Goal: Task Accomplishment & Management: Manage account settings

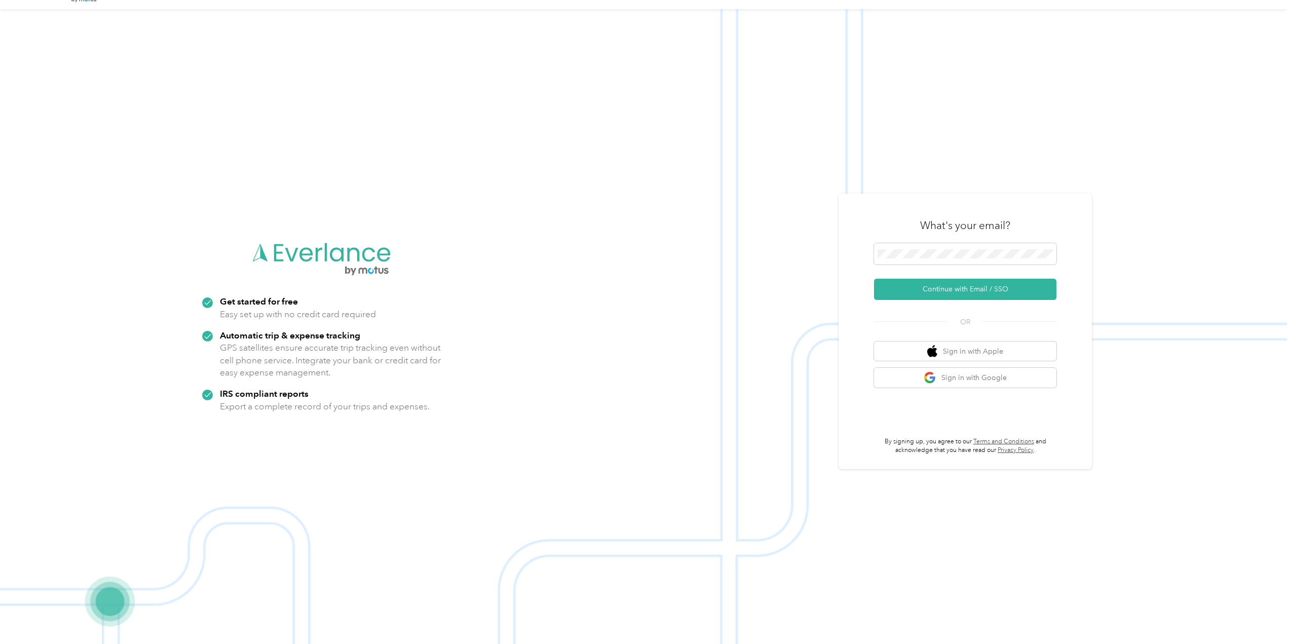
scroll to position [32, 0]
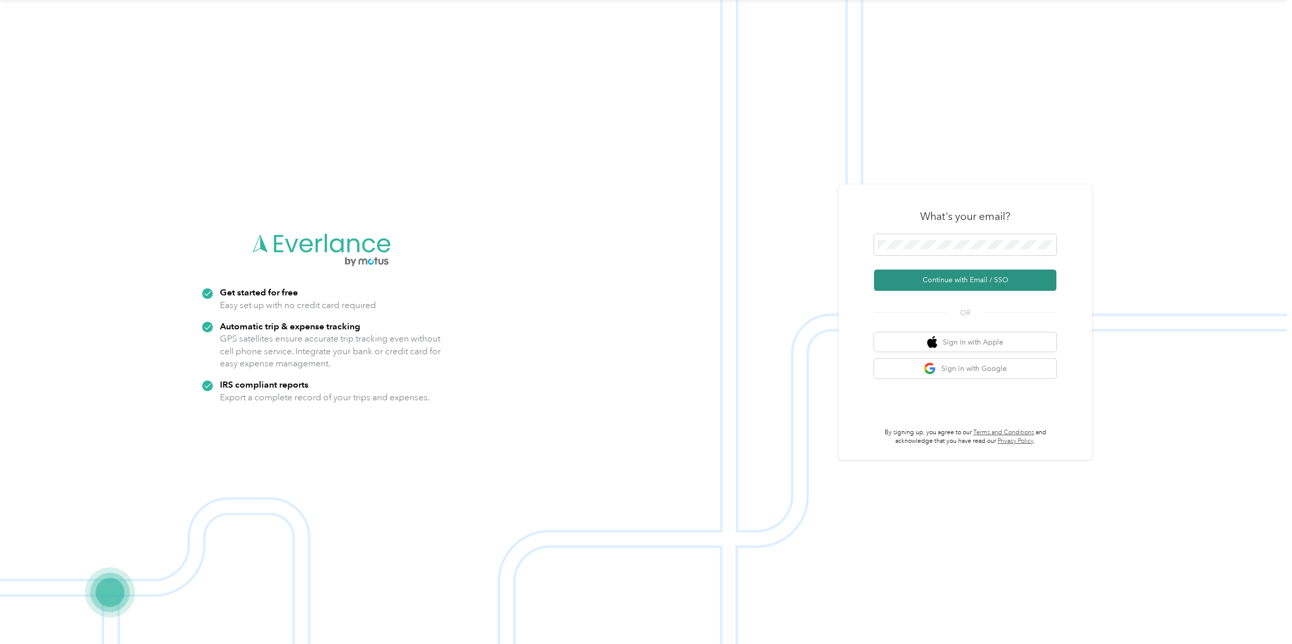
click at [977, 282] on button "Continue with Email / SSO" at bounding box center [965, 280] width 182 height 21
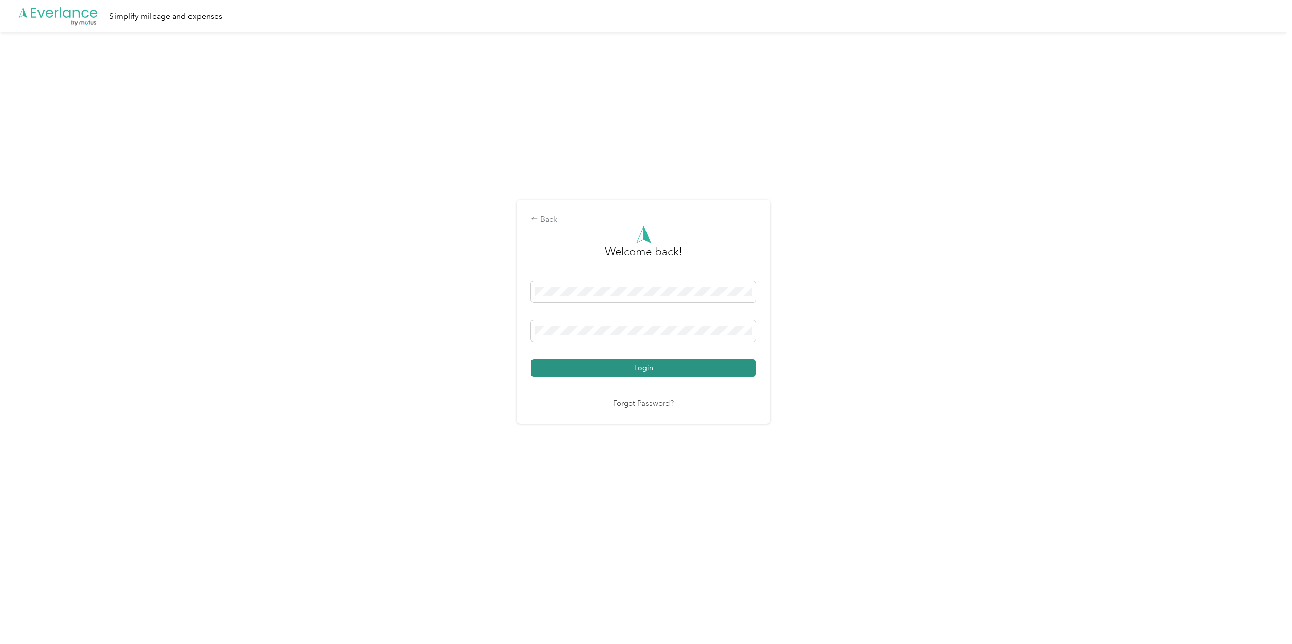
click at [627, 369] on button "Login" at bounding box center [643, 368] width 225 height 18
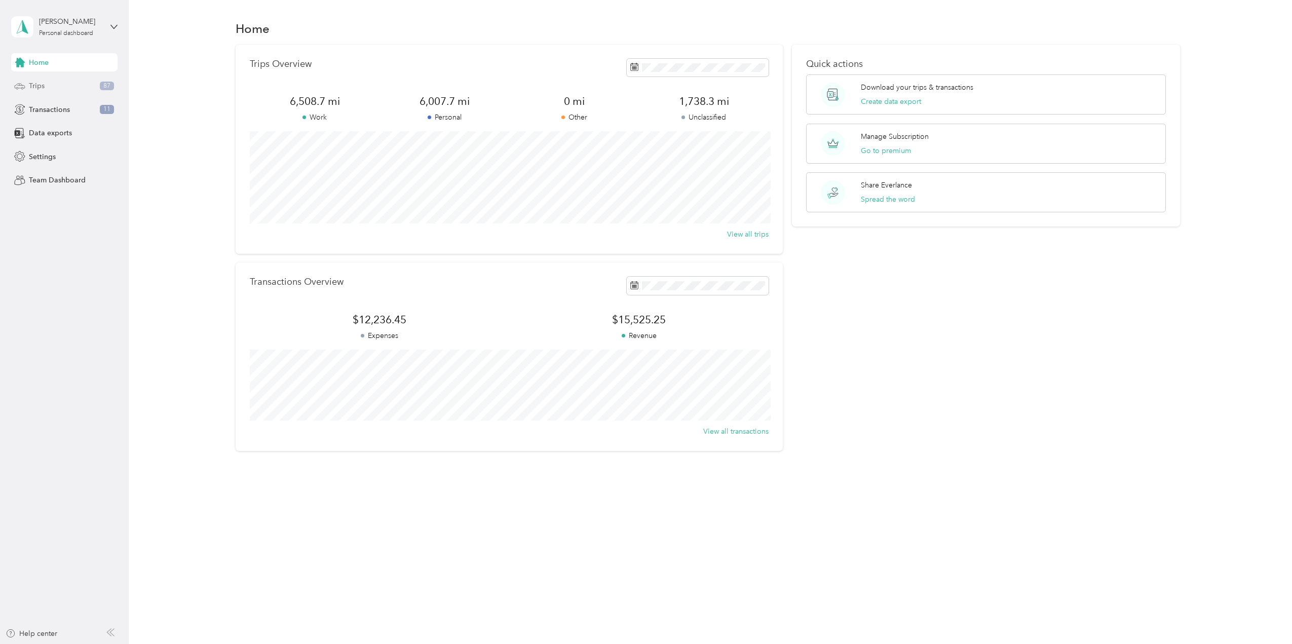
click at [67, 86] on div "Trips 87" at bounding box center [64, 86] width 106 height 18
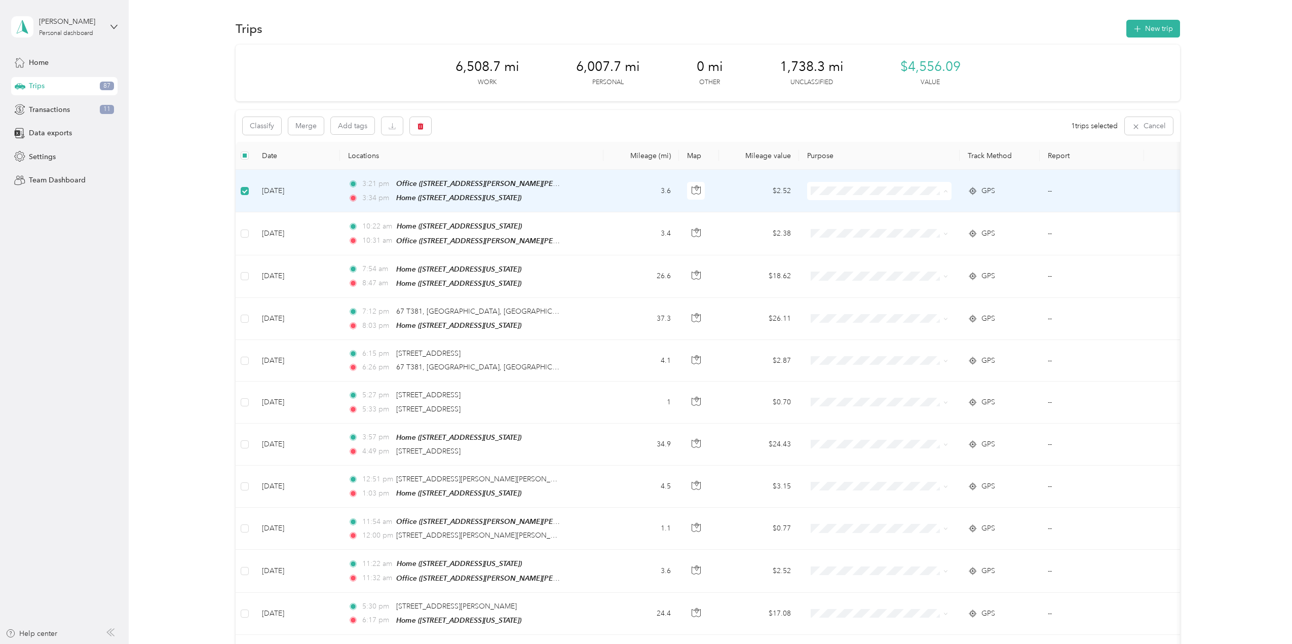
click at [826, 245] on span "Real Estate" at bounding box center [879, 245] width 130 height 11
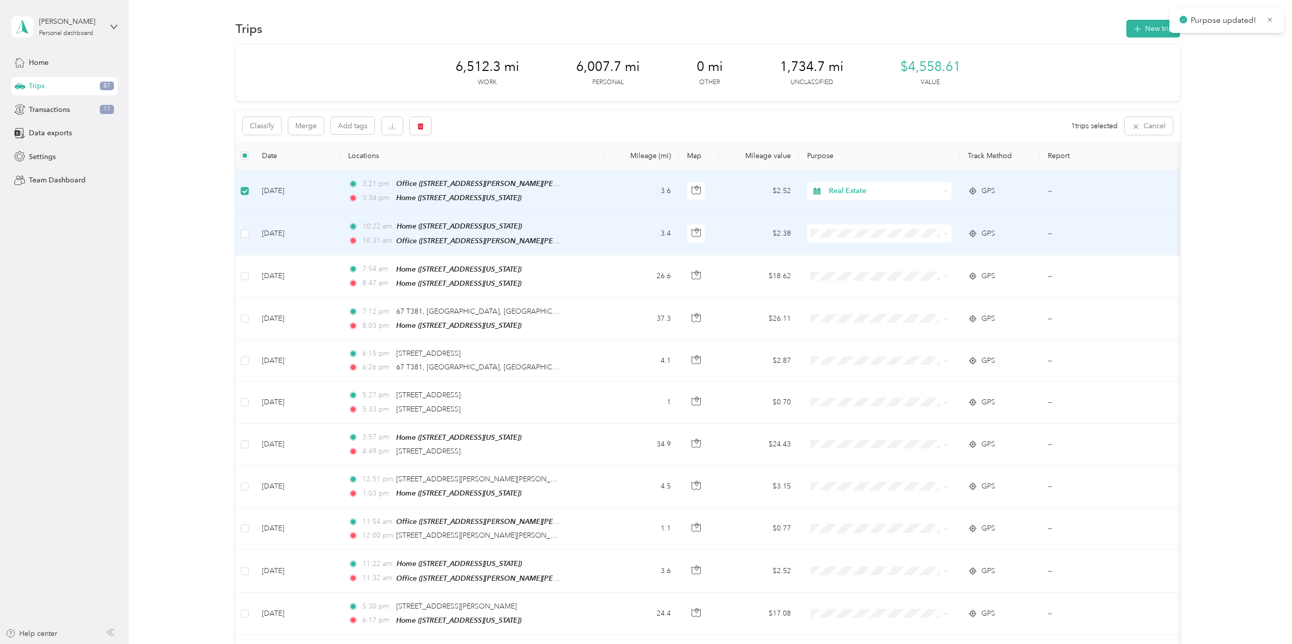
click at [859, 237] on span at bounding box center [879, 233] width 144 height 18
click at [947, 233] on icon at bounding box center [945, 234] width 5 height 5
click at [871, 285] on span "Real Estate" at bounding box center [888, 286] width 112 height 11
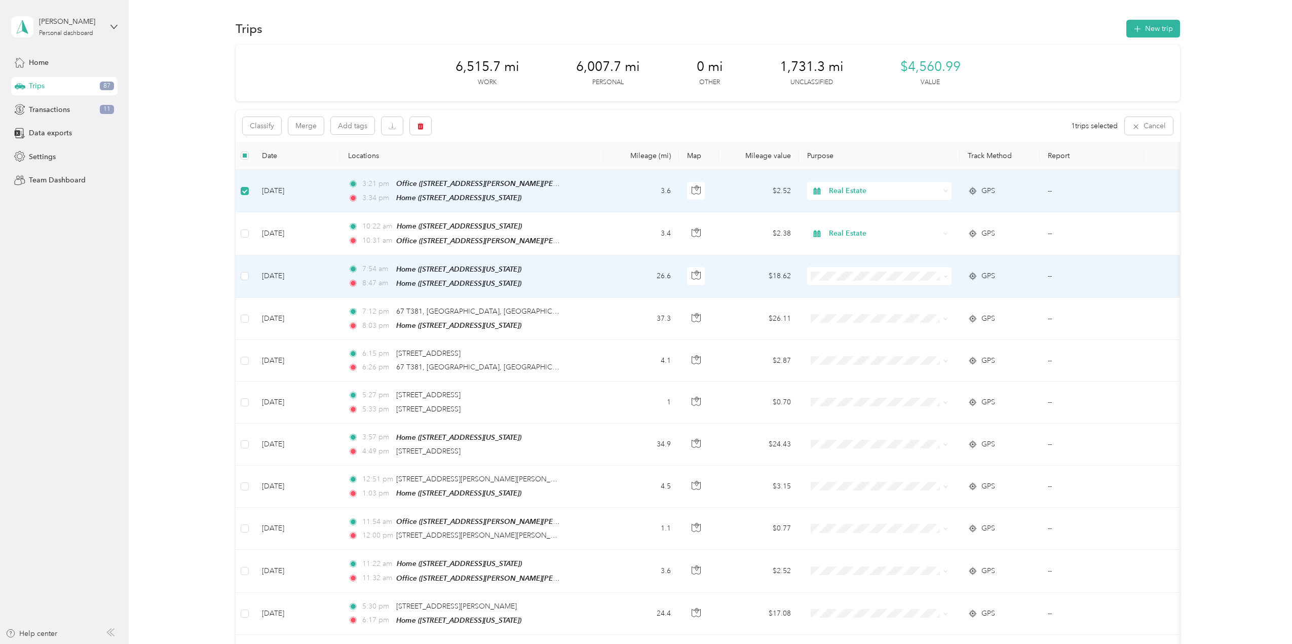
click at [948, 273] on span at bounding box center [879, 276] width 144 height 18
click at [946, 274] on icon at bounding box center [945, 276] width 5 height 5
click at [843, 315] on ol "Work Personal Real Estate Other Charity Medical Moving Commute" at bounding box center [879, 355] width 144 height 142
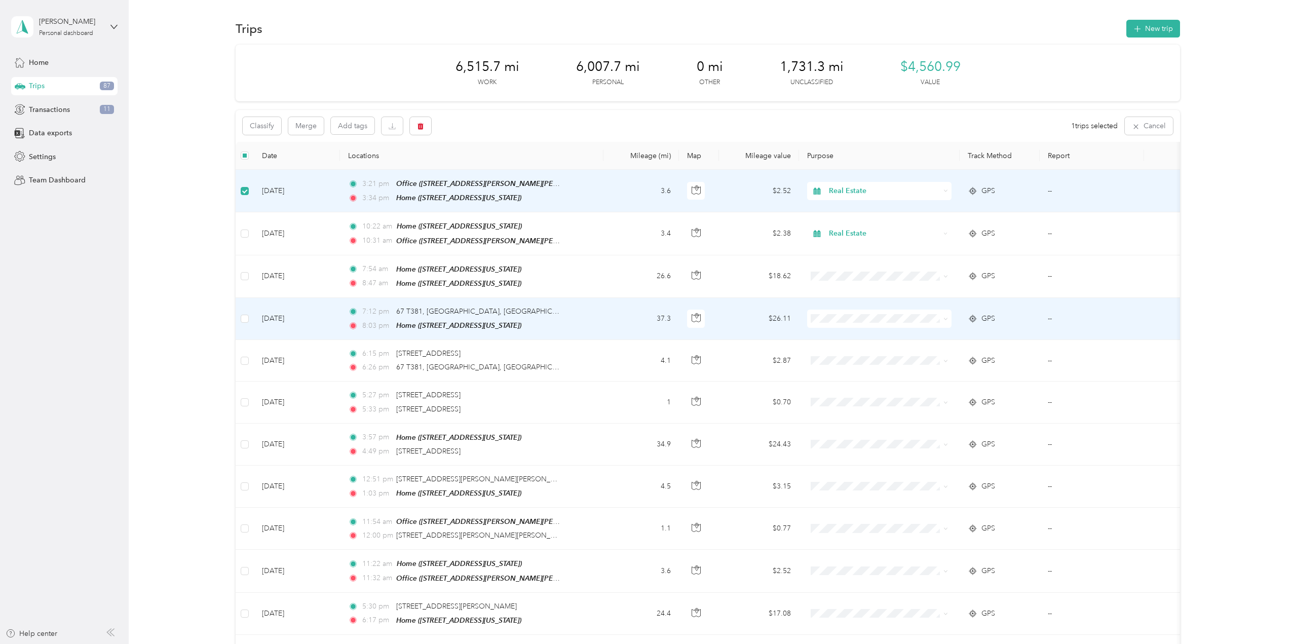
click at [946, 318] on icon at bounding box center [945, 319] width 3 height 2
click at [860, 369] on span "Real Estate" at bounding box center [888, 369] width 112 height 11
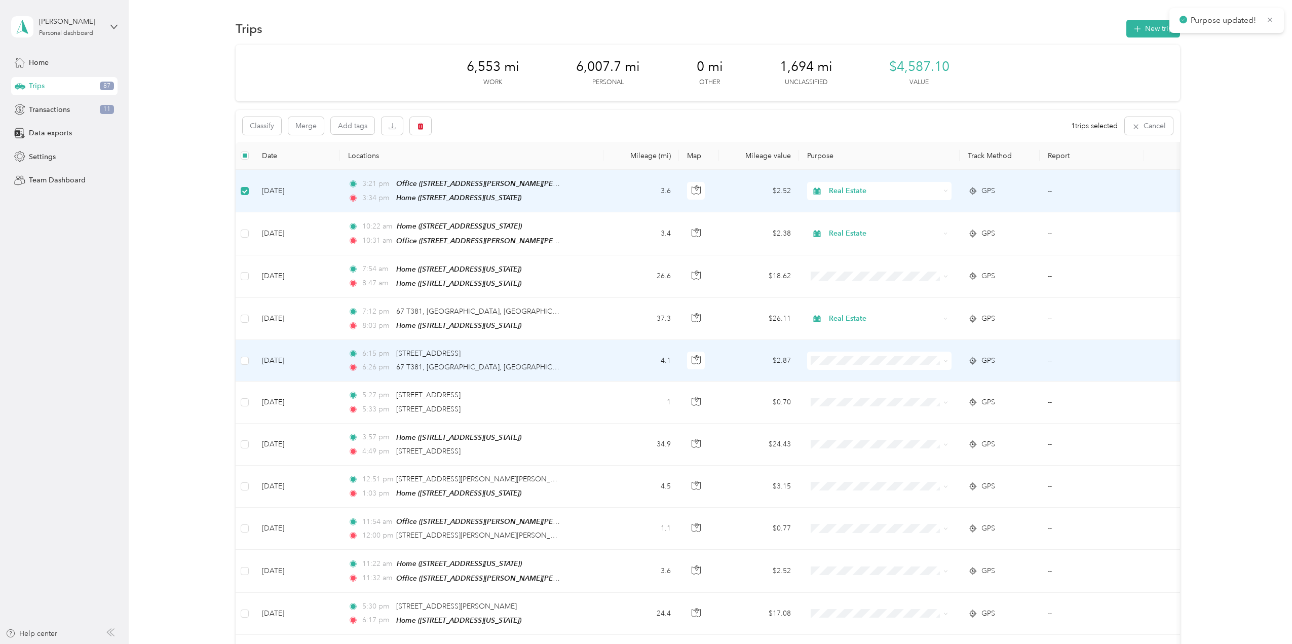
click at [947, 359] on icon at bounding box center [945, 361] width 5 height 5
click at [852, 416] on ol "Work Personal Real Estate Other Charity Medical Moving Commute" at bounding box center [879, 438] width 144 height 142
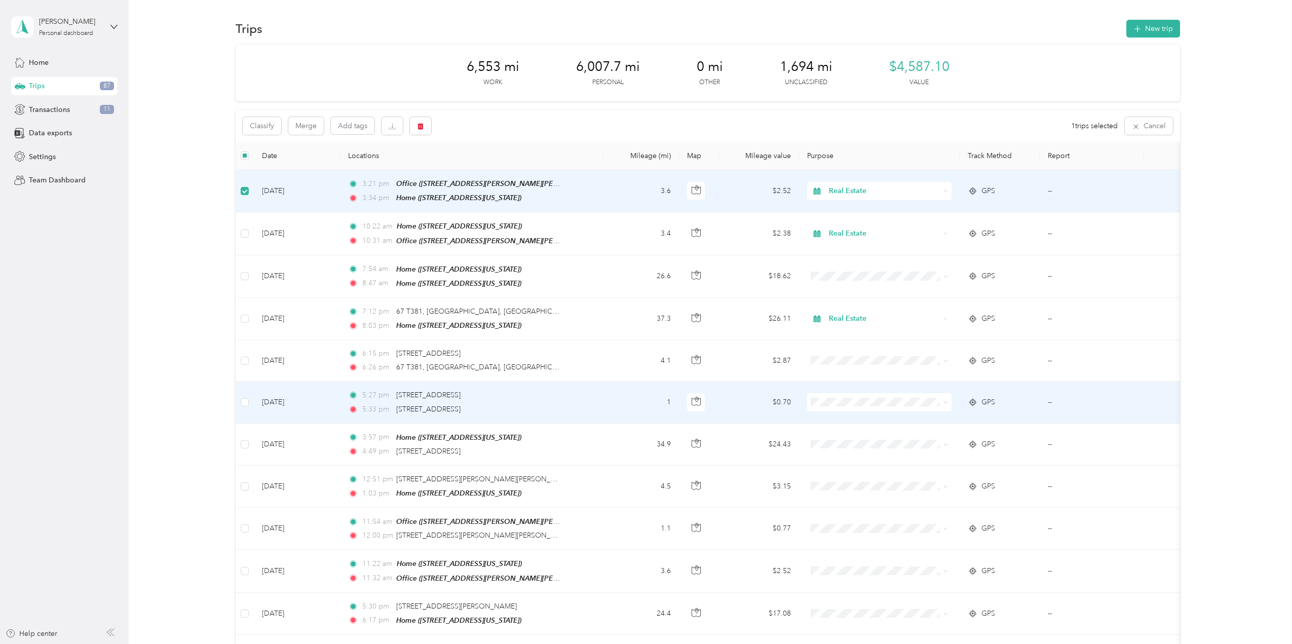
click at [946, 402] on icon at bounding box center [945, 403] width 3 height 2
click at [847, 452] on span "Real Estate" at bounding box center [888, 453] width 112 height 11
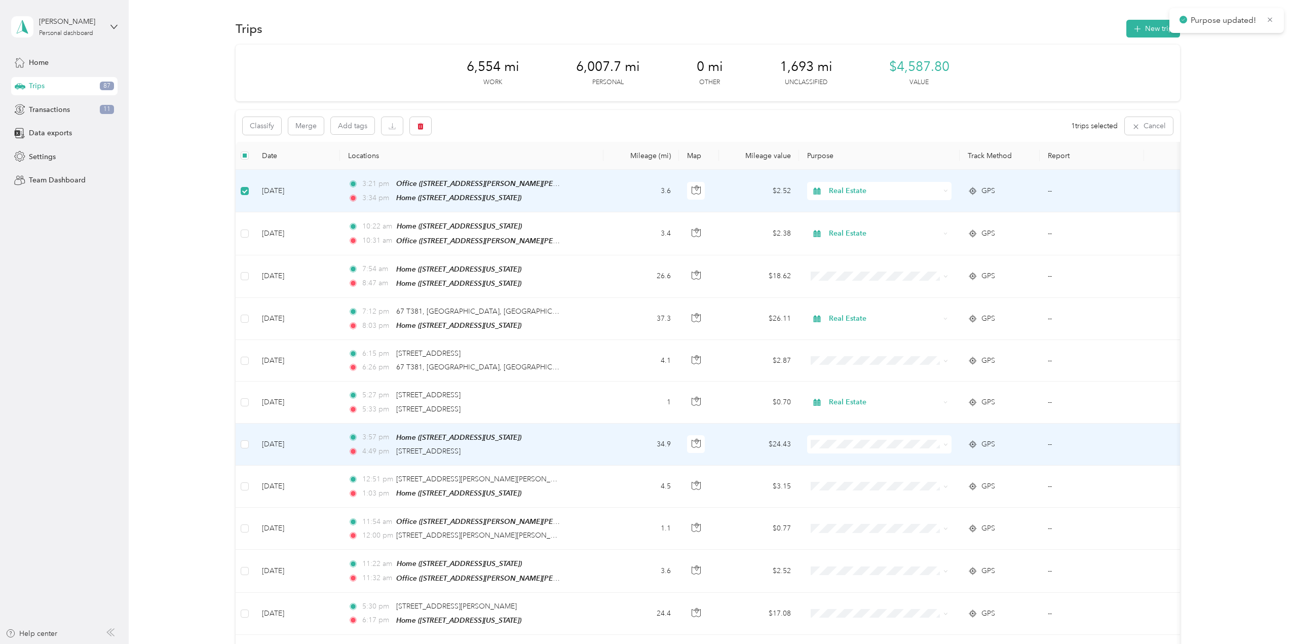
click at [947, 442] on icon at bounding box center [945, 444] width 5 height 5
click at [854, 494] on span "Real Estate" at bounding box center [888, 492] width 112 height 11
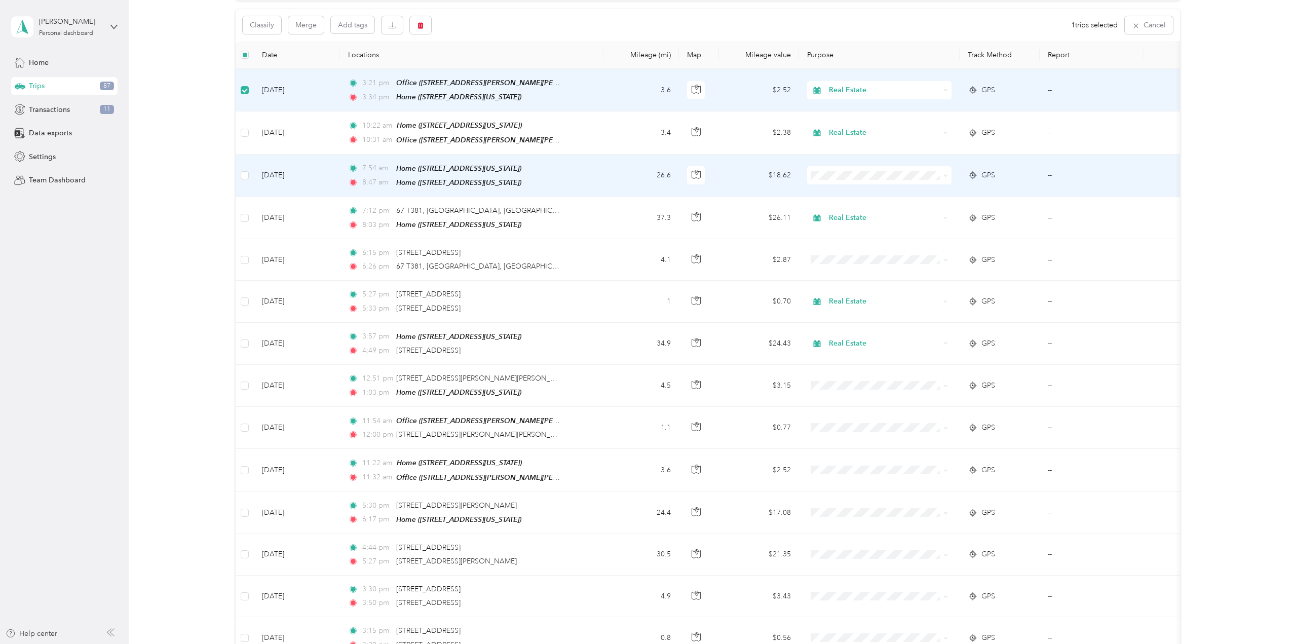
scroll to position [100, 0]
click at [843, 209] on span "Personal" at bounding box center [888, 210] width 112 height 11
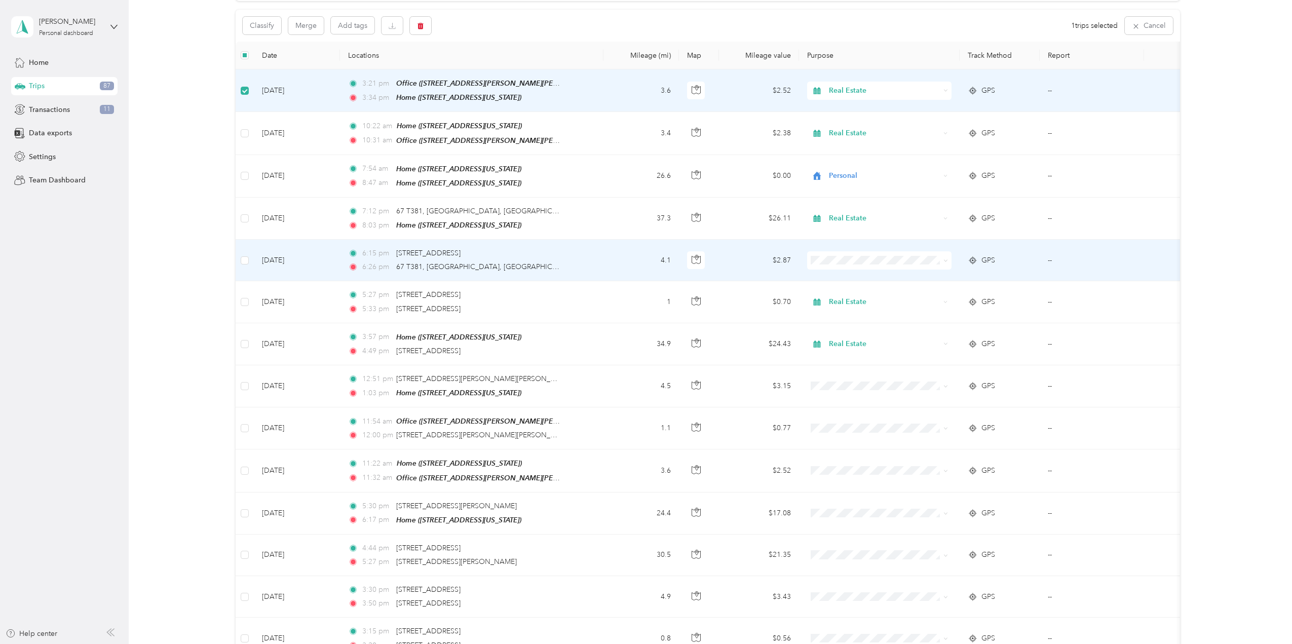
click at [842, 312] on span "Real Estate" at bounding box center [888, 311] width 112 height 11
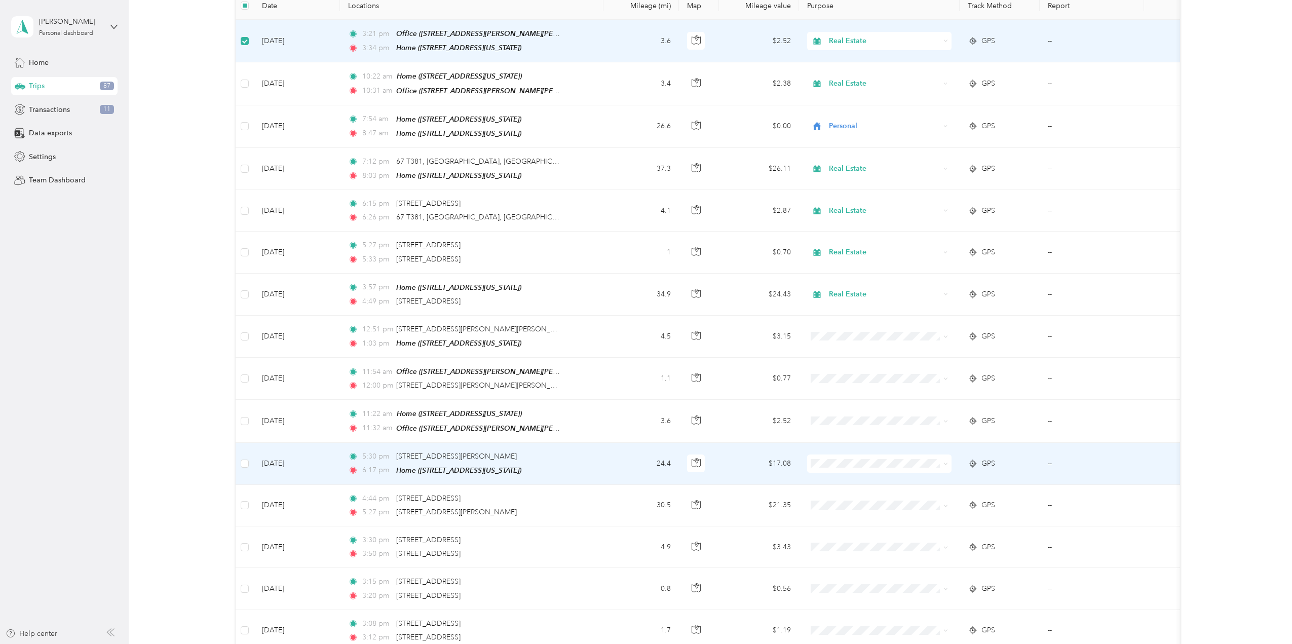
scroll to position [150, 0]
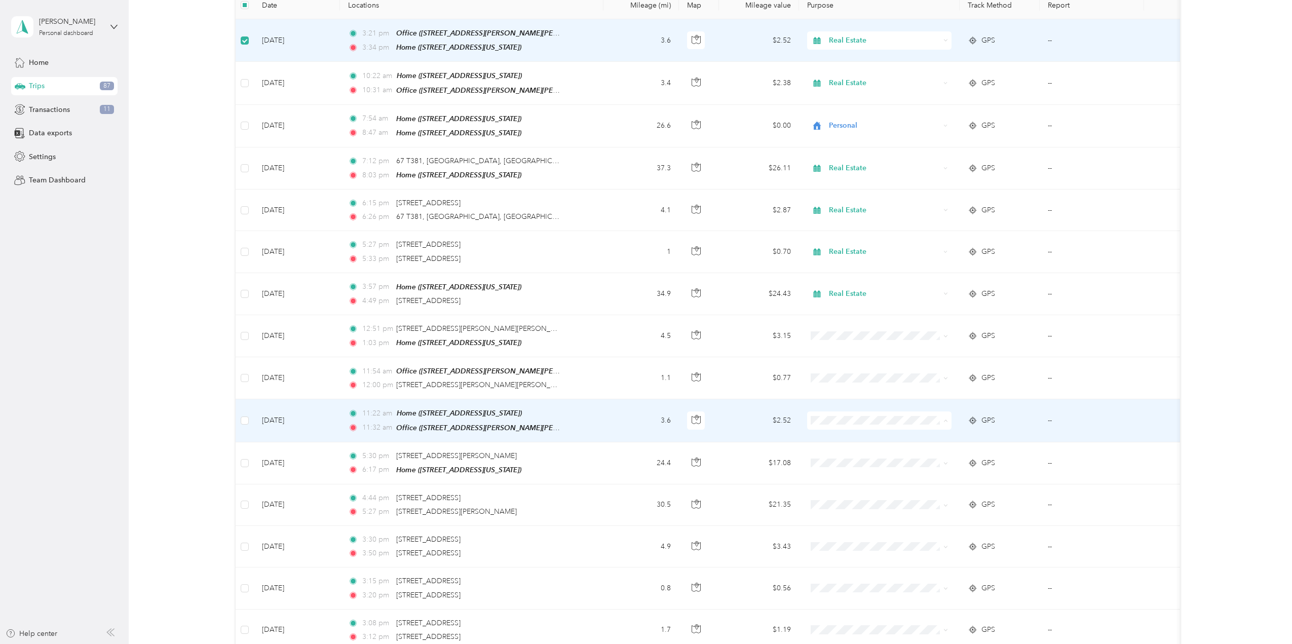
click at [843, 470] on li "Real Estate" at bounding box center [879, 470] width 144 height 18
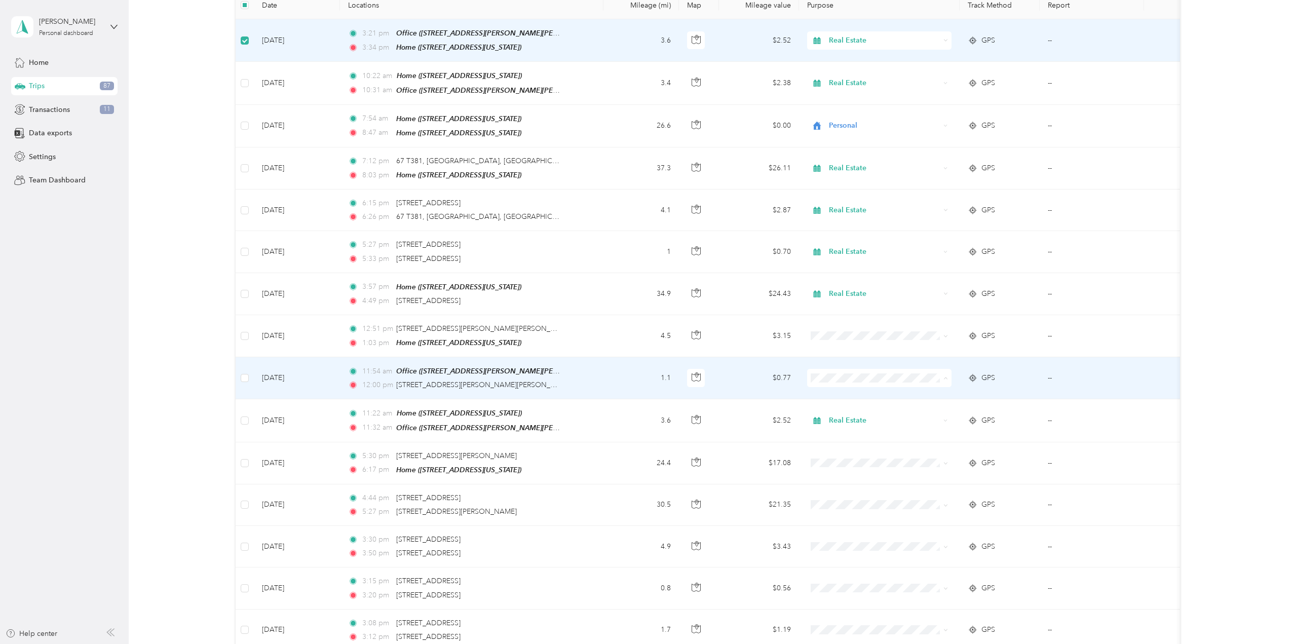
click at [840, 431] on li "Real Estate" at bounding box center [879, 428] width 144 height 18
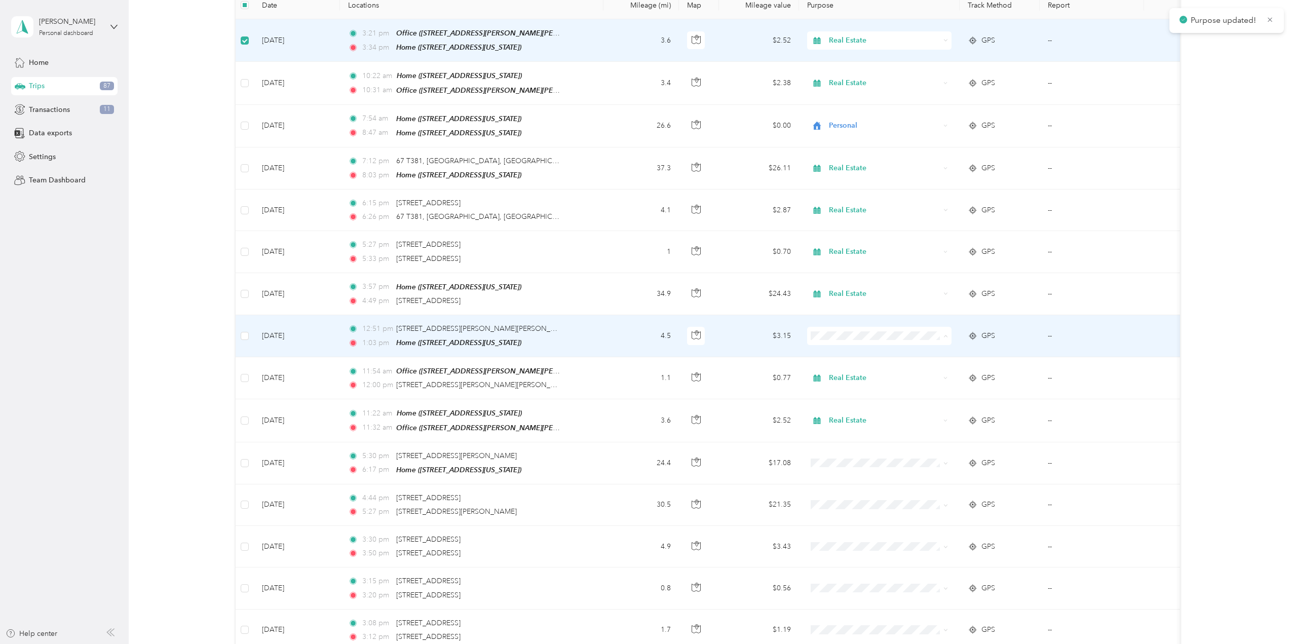
click at [842, 371] on li "Personal" at bounding box center [879, 368] width 144 height 18
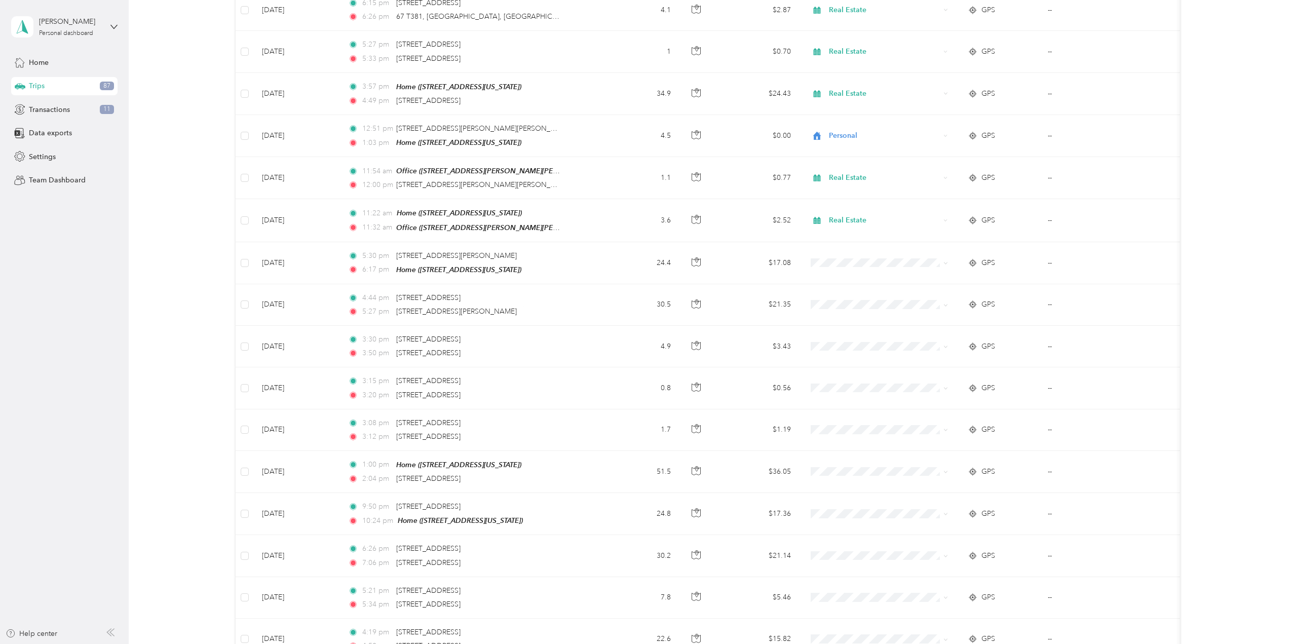
scroll to position [351, 0]
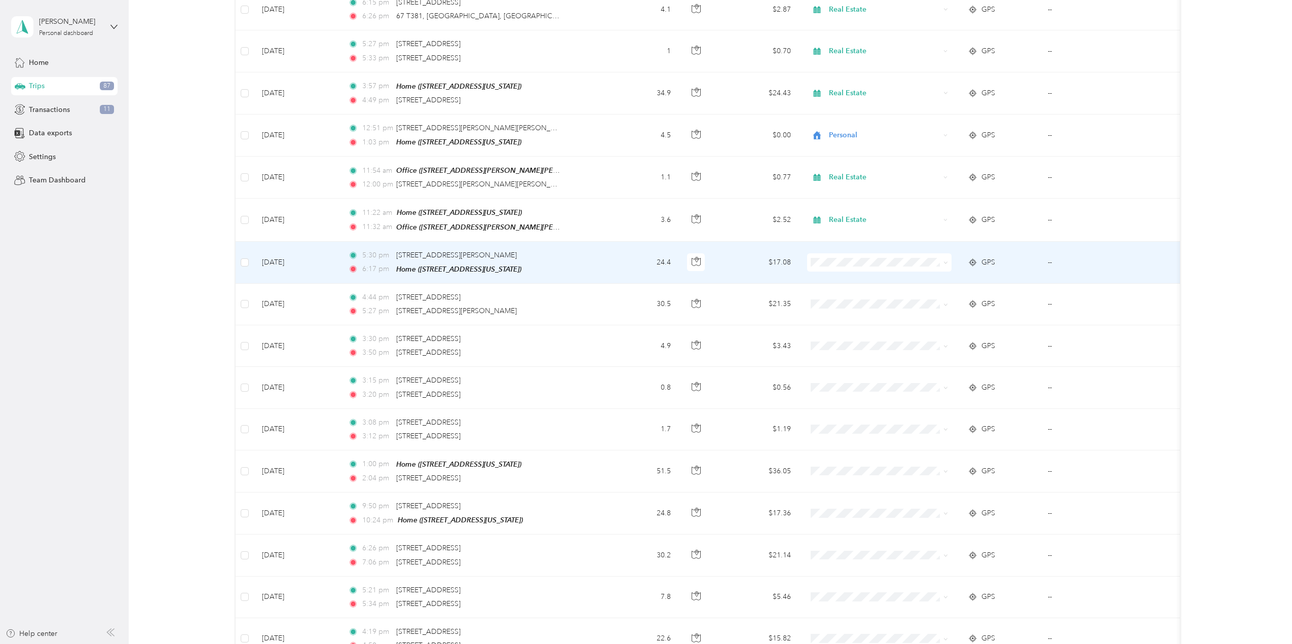
click at [859, 293] on span "Personal" at bounding box center [888, 291] width 112 height 11
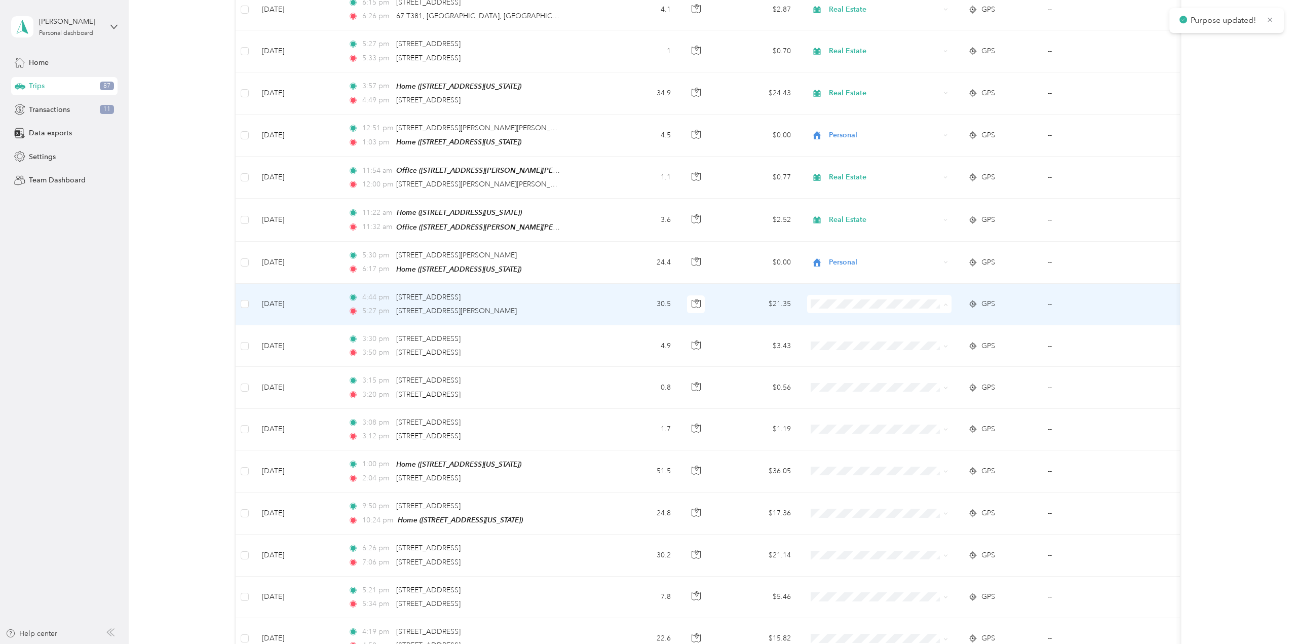
click at [862, 339] on ol "Work Personal Real Estate Other Charity Medical Moving Commute" at bounding box center [879, 379] width 144 height 142
click at [839, 331] on span "Personal" at bounding box center [888, 334] width 112 height 11
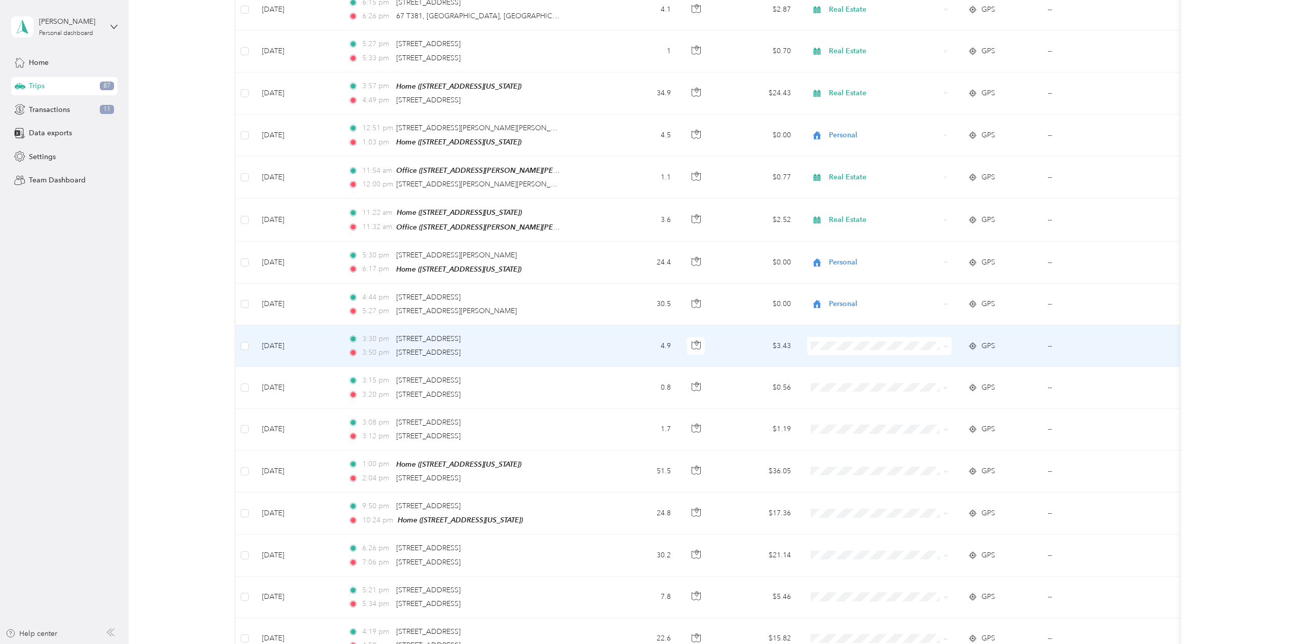
click at [855, 377] on span "Personal" at bounding box center [888, 376] width 112 height 11
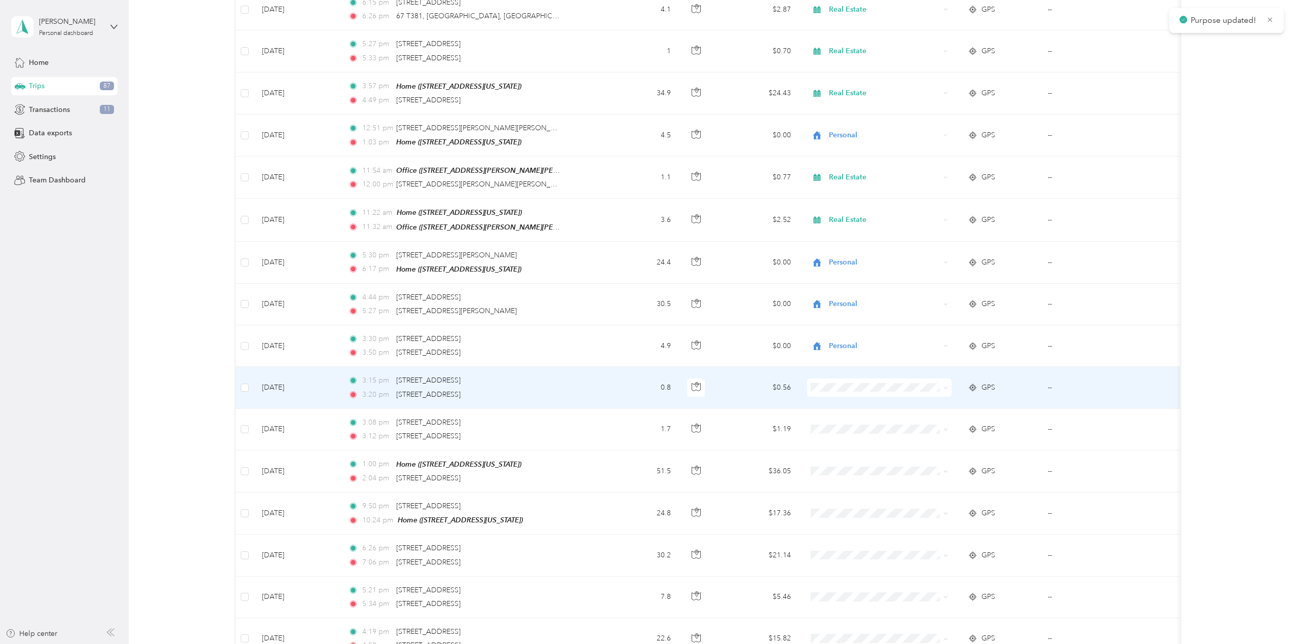
click at [831, 414] on span "Personal" at bounding box center [879, 414] width 130 height 11
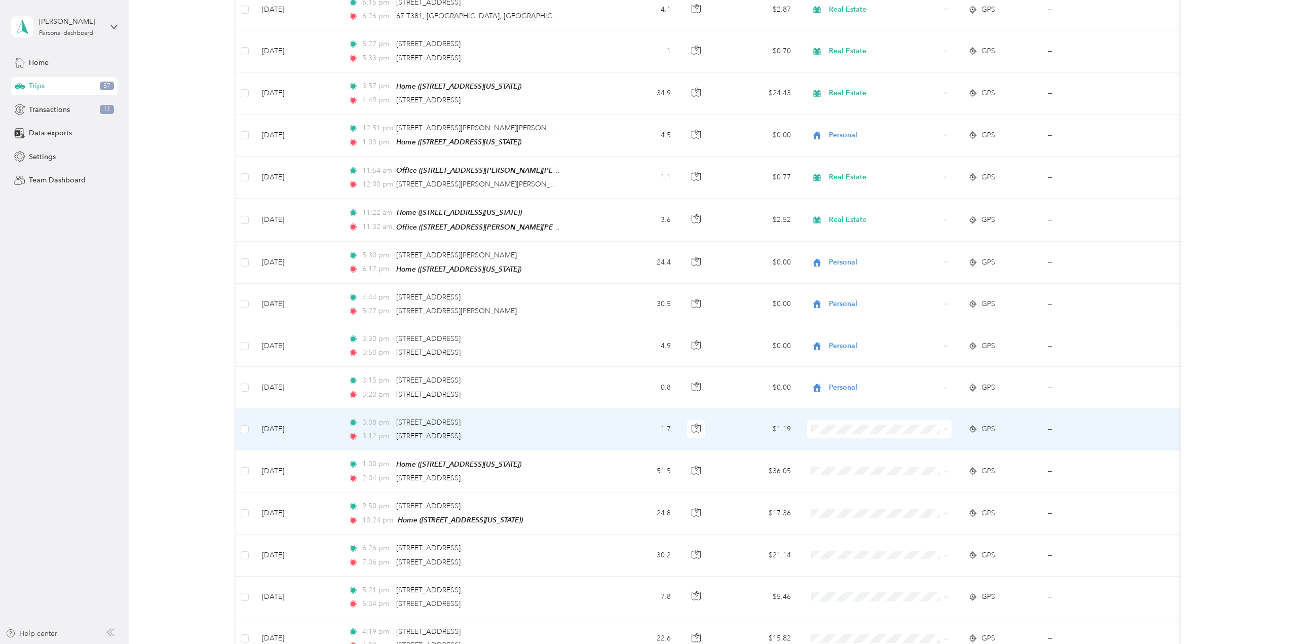
click at [836, 460] on span "Personal" at bounding box center [888, 459] width 112 height 11
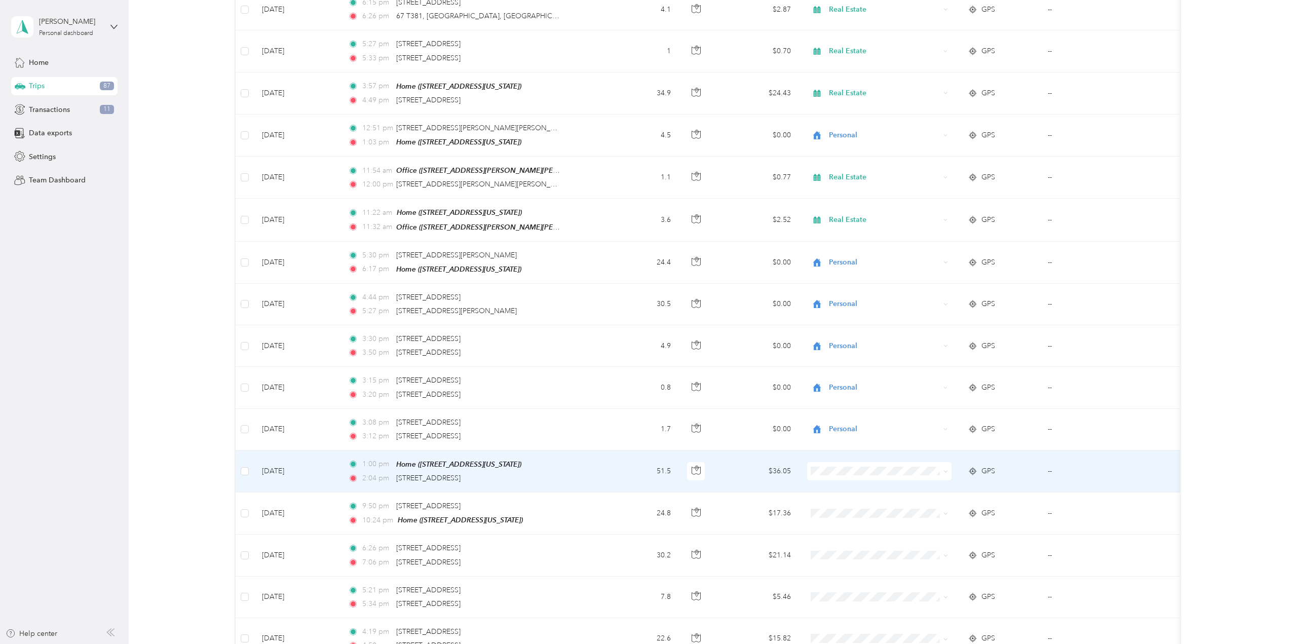
click at [843, 502] on li "Personal" at bounding box center [879, 500] width 144 height 18
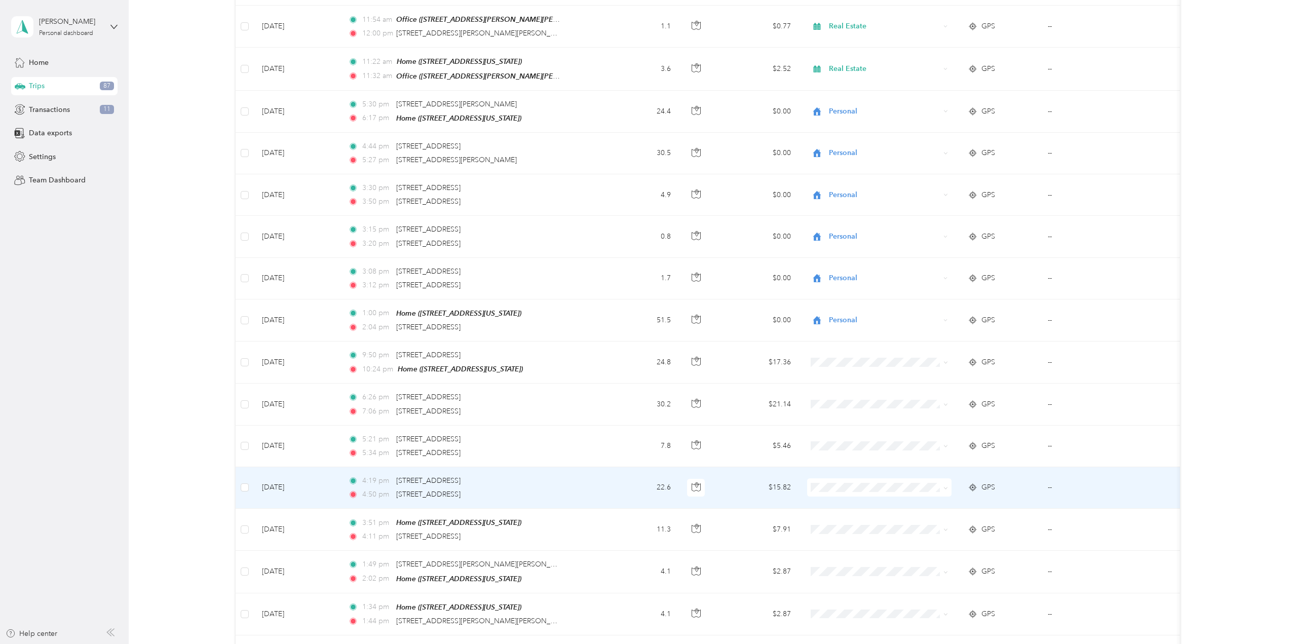
scroll to position [503, 0]
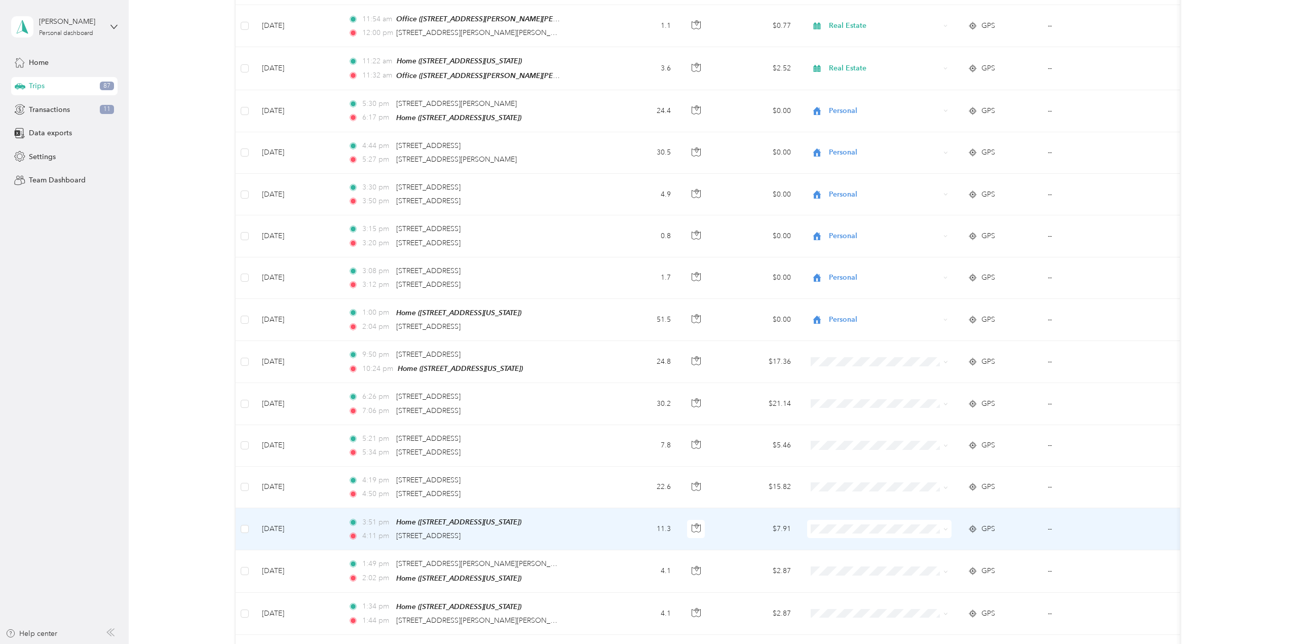
click at [845, 414] on span "Real Estate" at bounding box center [888, 413] width 112 height 11
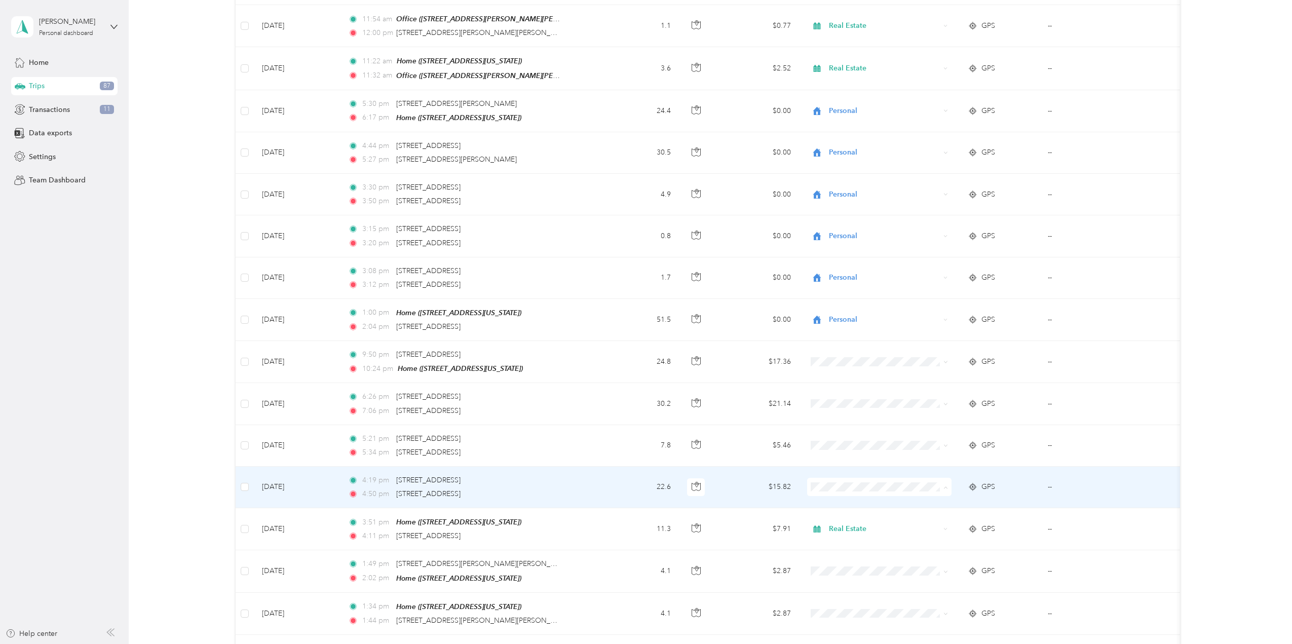
click at [854, 534] on li "Real Estate" at bounding box center [879, 534] width 144 height 18
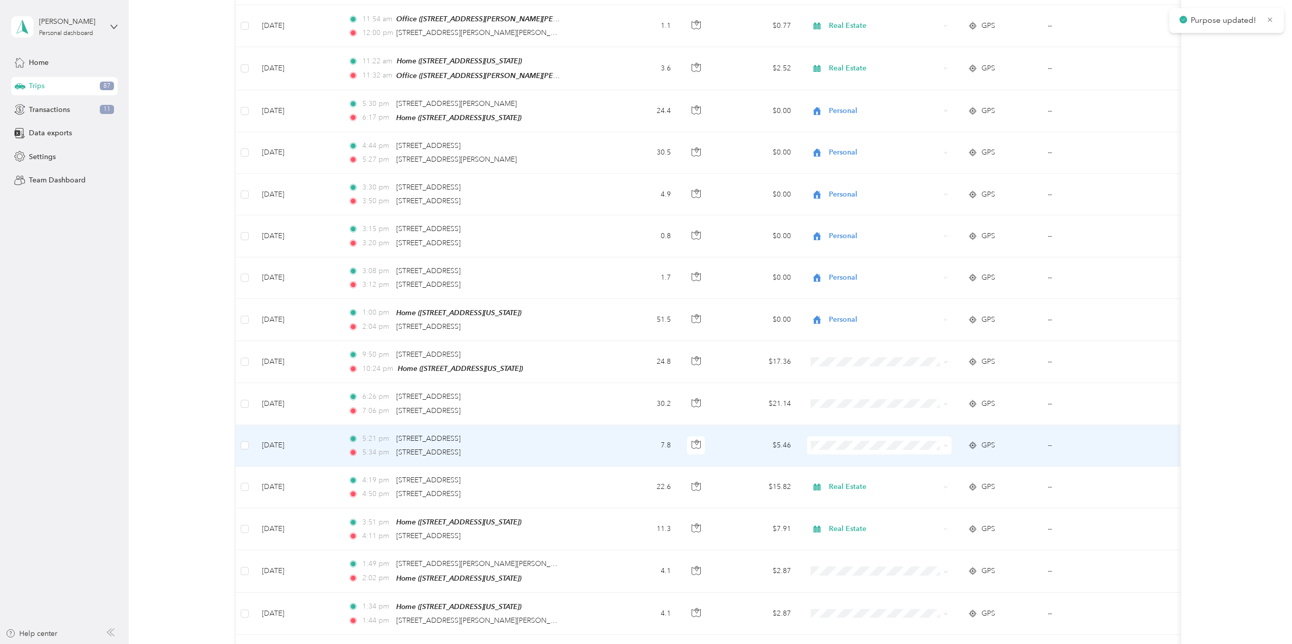
click at [833, 489] on span "Real Estate" at bounding box center [888, 492] width 112 height 11
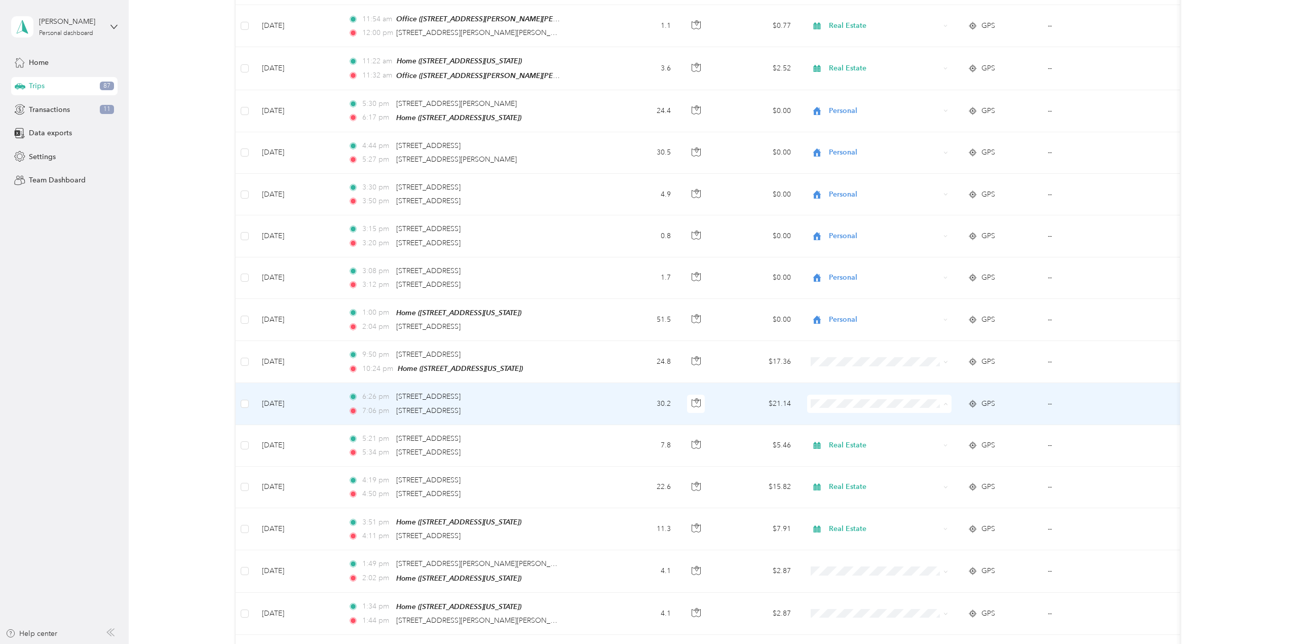
click at [833, 451] on span "Real Estate" at bounding box center [888, 450] width 112 height 11
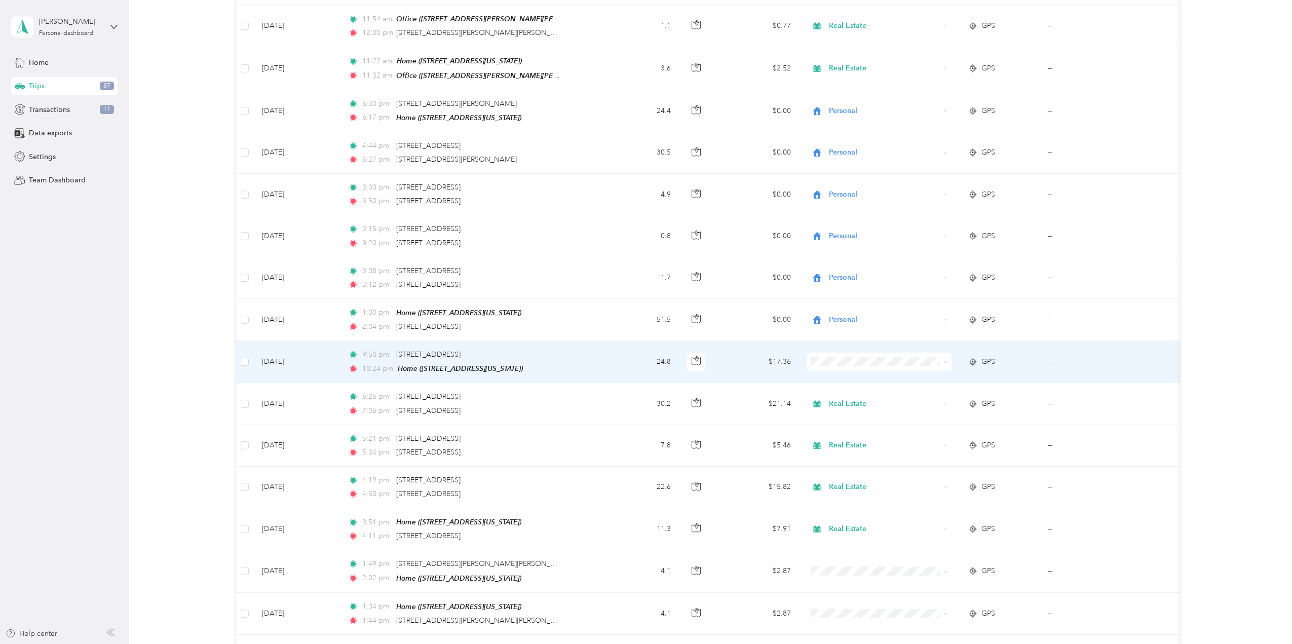
click at [835, 390] on span "Personal" at bounding box center [888, 389] width 112 height 11
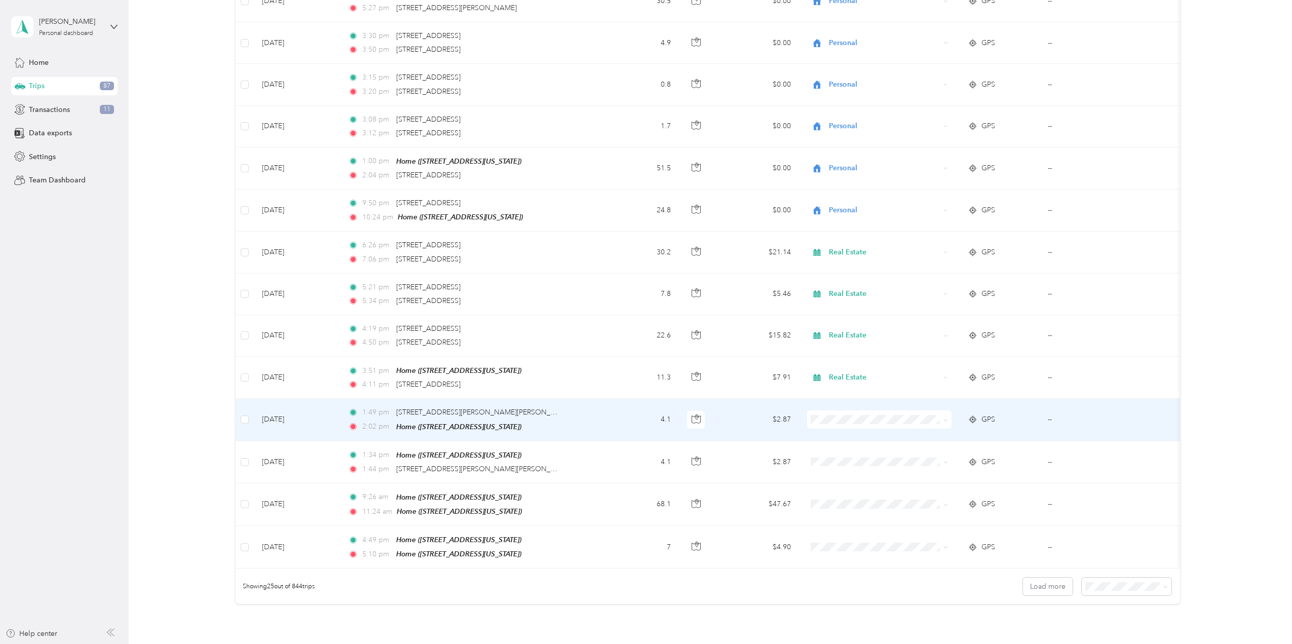
scroll to position [655, 0]
click at [840, 450] on li "Personal" at bounding box center [879, 447] width 144 height 18
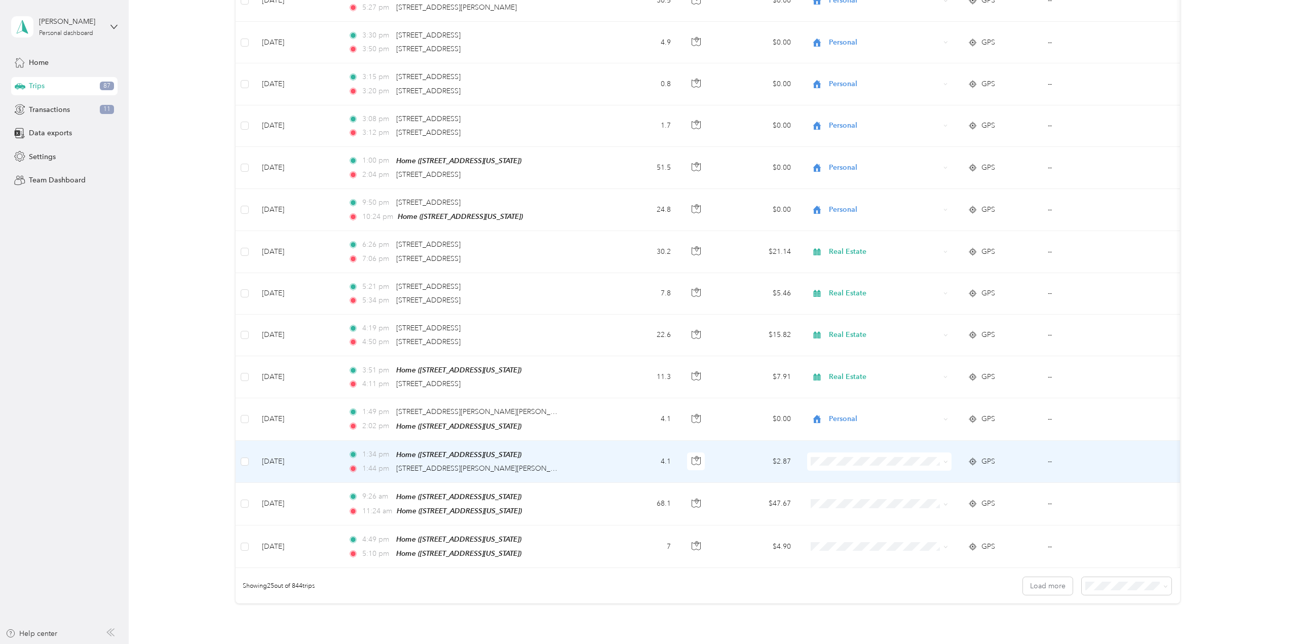
click at [835, 487] on span "Personal" at bounding box center [888, 489] width 112 height 11
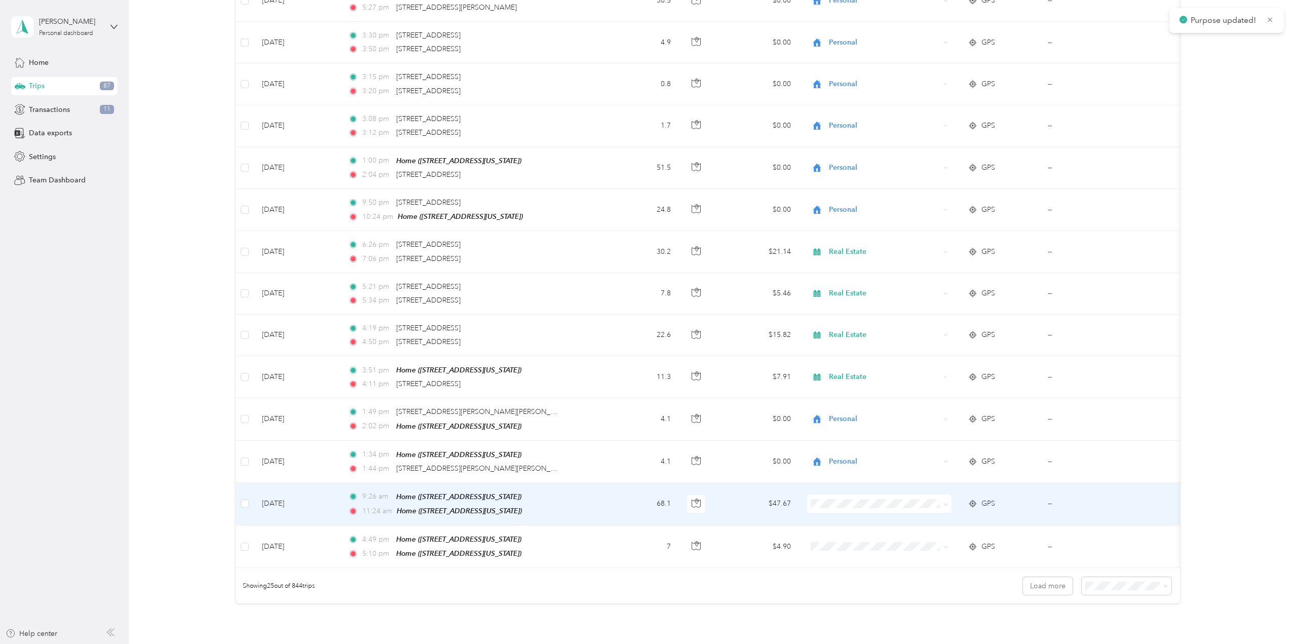
click at [849, 370] on li "Personal" at bounding box center [879, 369] width 144 height 18
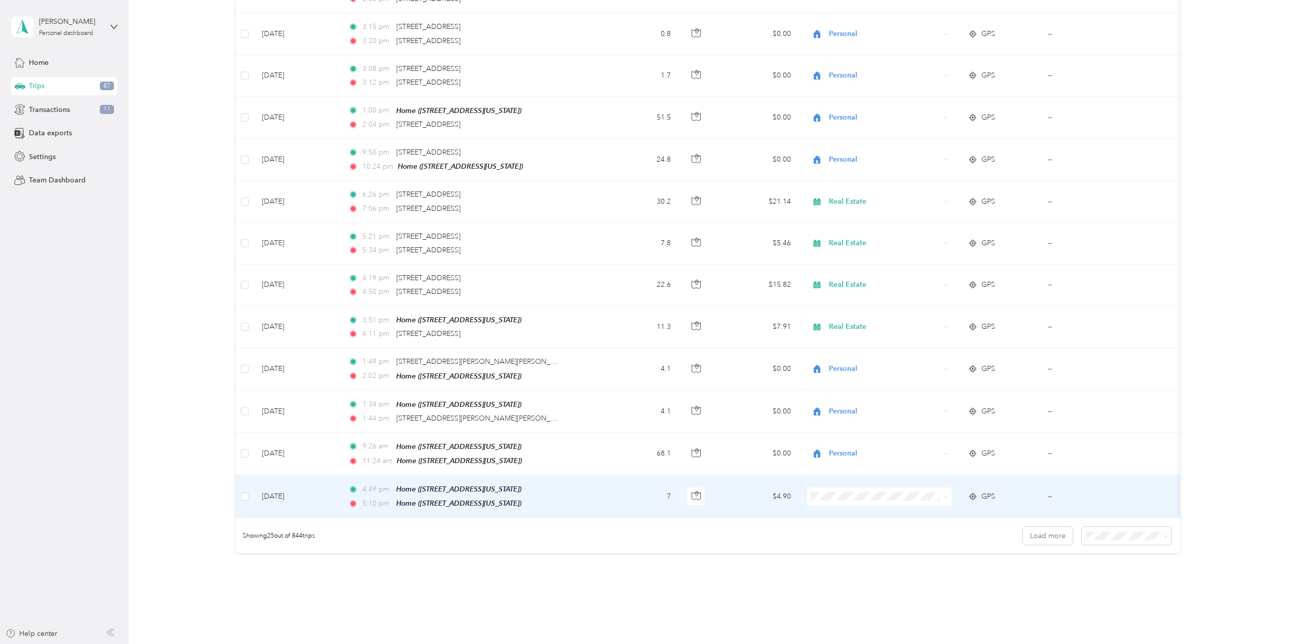
scroll to position [705, 0]
click at [841, 525] on li "Personal" at bounding box center [879, 522] width 144 height 18
click at [1043, 535] on button "Load more" at bounding box center [1048, 535] width 50 height 18
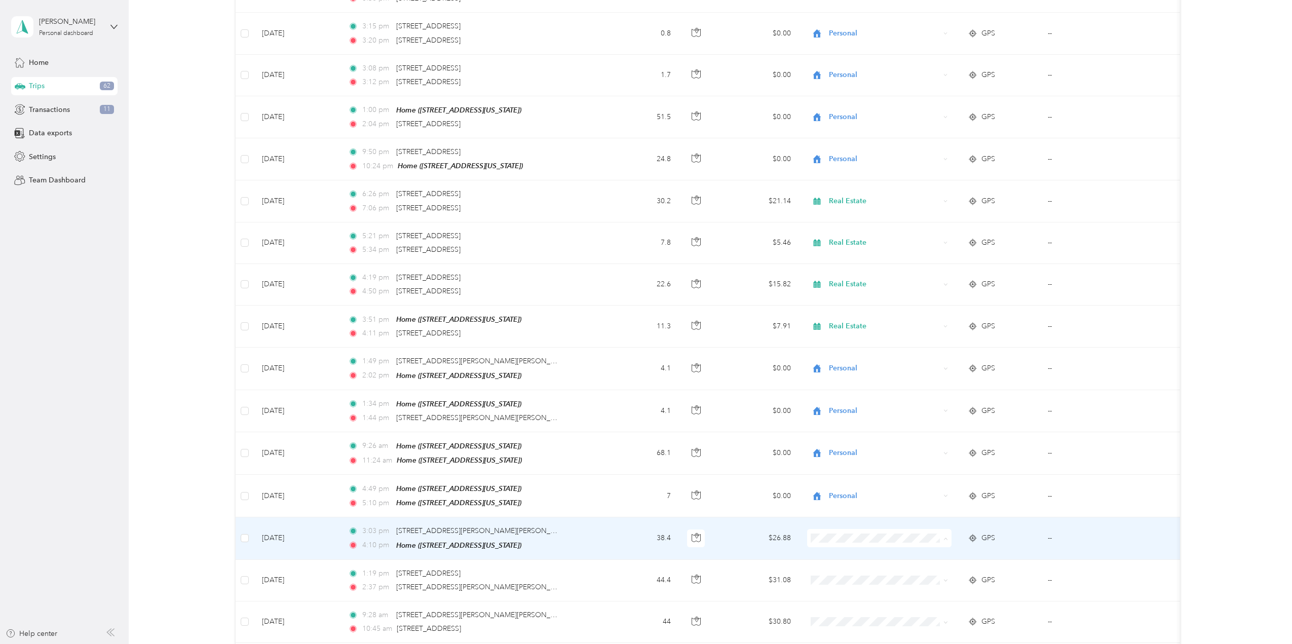
click at [832, 402] on span "Personal" at bounding box center [888, 401] width 112 height 11
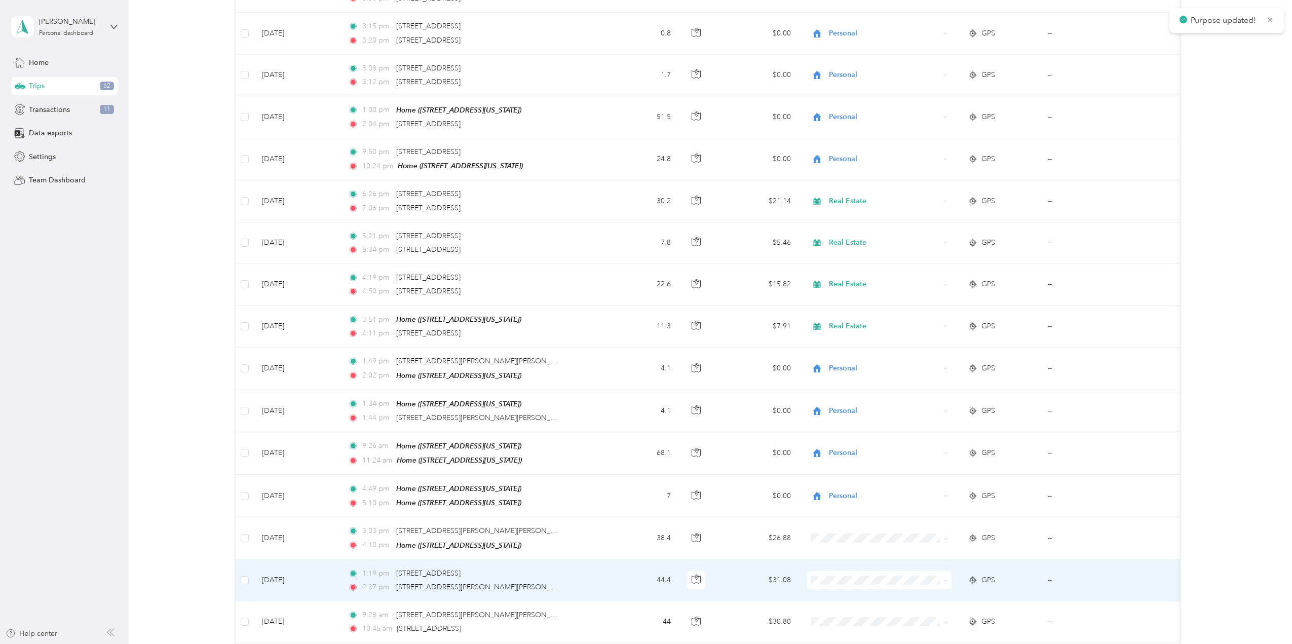
click at [862, 573] on span at bounding box center [879, 580] width 144 height 18
click at [943, 578] on icon at bounding box center [945, 580] width 5 height 5
click at [829, 446] on li "Personal" at bounding box center [879, 442] width 144 height 18
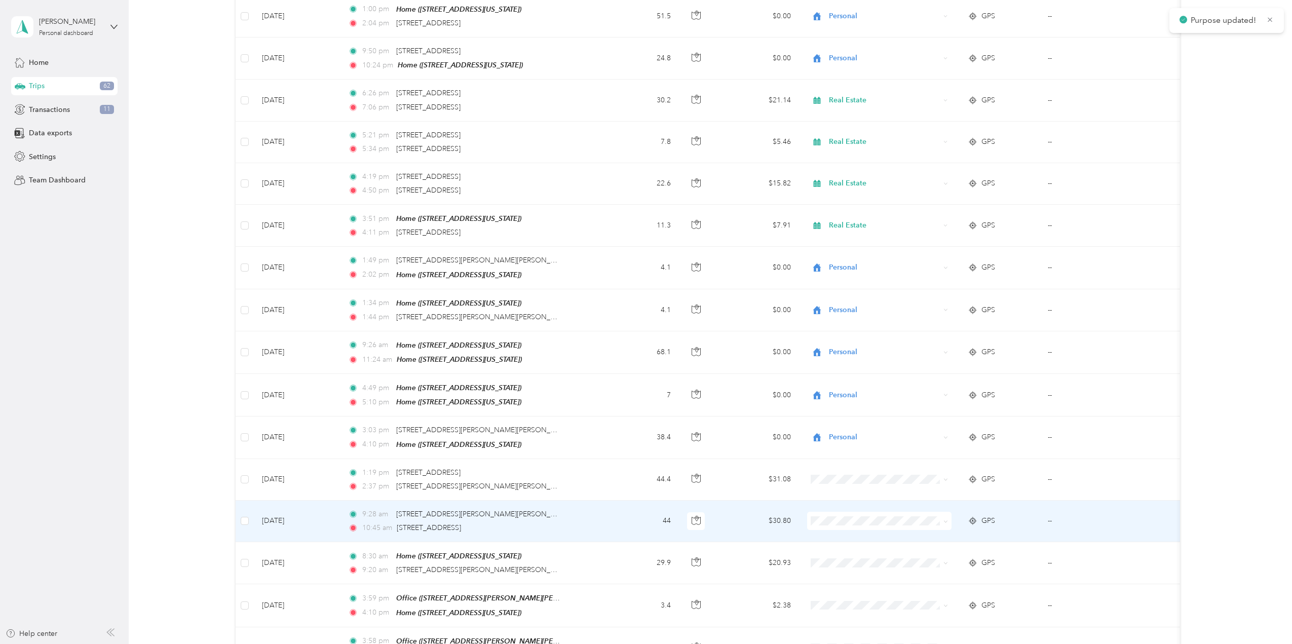
scroll to position [807, 0]
click at [832, 386] on li "Personal" at bounding box center [879, 383] width 144 height 18
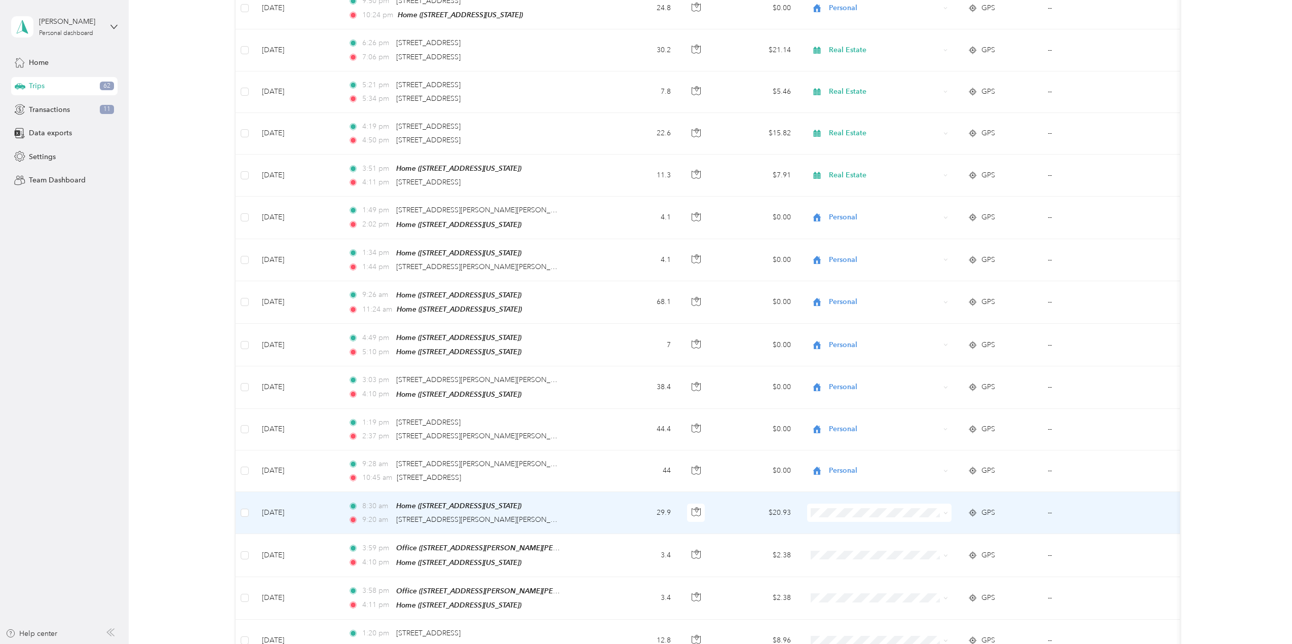
scroll to position [857, 0]
click at [830, 375] on span "Personal" at bounding box center [879, 375] width 130 height 11
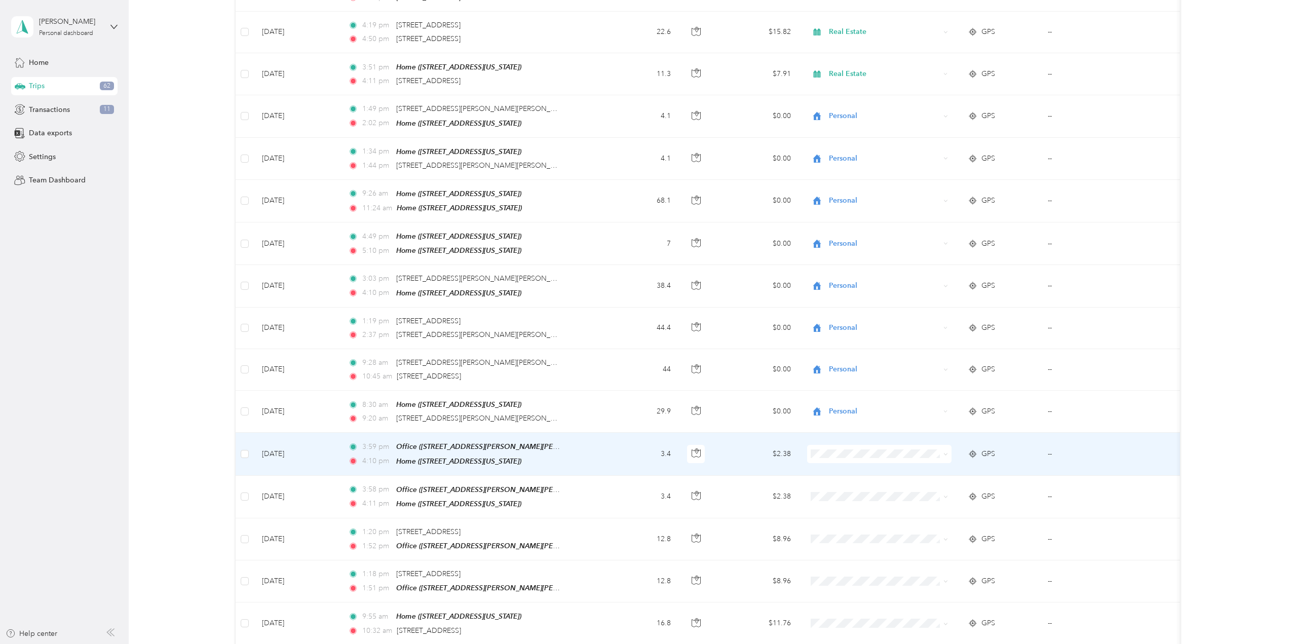
scroll to position [958, 0]
click at [844, 491] on span "Real Estate" at bounding box center [888, 495] width 112 height 11
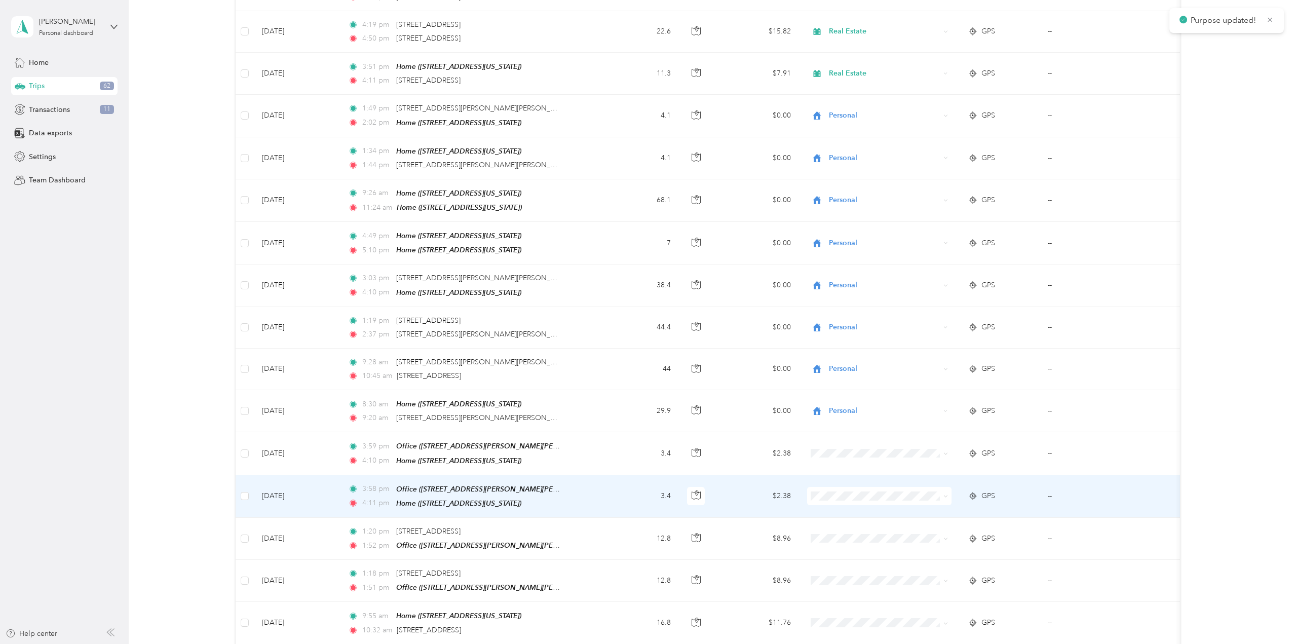
click at [844, 534] on span "Real Estate" at bounding box center [888, 535] width 112 height 11
click at [855, 537] on span "Real Estate" at bounding box center [888, 536] width 112 height 11
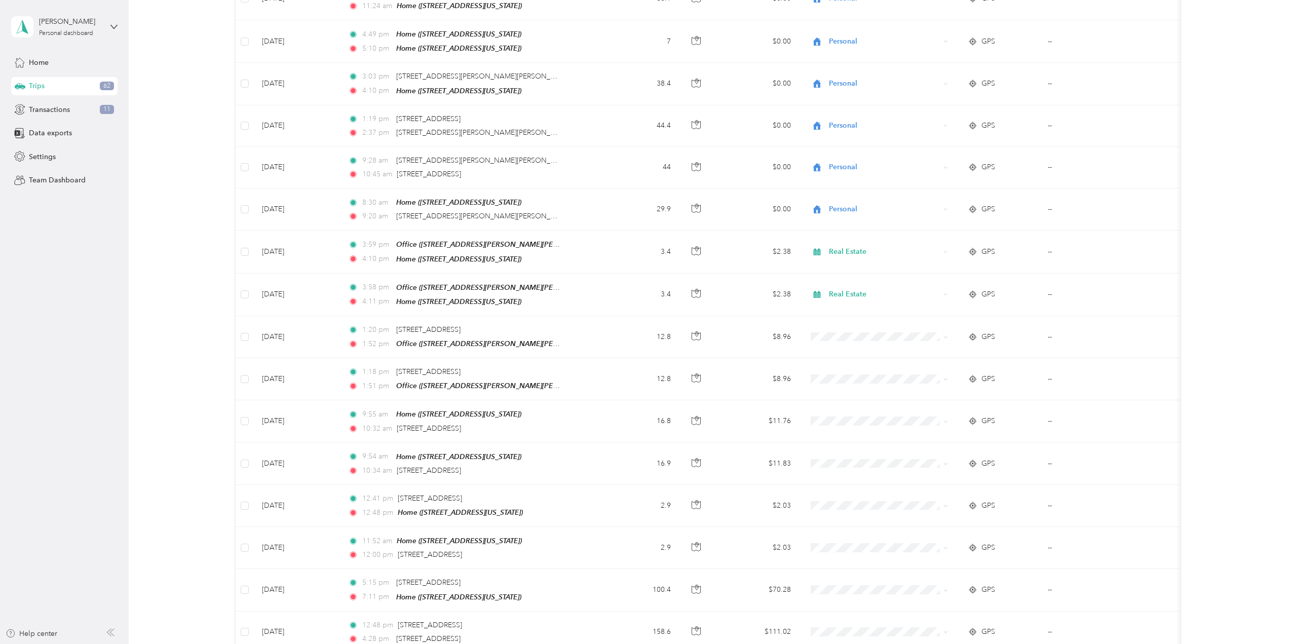
scroll to position [1160, 0]
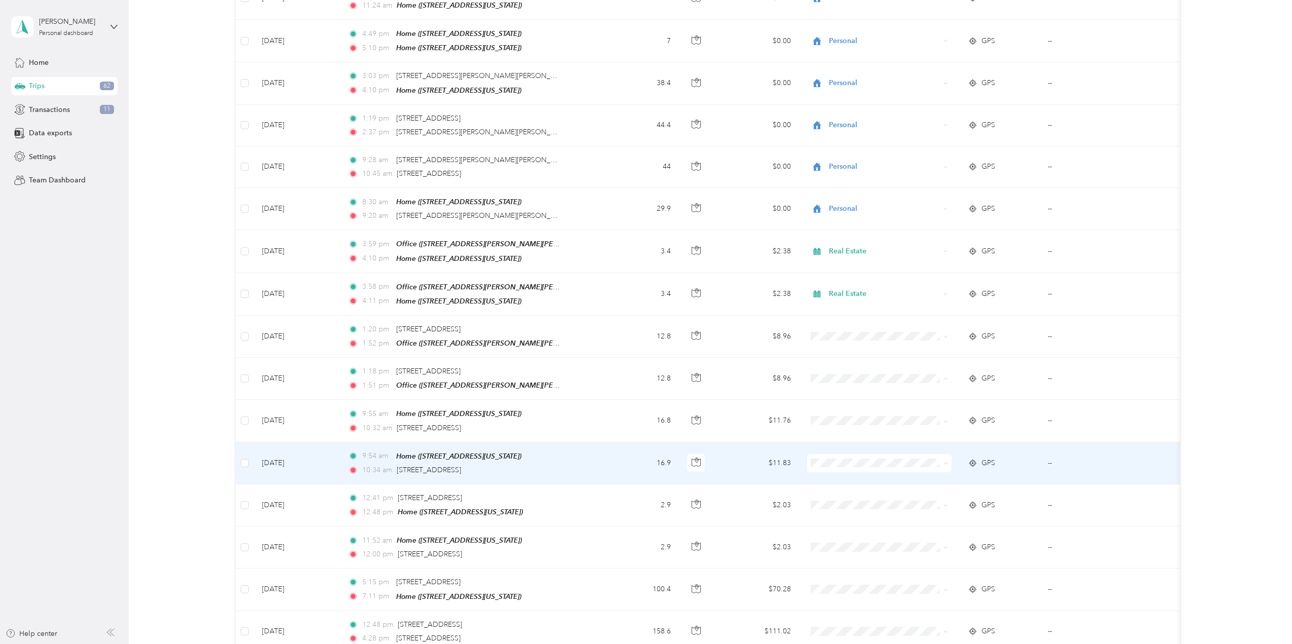
click at [848, 485] on li "Personal" at bounding box center [879, 484] width 144 height 18
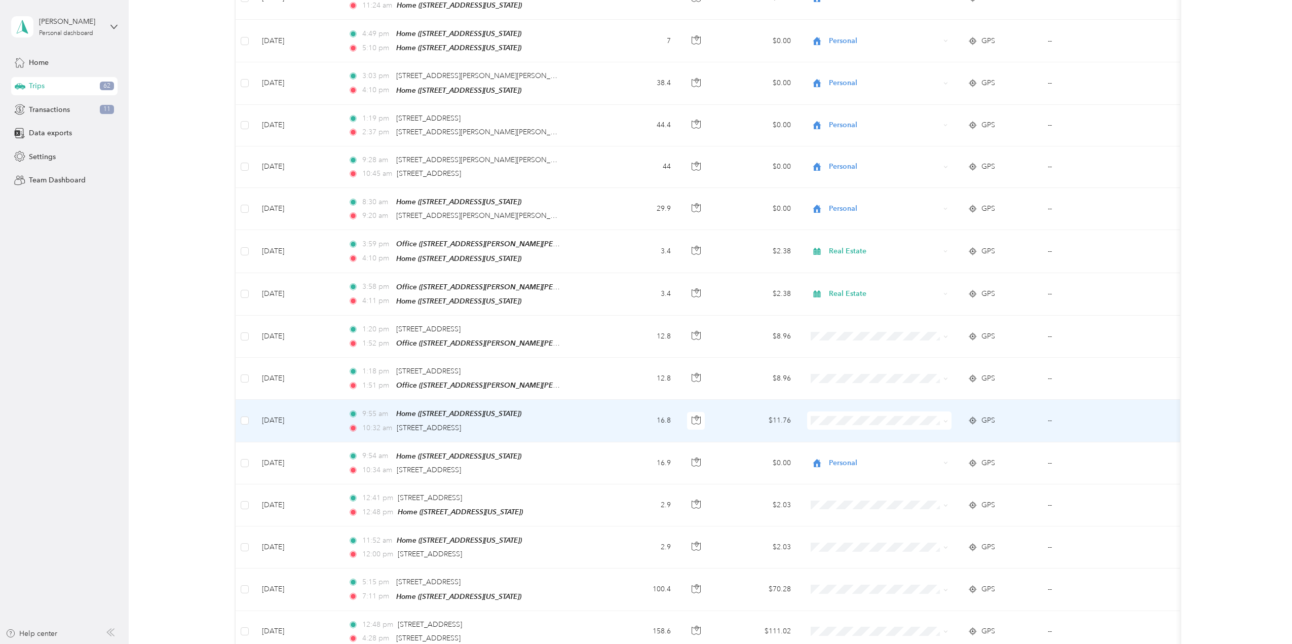
click at [837, 445] on li "Personal" at bounding box center [879, 440] width 144 height 18
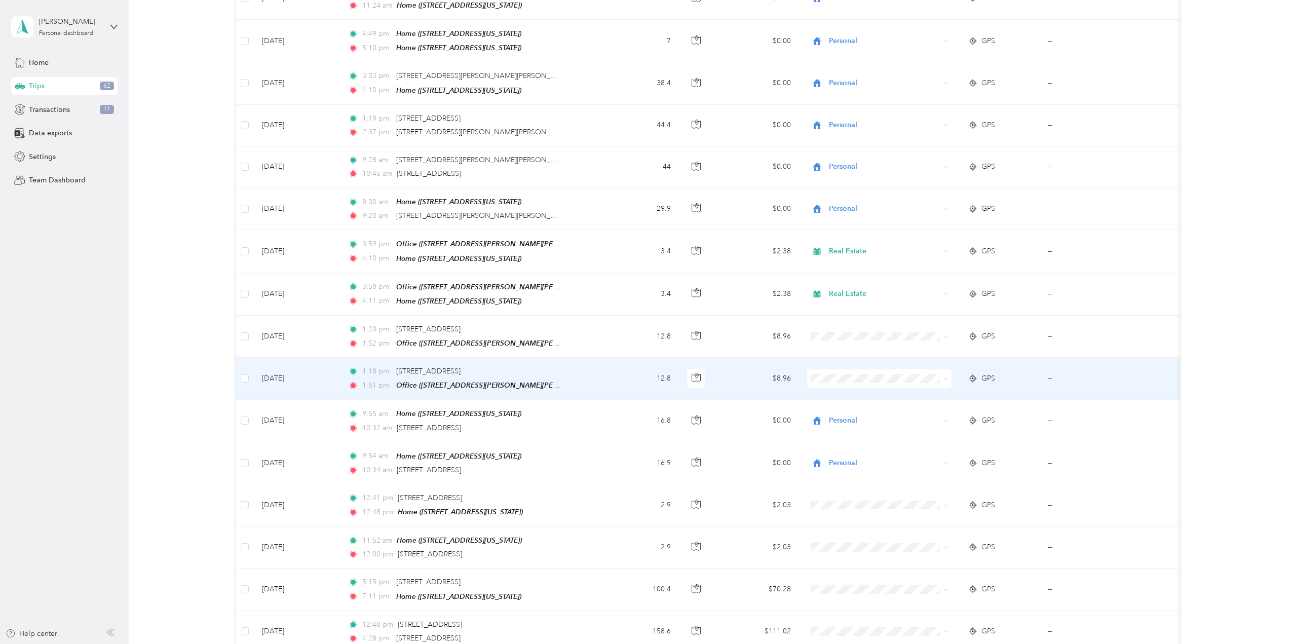
click at [840, 387] on ol "Work Personal Real Estate Other Charity Medical Moving Commute" at bounding box center [879, 445] width 144 height 142
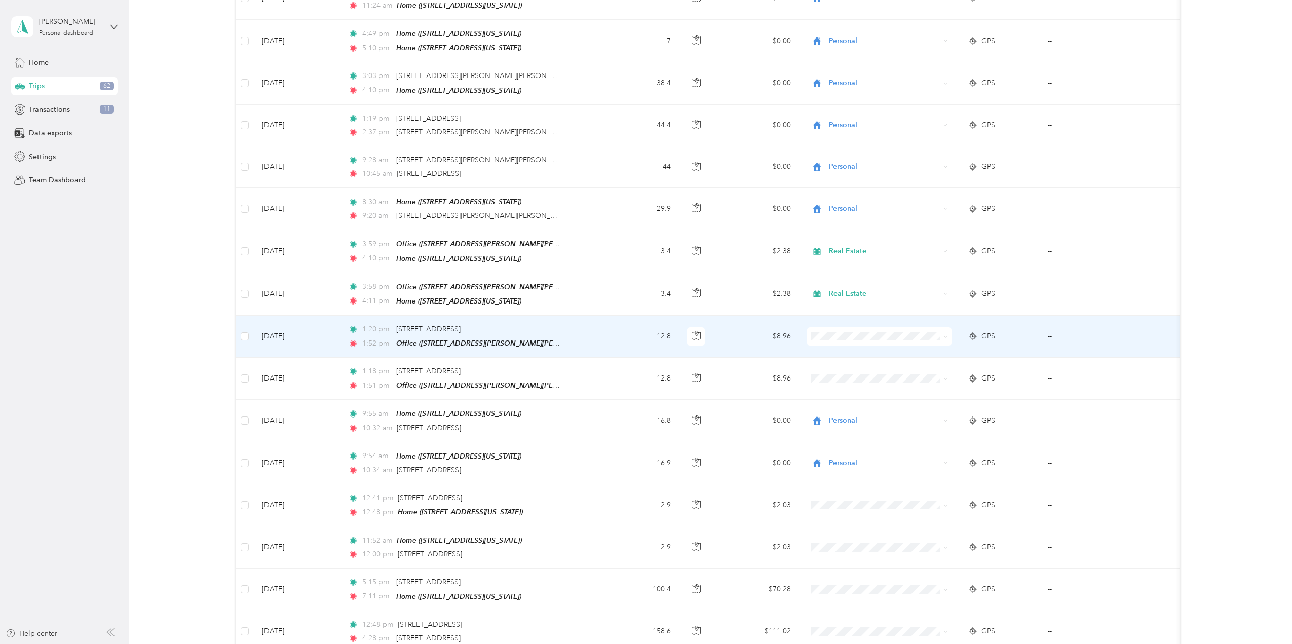
click at [839, 374] on span "Real Estate" at bounding box center [888, 372] width 112 height 11
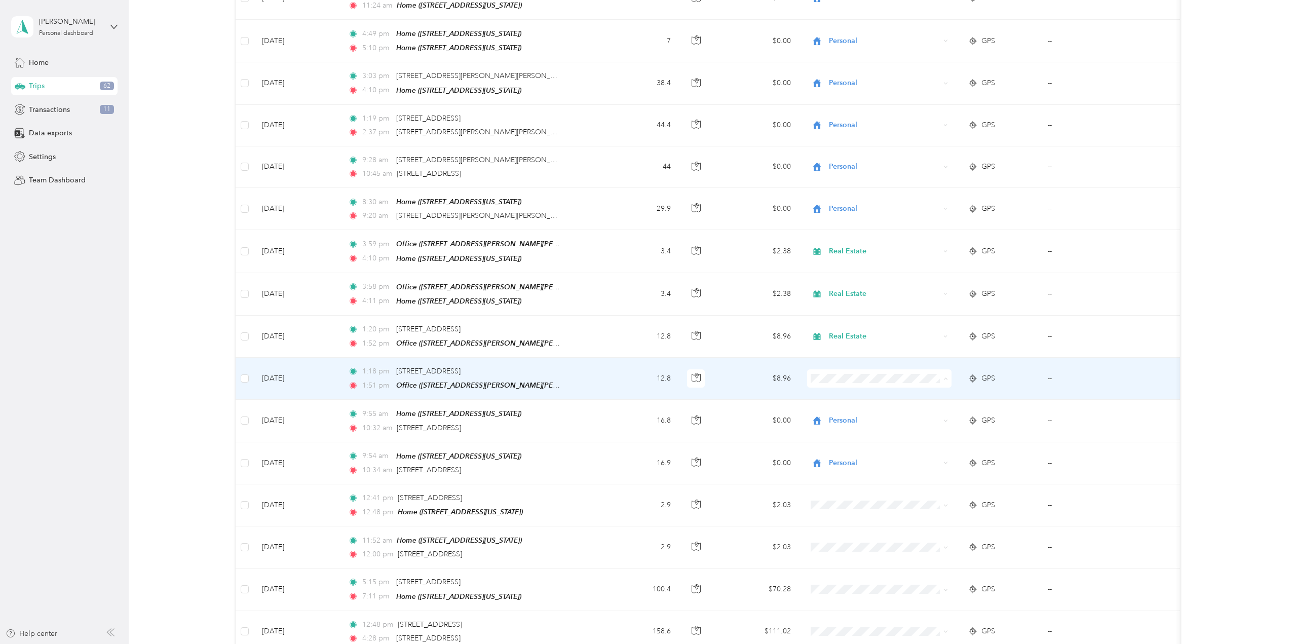
click at [847, 419] on span "Real Estate" at bounding box center [888, 418] width 112 height 11
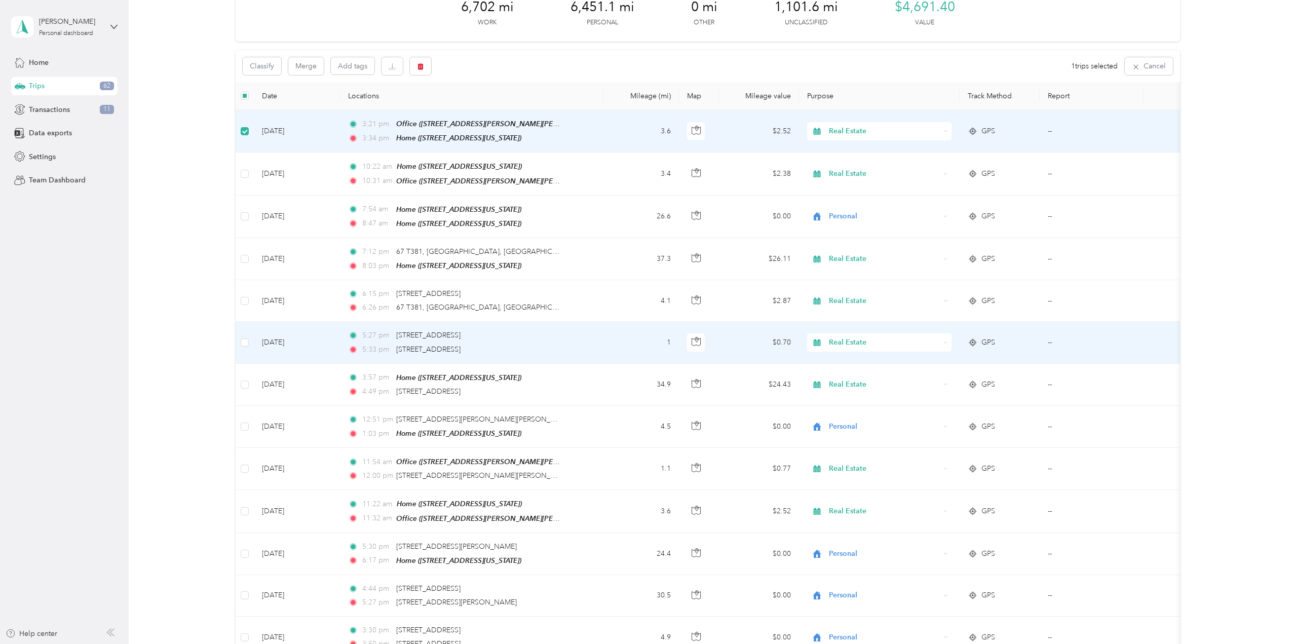
scroll to position [0, 0]
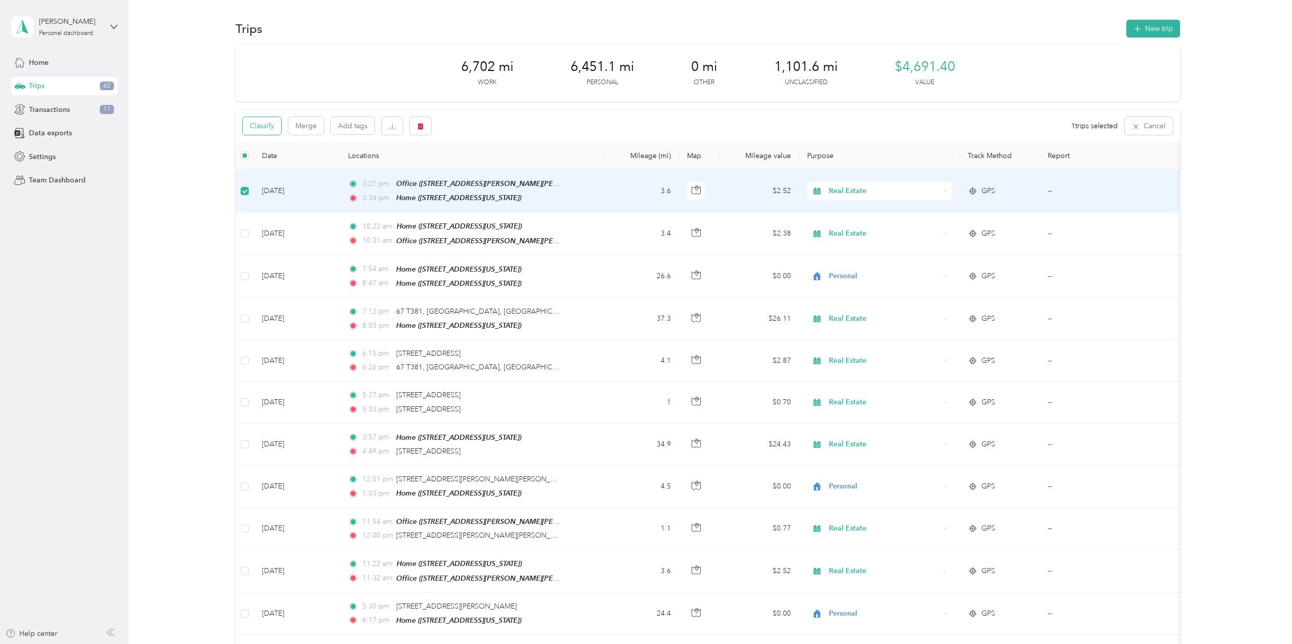
click at [254, 127] on button "Classify" at bounding box center [262, 126] width 39 height 18
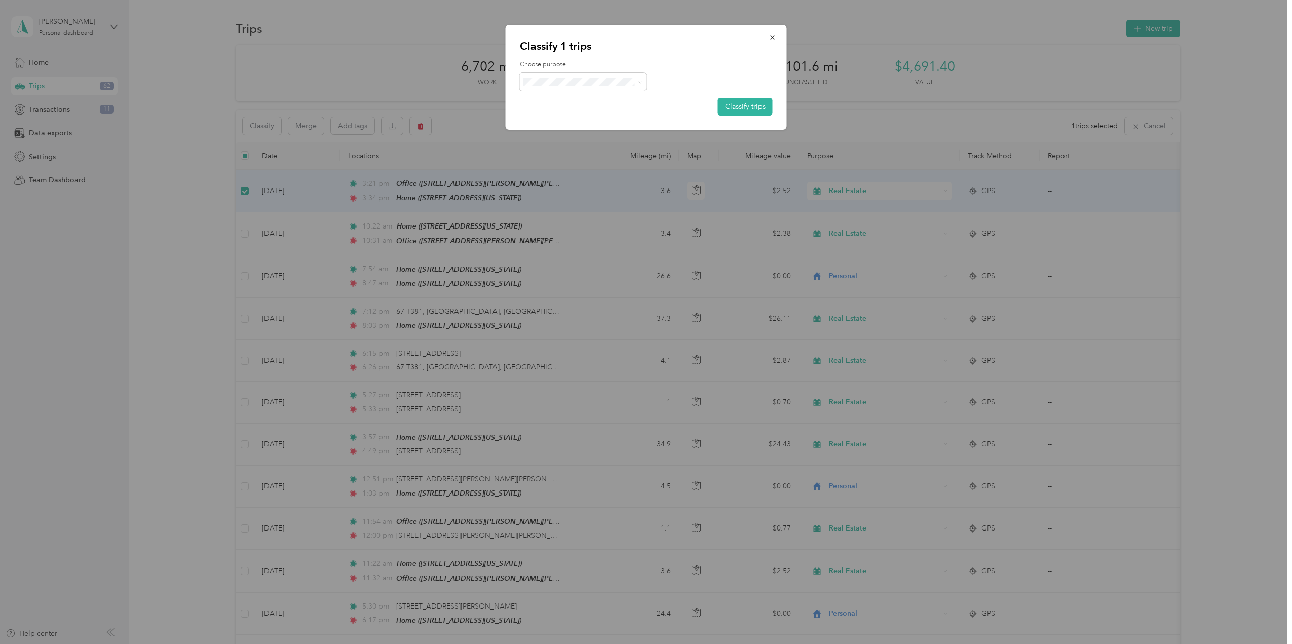
click at [175, 114] on div at bounding box center [646, 322] width 1292 height 644
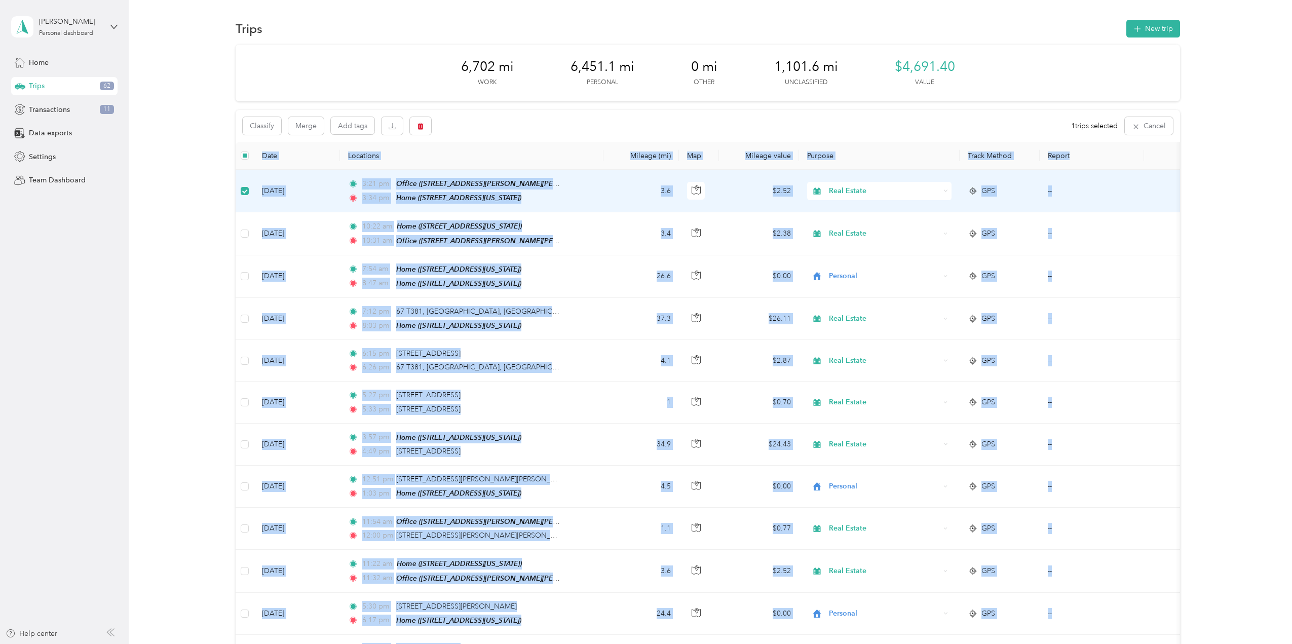
click at [23, 62] on icon at bounding box center [19, 62] width 9 height 9
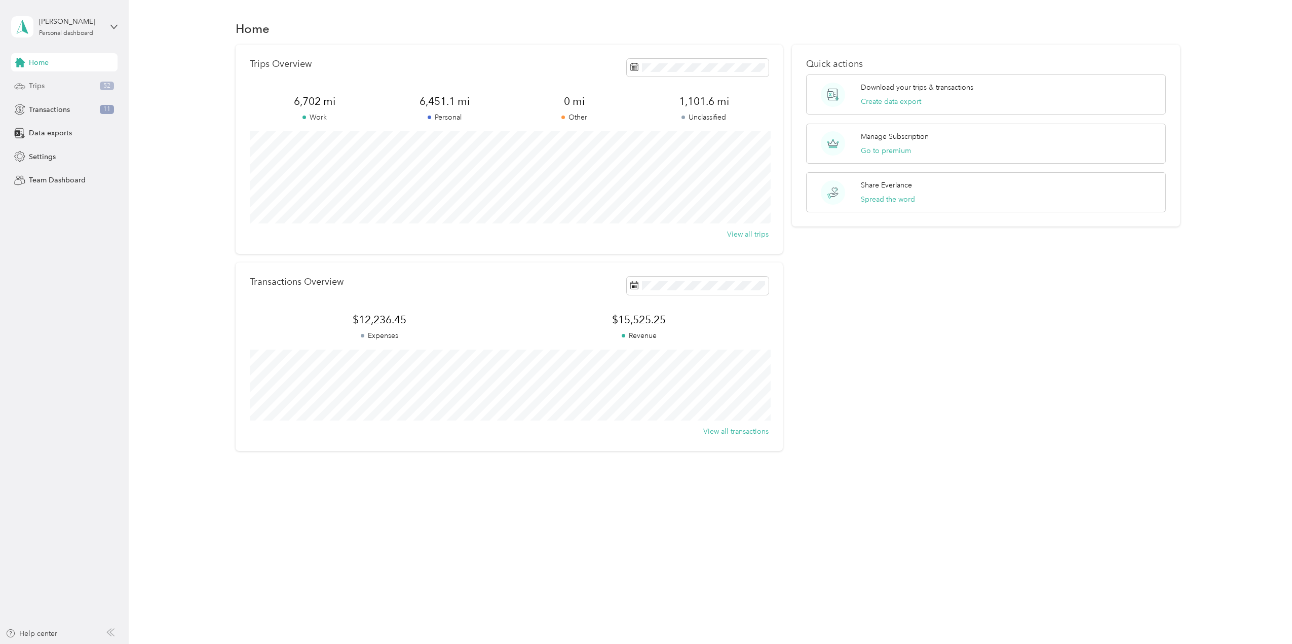
click at [41, 88] on span "Trips" at bounding box center [37, 86] width 16 height 11
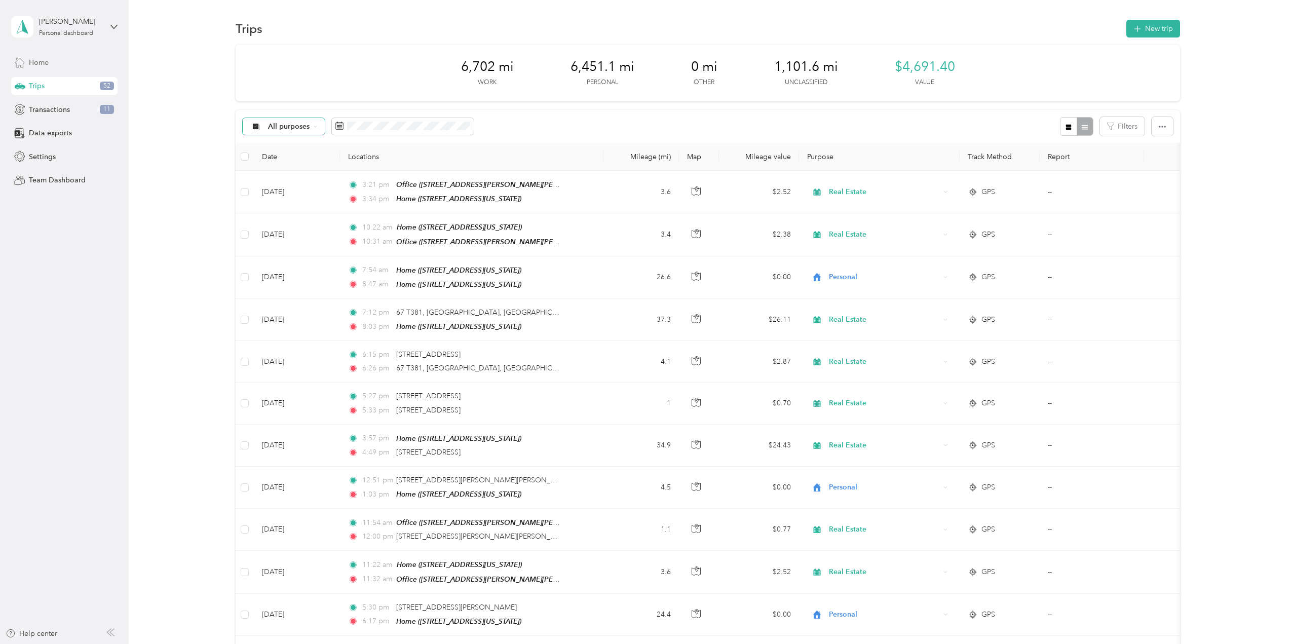
click at [313, 128] on icon at bounding box center [315, 126] width 4 height 4
click at [274, 163] on span "Unclassified" at bounding box center [291, 159] width 49 height 11
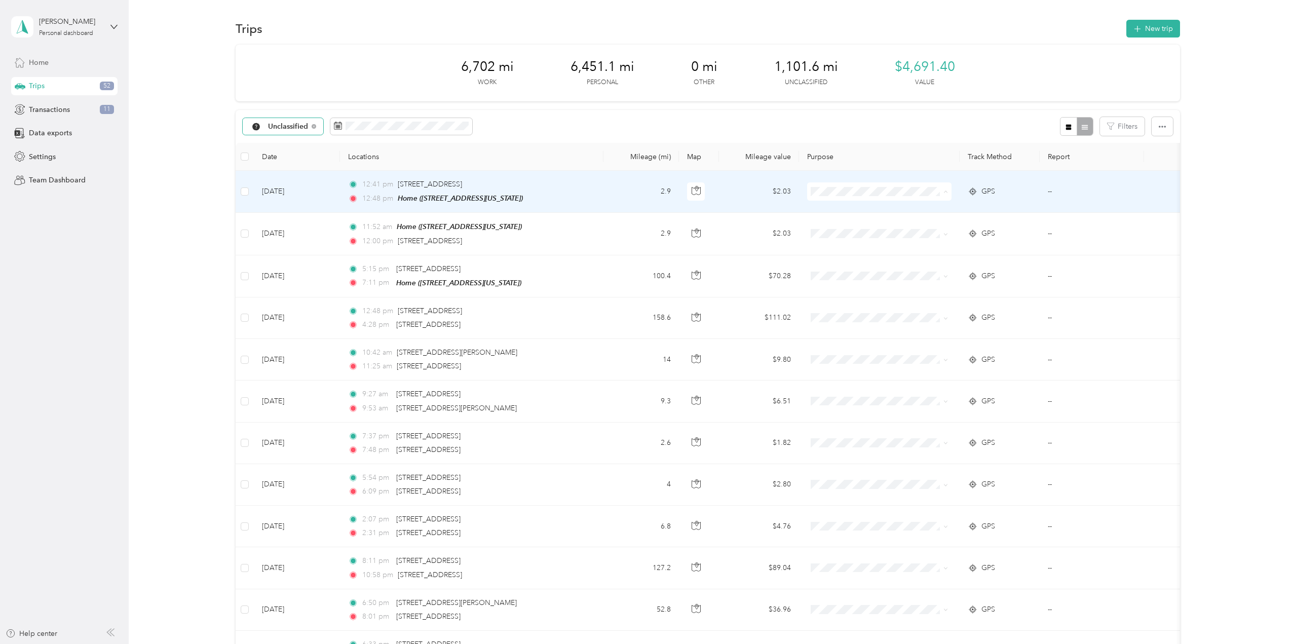
click at [850, 232] on li "Personal" at bounding box center [879, 228] width 144 height 18
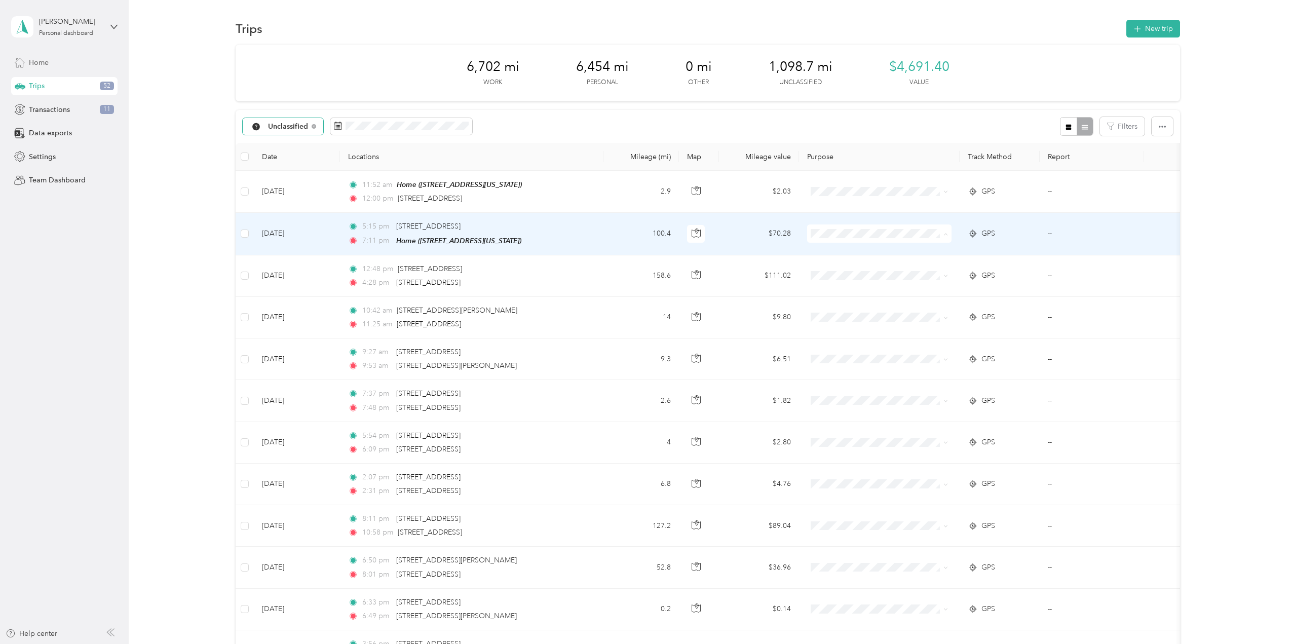
click at [839, 269] on span "Personal" at bounding box center [888, 269] width 112 height 11
click at [842, 269] on span "Personal" at bounding box center [888, 266] width 112 height 11
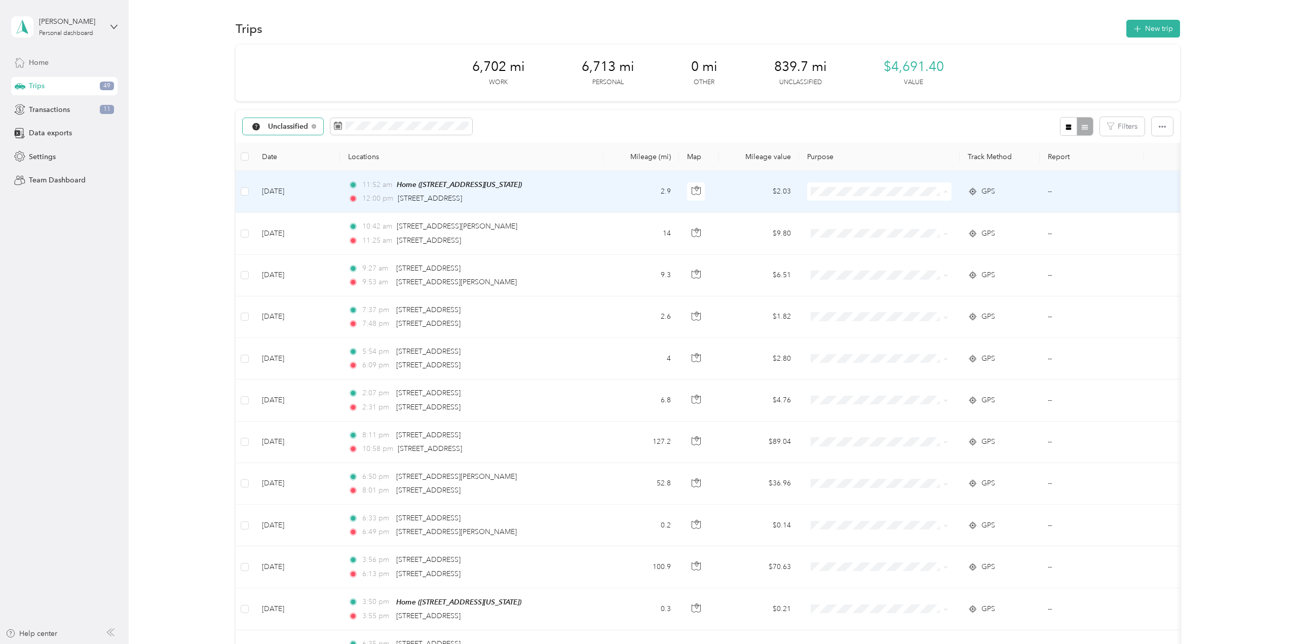
click at [852, 226] on span "Personal" at bounding box center [888, 228] width 112 height 11
click at [834, 226] on span "Personal" at bounding box center [888, 228] width 112 height 11
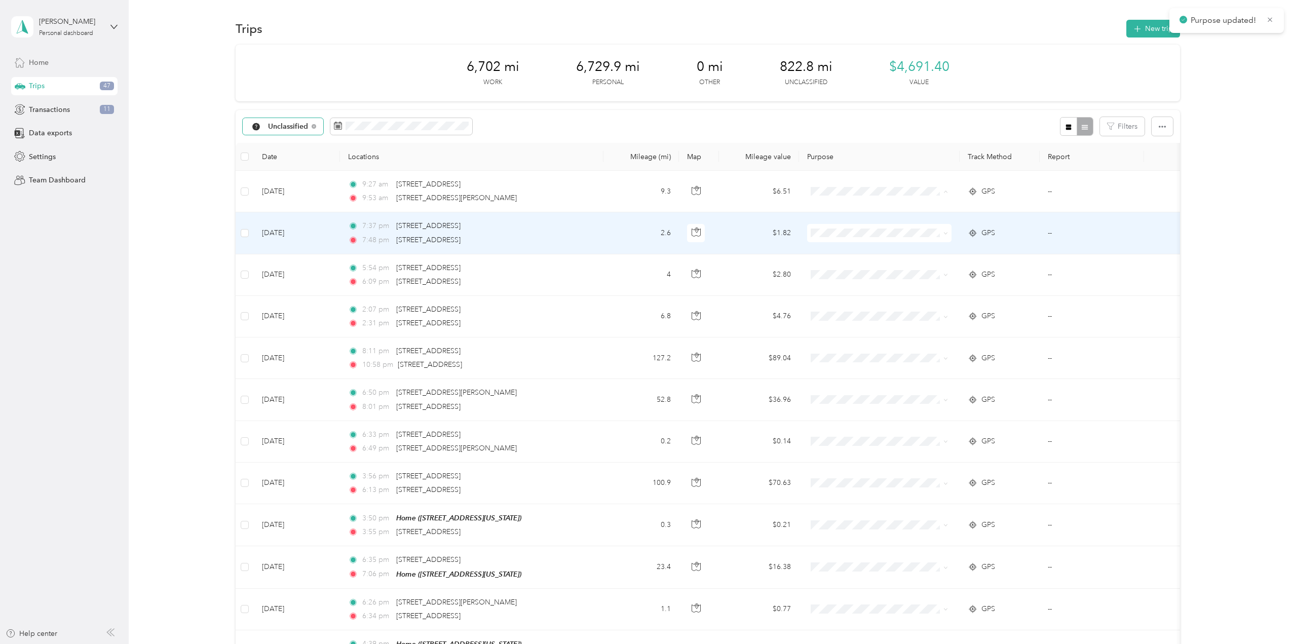
click at [831, 227] on span "Personal" at bounding box center [879, 228] width 130 height 11
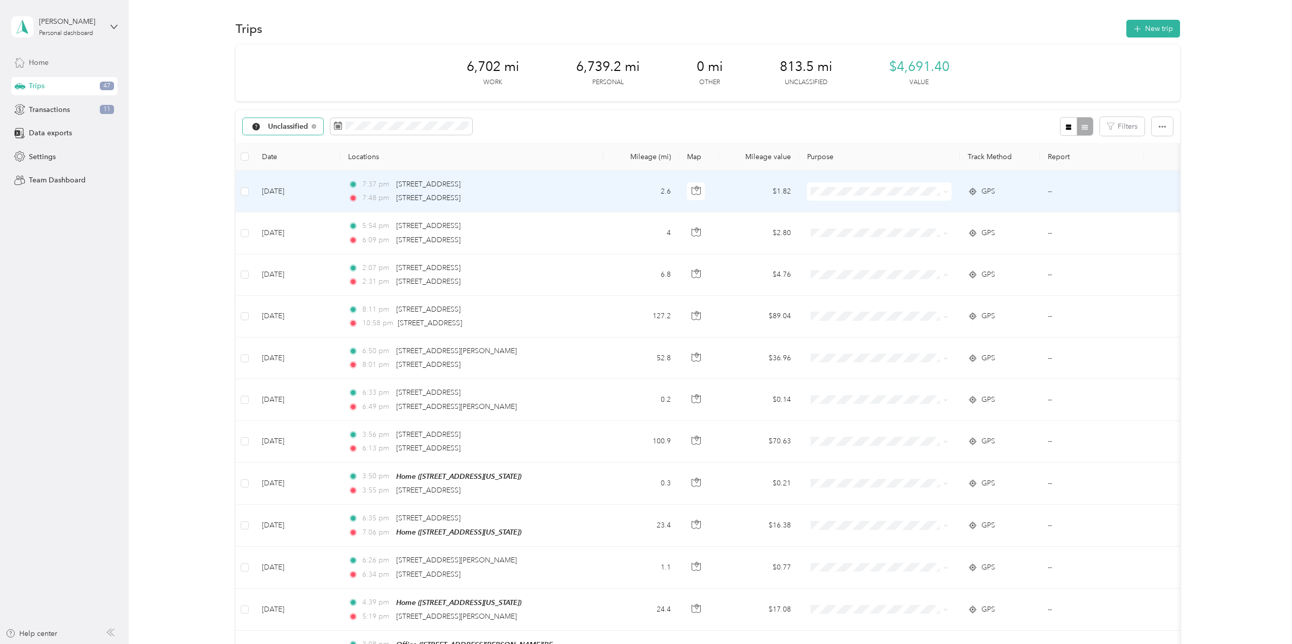
click at [834, 227] on span "Personal" at bounding box center [888, 224] width 112 height 11
click at [842, 228] on span "Personal" at bounding box center [888, 228] width 112 height 11
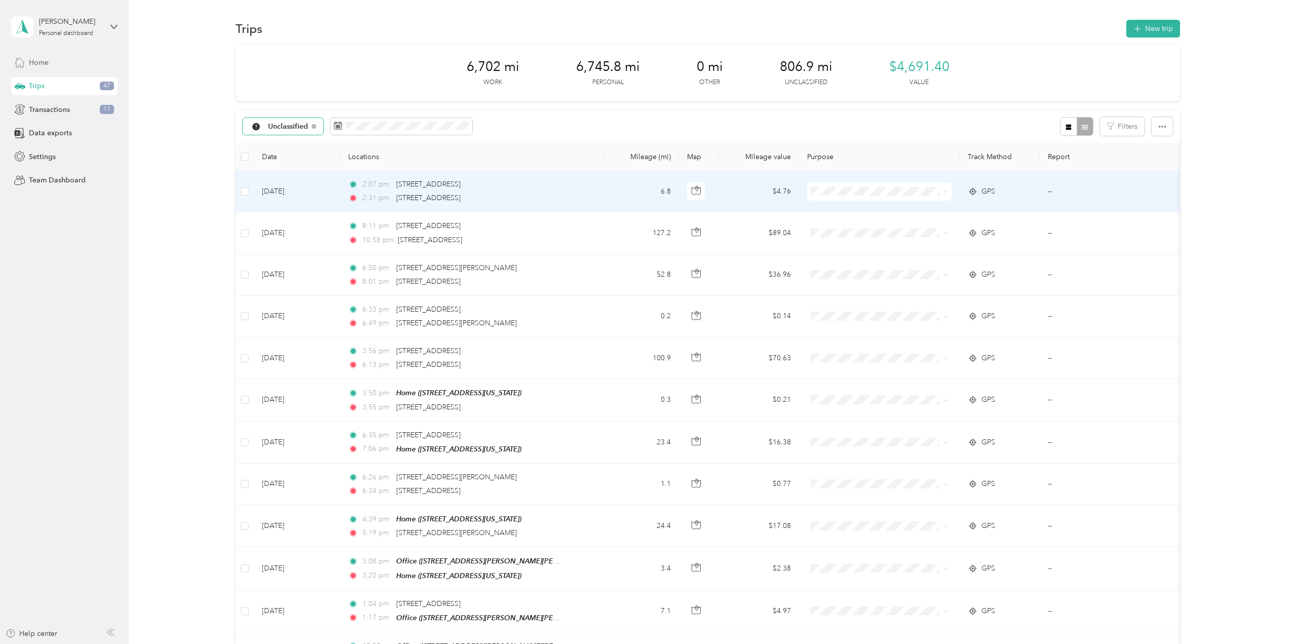
click at [839, 227] on span "Personal" at bounding box center [888, 226] width 112 height 11
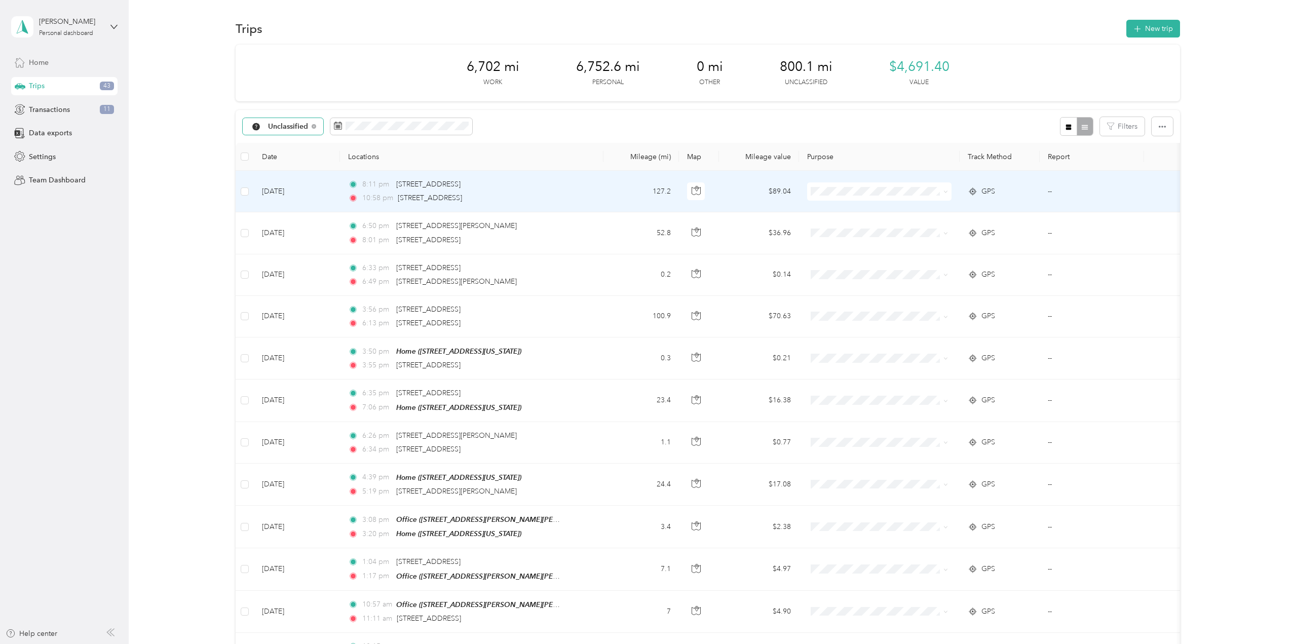
click at [855, 198] on span at bounding box center [879, 191] width 144 height 18
click at [840, 231] on li "Personal" at bounding box center [879, 228] width 144 height 18
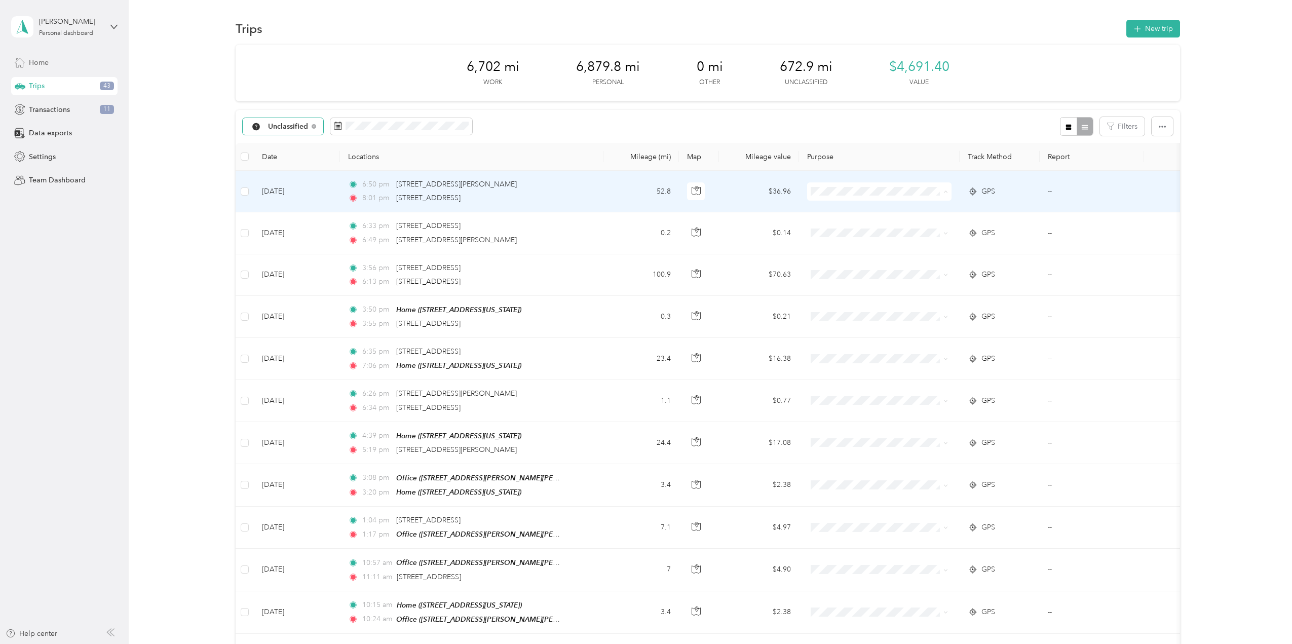
click at [831, 225] on span "Personal" at bounding box center [879, 228] width 130 height 11
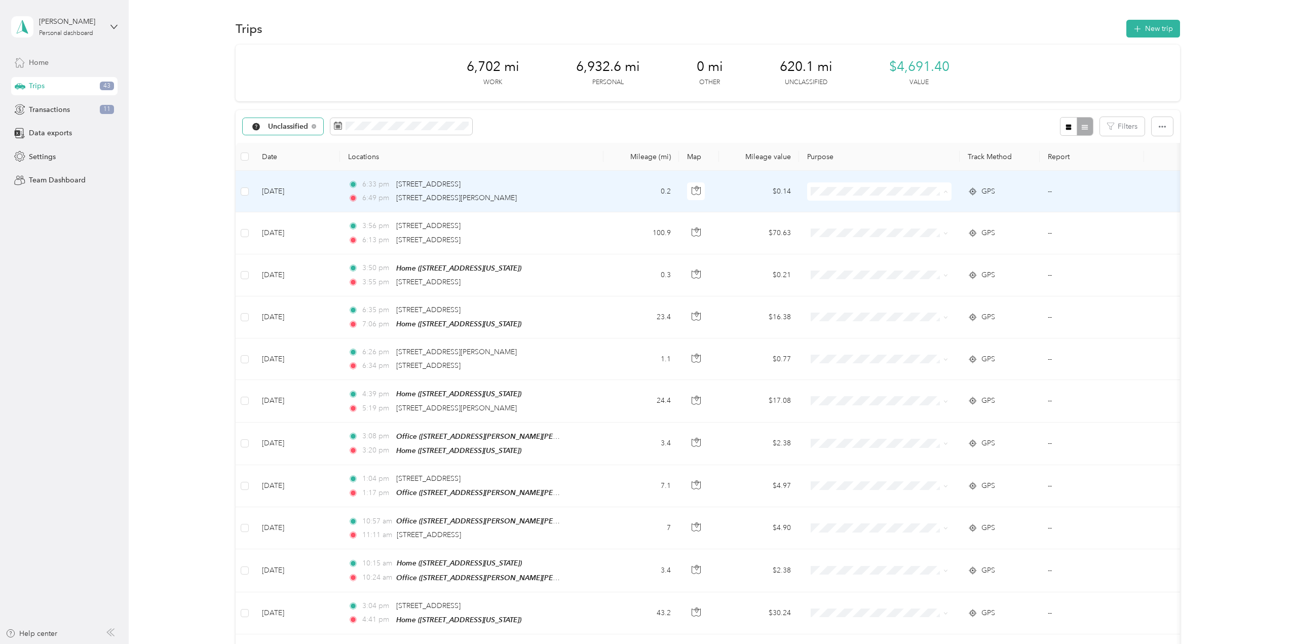
click at [839, 226] on span "Personal" at bounding box center [888, 228] width 112 height 11
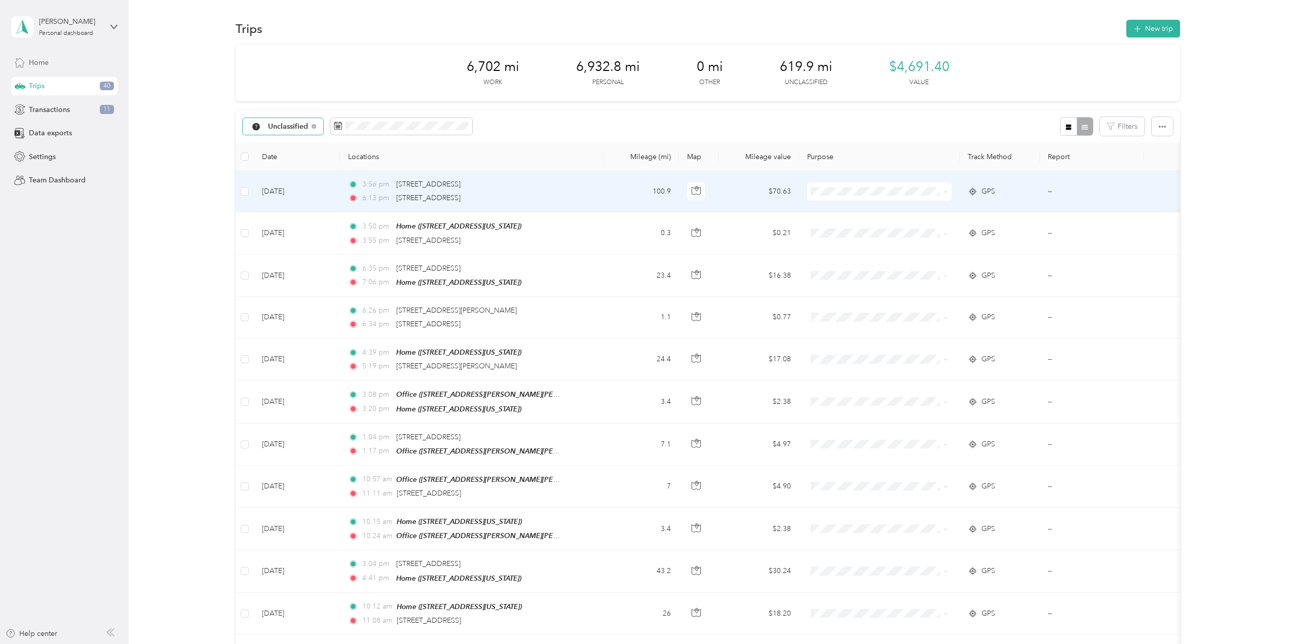
click at [844, 226] on span "Personal" at bounding box center [888, 228] width 112 height 11
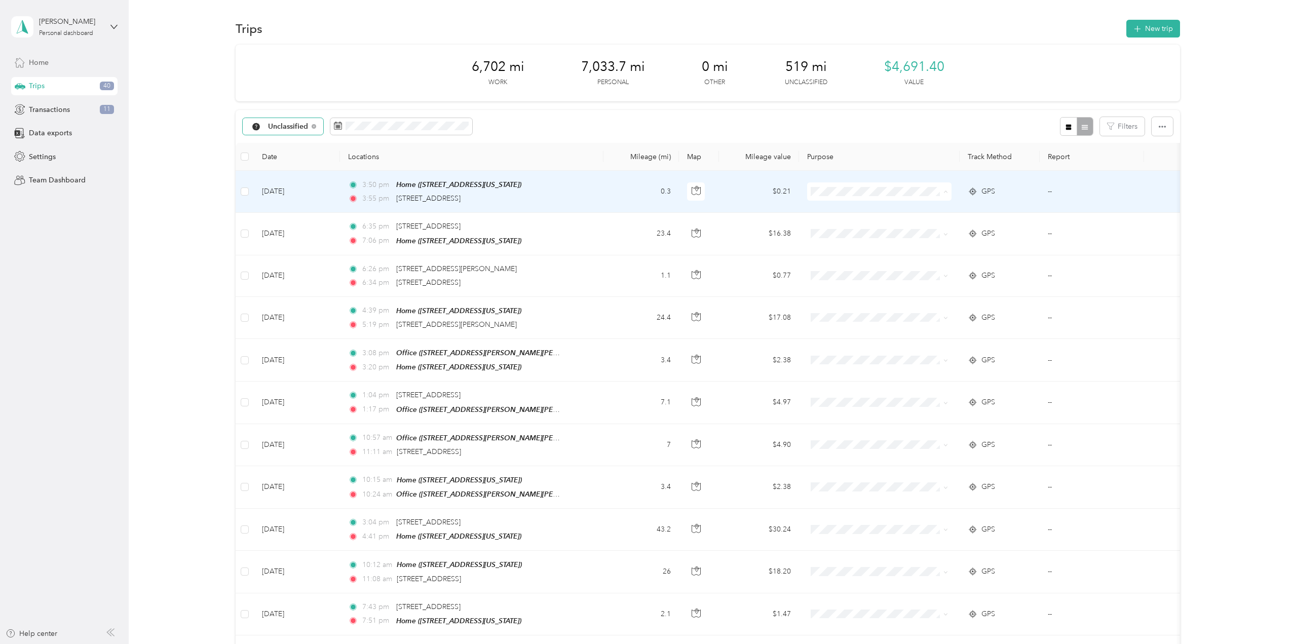
click at [841, 229] on li "Personal" at bounding box center [879, 228] width 144 height 18
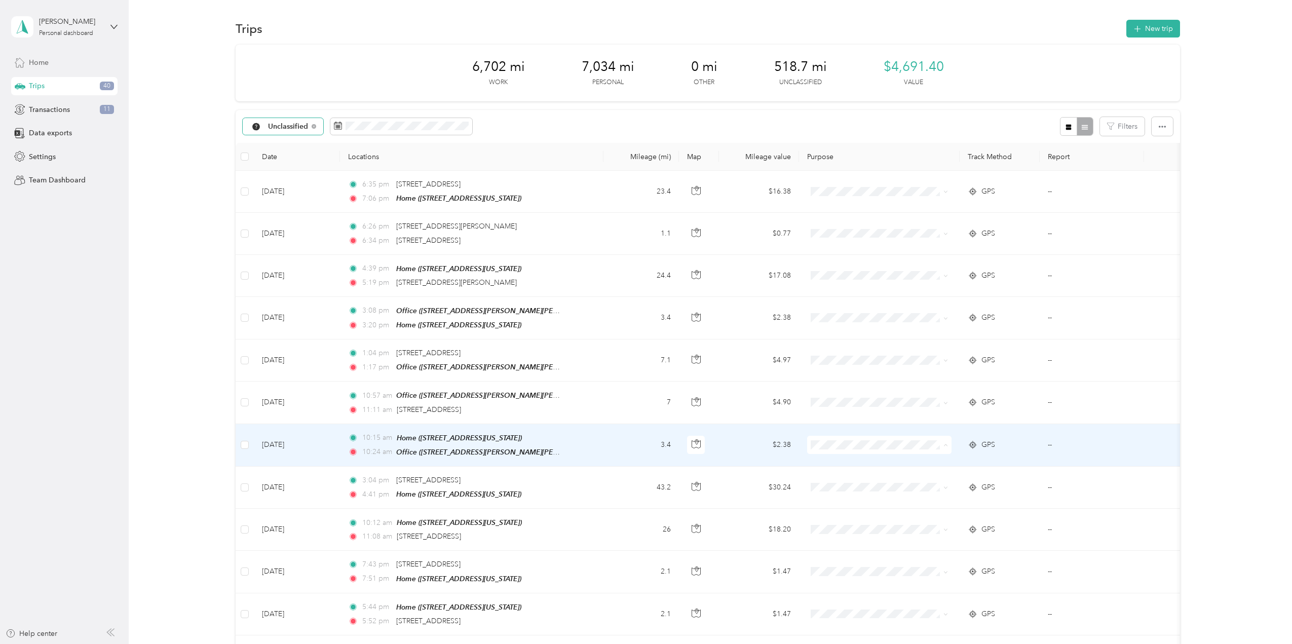
click at [848, 495] on span "Real Estate" at bounding box center [888, 495] width 112 height 11
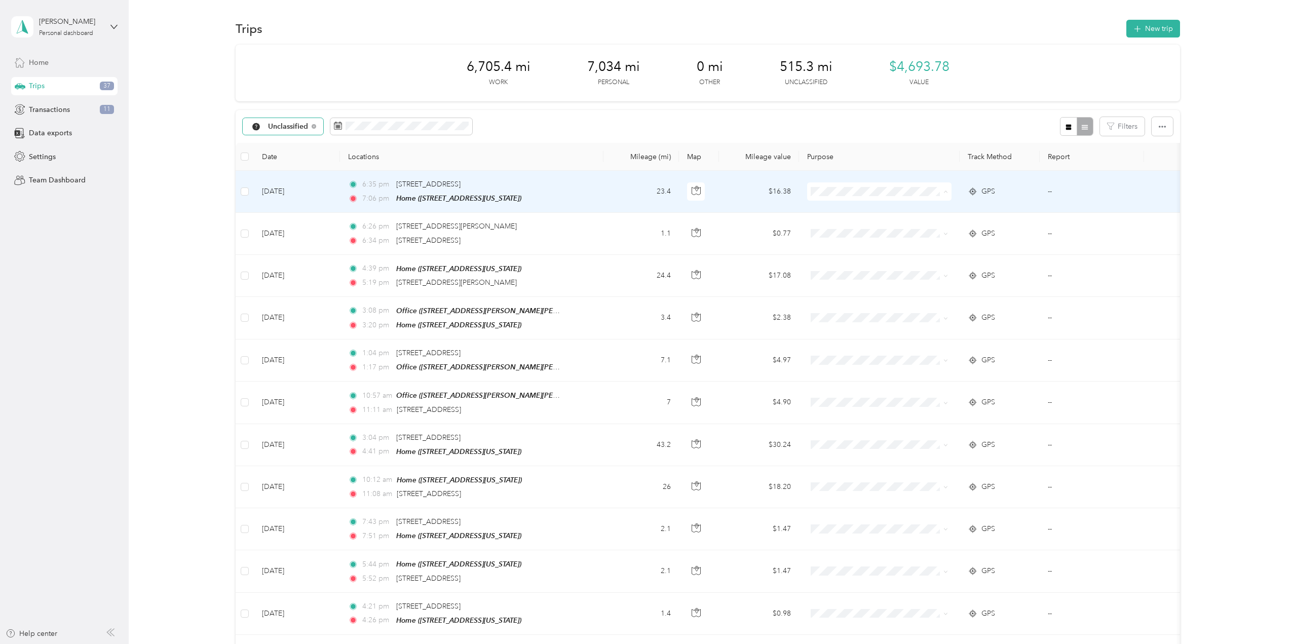
click at [845, 246] on span "Real Estate" at bounding box center [888, 246] width 112 height 11
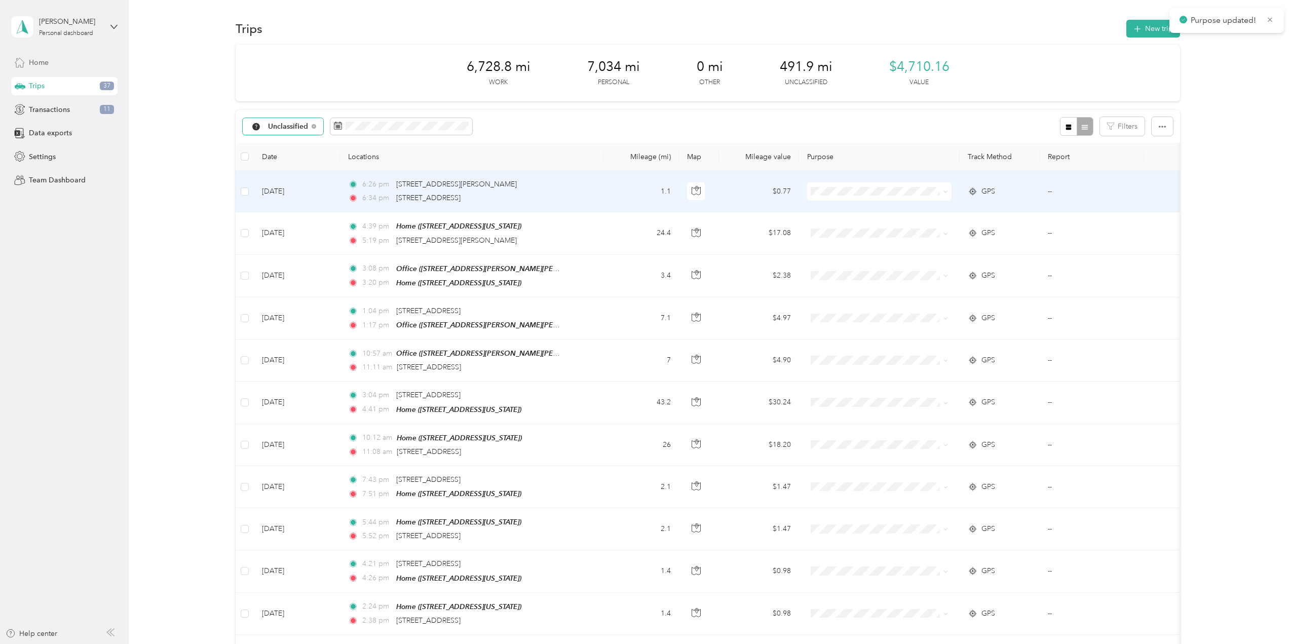
click at [824, 196] on span at bounding box center [879, 191] width 144 height 18
click at [853, 200] on span at bounding box center [879, 191] width 144 height 18
click at [944, 191] on icon at bounding box center [945, 192] width 3 height 2
click at [869, 242] on span "Real Estate" at bounding box center [888, 246] width 112 height 11
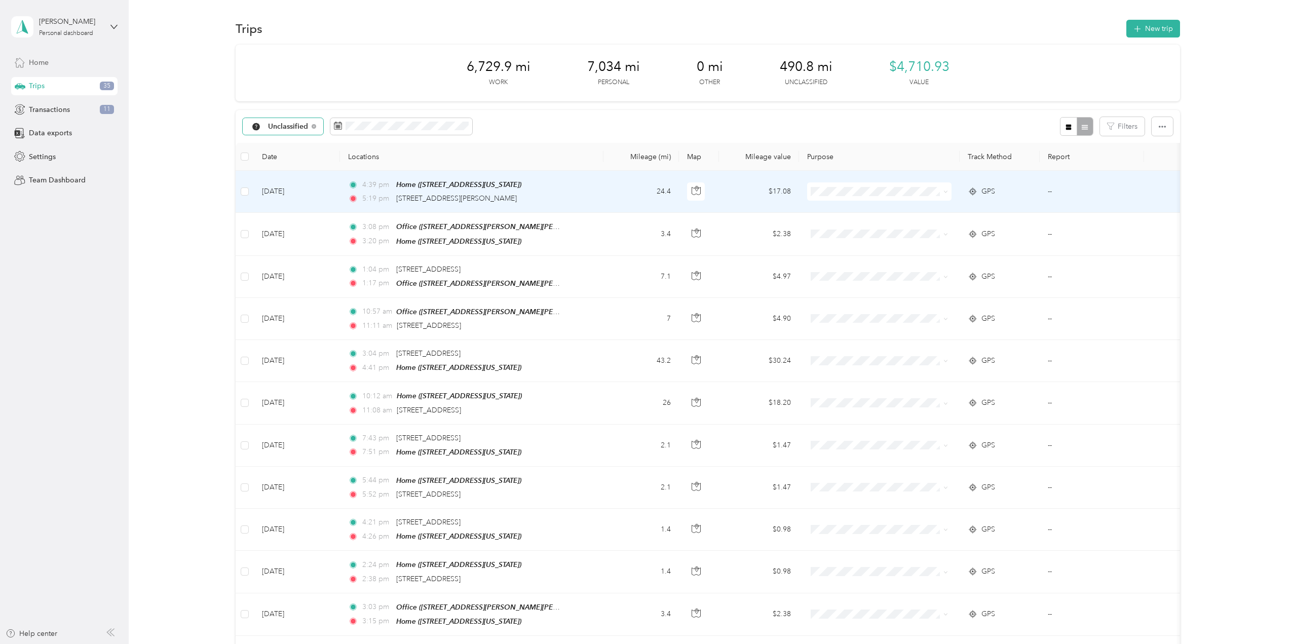
click at [893, 199] on span at bounding box center [879, 191] width 144 height 18
click at [947, 191] on icon at bounding box center [945, 192] width 3 height 2
click at [858, 248] on li "Real Estate" at bounding box center [879, 246] width 144 height 18
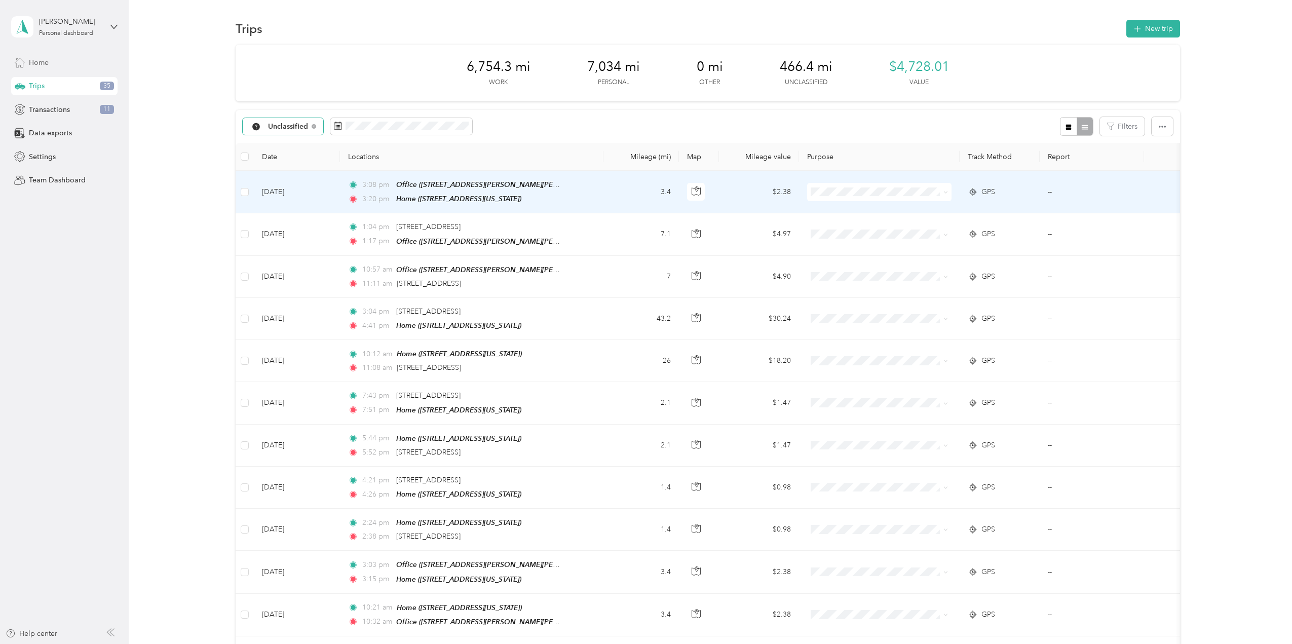
click at [944, 194] on span at bounding box center [945, 191] width 5 height 9
click at [942, 193] on span at bounding box center [944, 191] width 8 height 11
click at [943, 195] on span at bounding box center [945, 191] width 5 height 9
click at [847, 244] on span "Real Estate" at bounding box center [888, 246] width 112 height 11
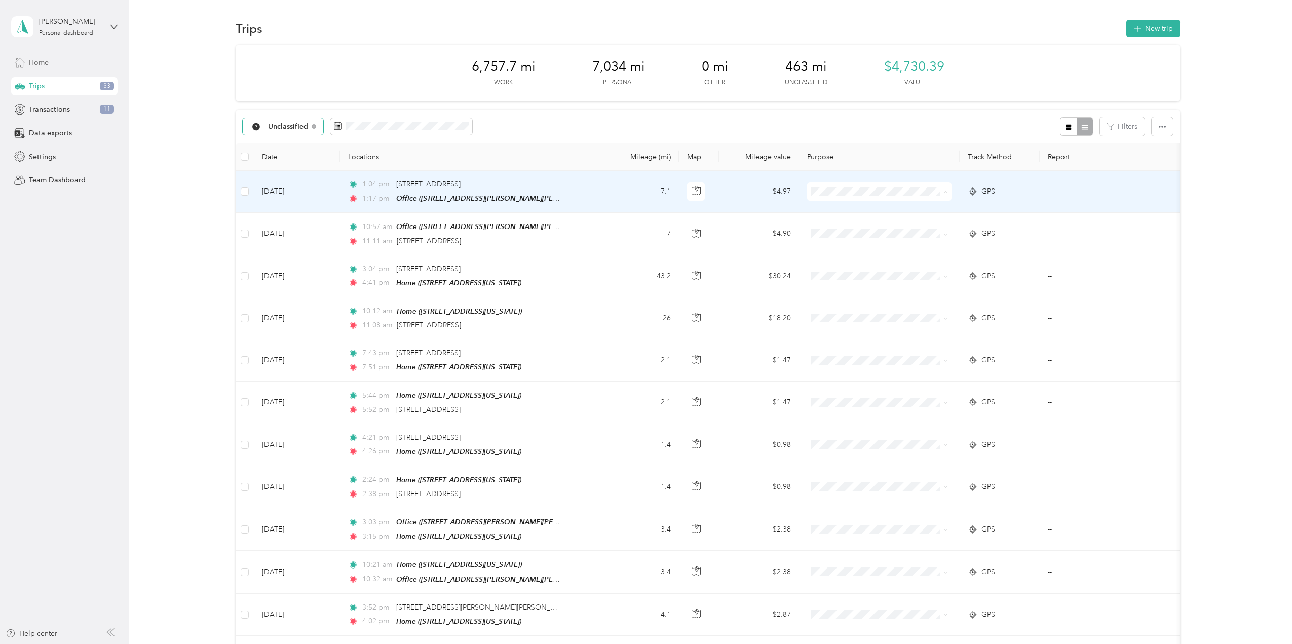
click at [822, 245] on icon at bounding box center [820, 245] width 7 height 7
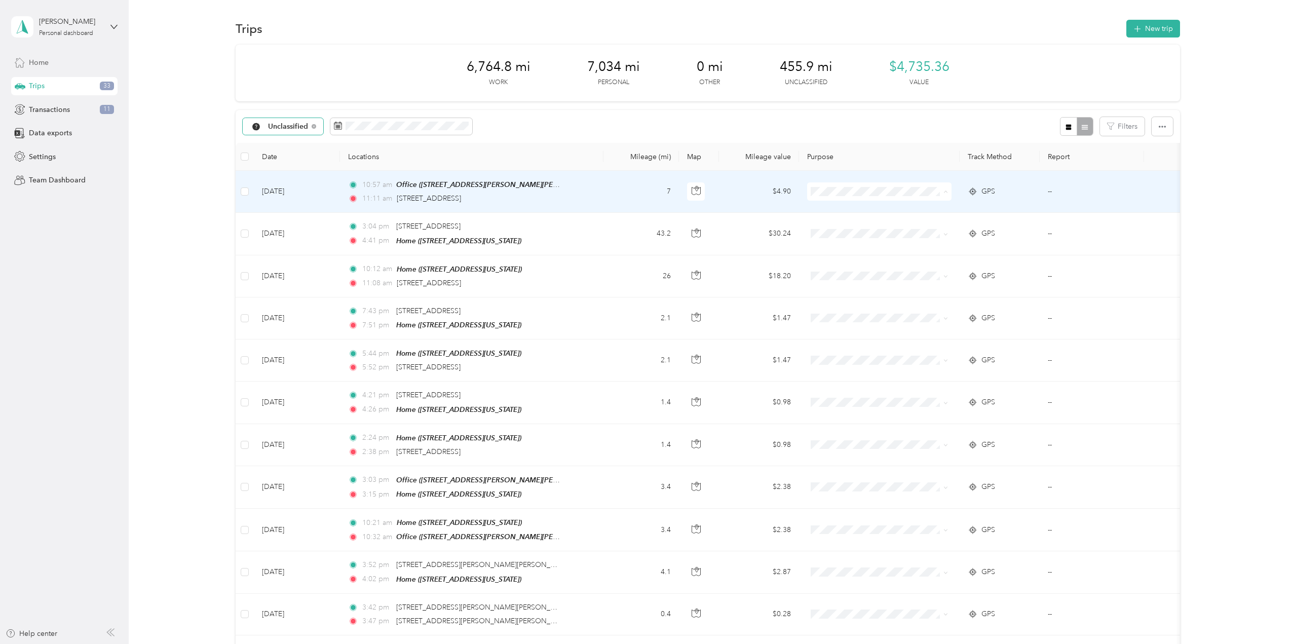
click at [831, 244] on span "Real Estate" at bounding box center [879, 246] width 130 height 11
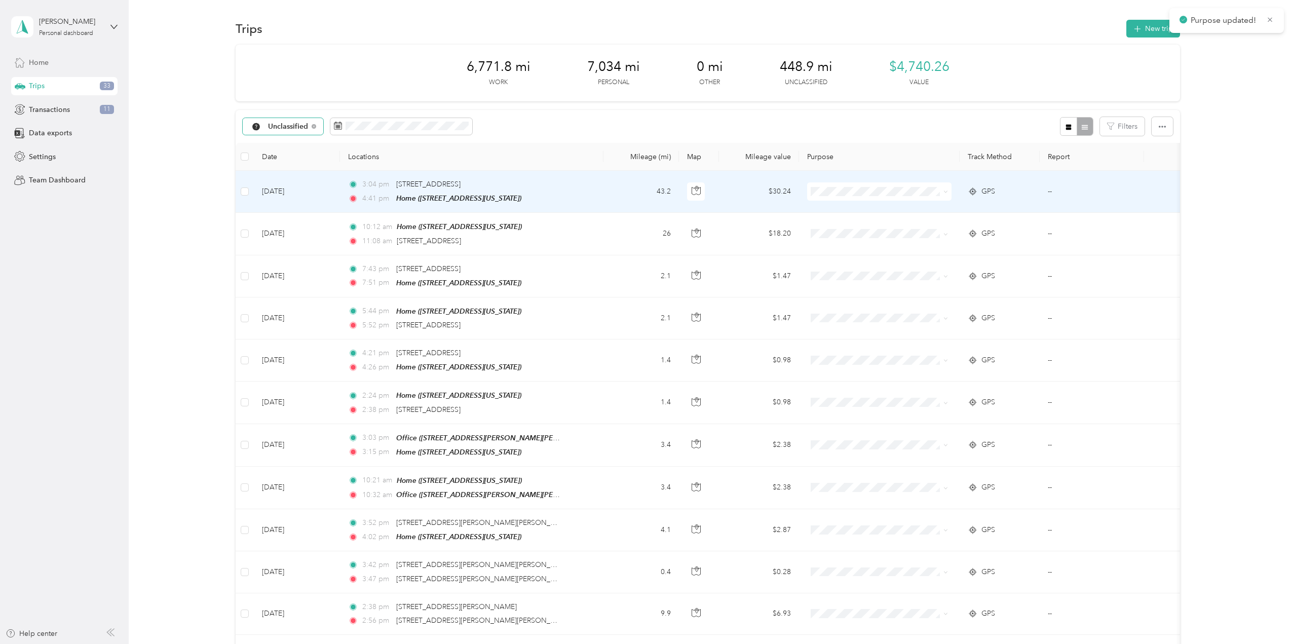
click at [838, 231] on li "Personal" at bounding box center [879, 228] width 144 height 18
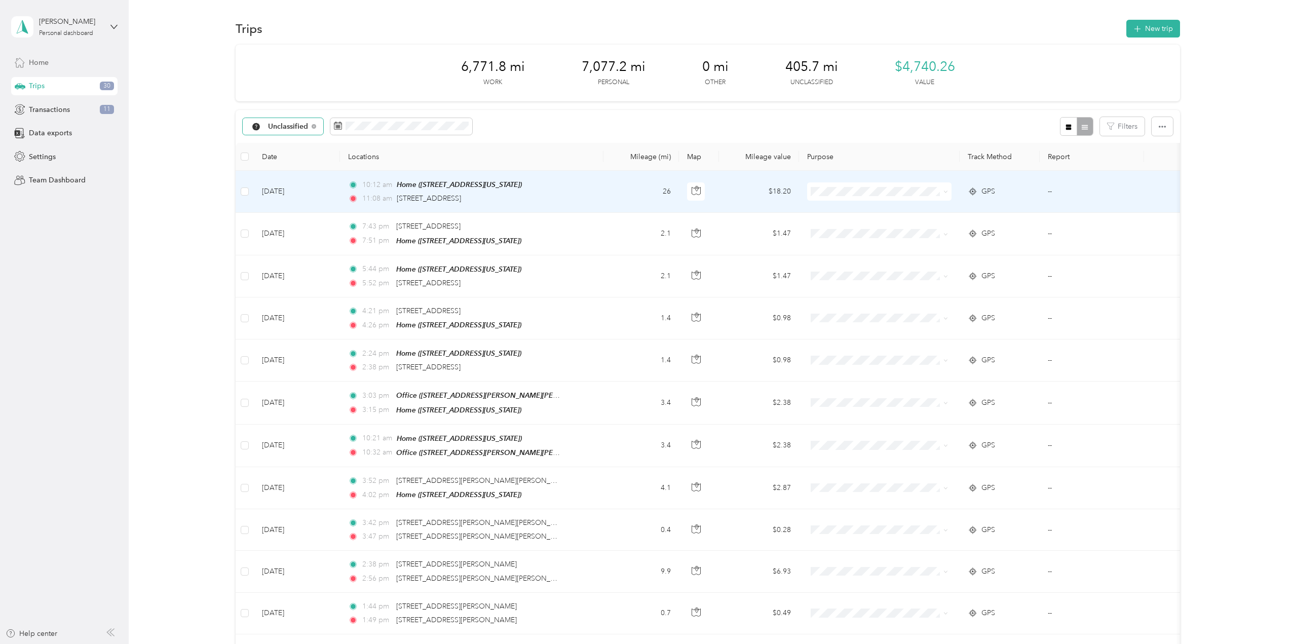
click at [832, 227] on span "Personal" at bounding box center [888, 228] width 112 height 11
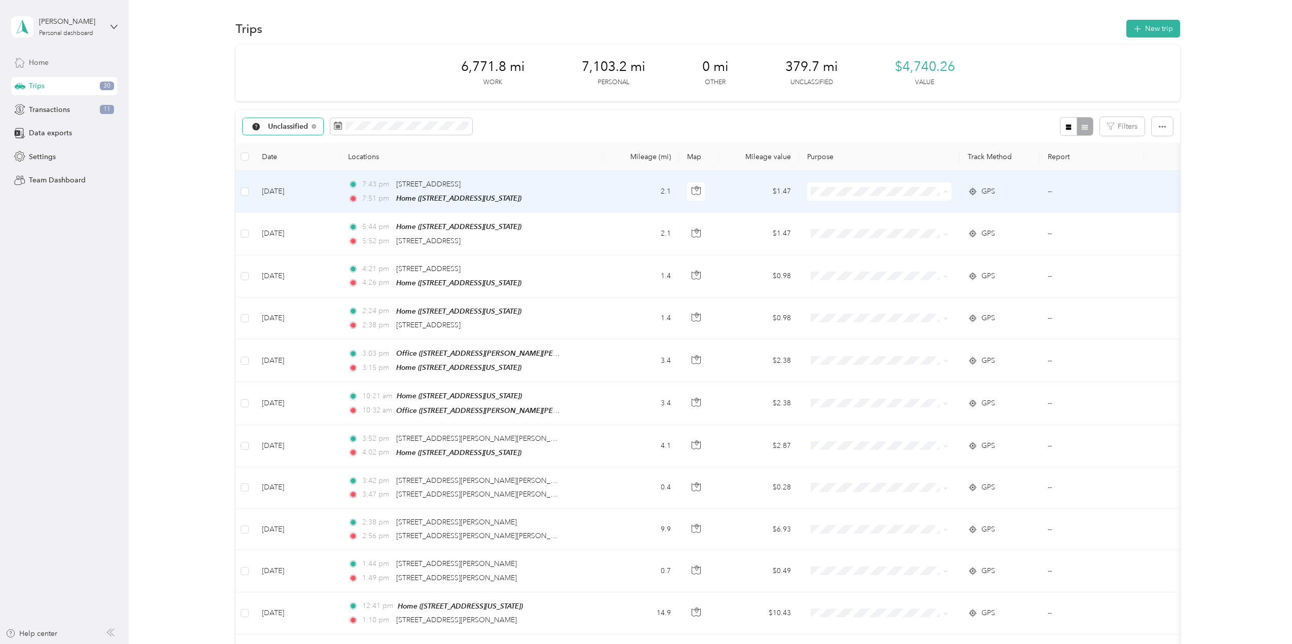
click at [828, 227] on span "Personal" at bounding box center [879, 228] width 130 height 11
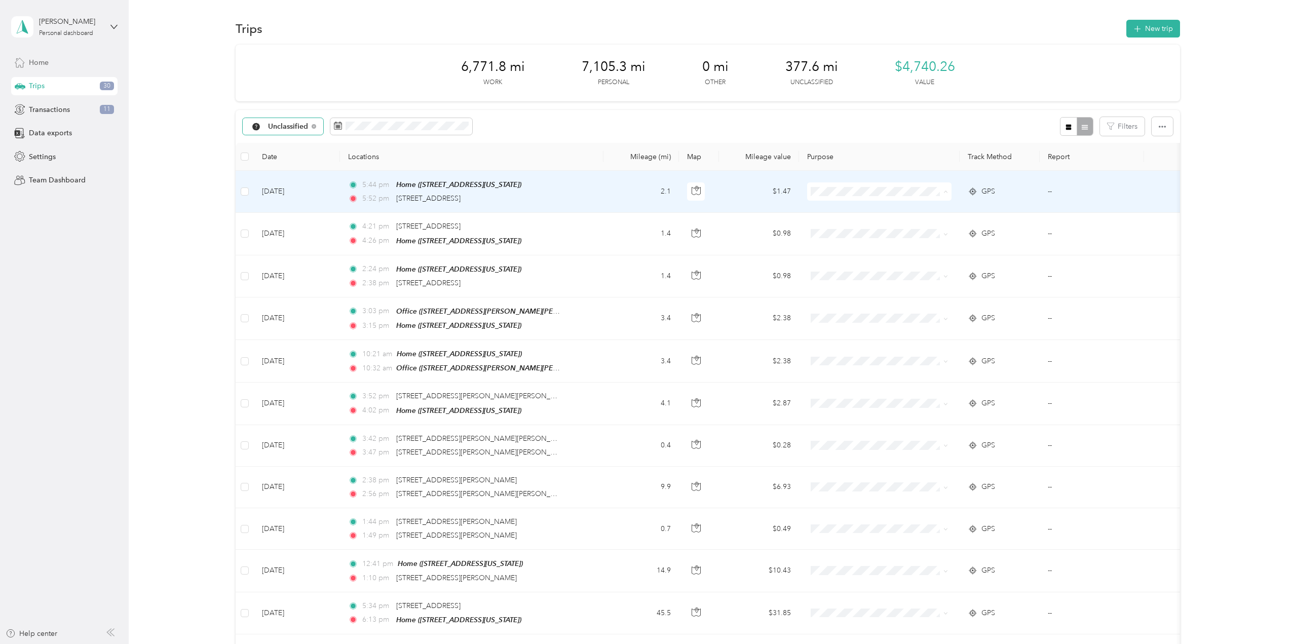
click at [828, 228] on span "Personal" at bounding box center [879, 228] width 130 height 11
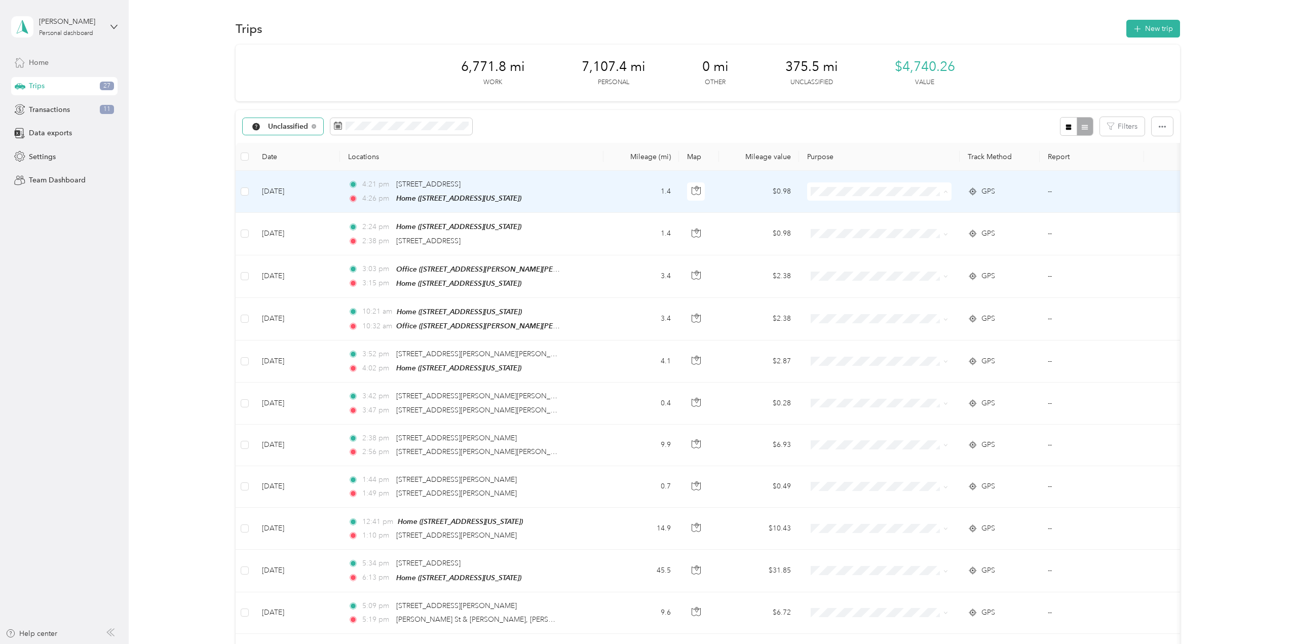
click at [826, 231] on li "Personal" at bounding box center [879, 228] width 144 height 18
click at [826, 228] on span "Personal" at bounding box center [879, 228] width 130 height 11
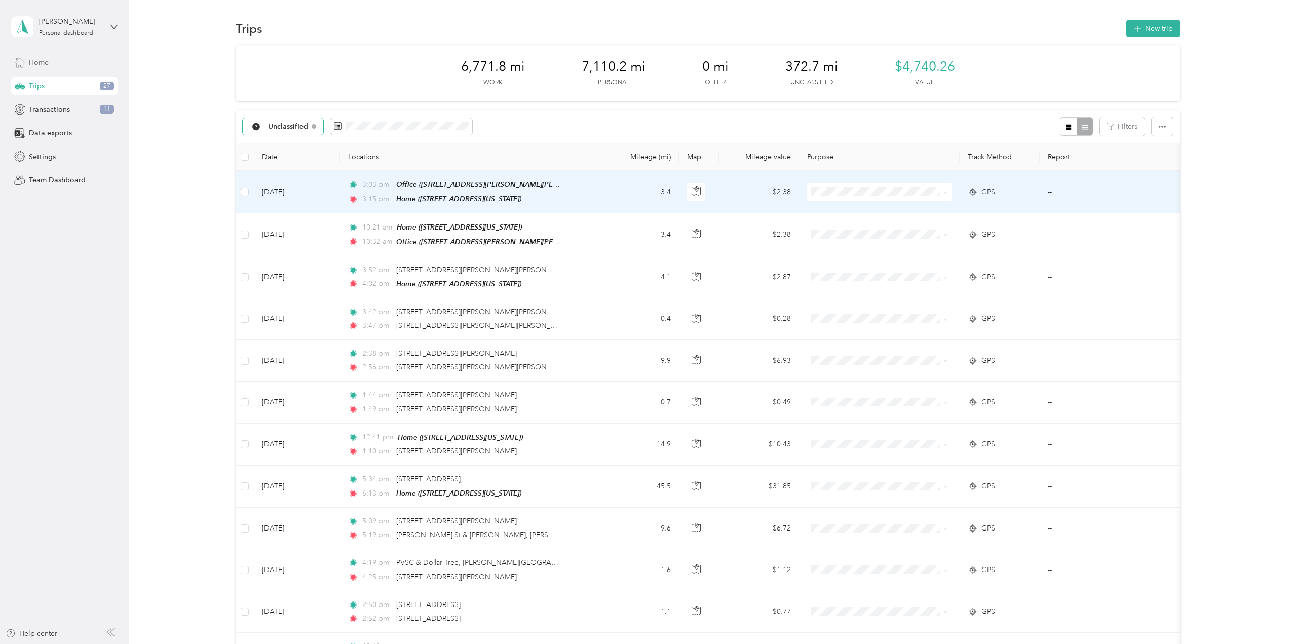
click at [827, 247] on span "Real Estate" at bounding box center [879, 245] width 130 height 11
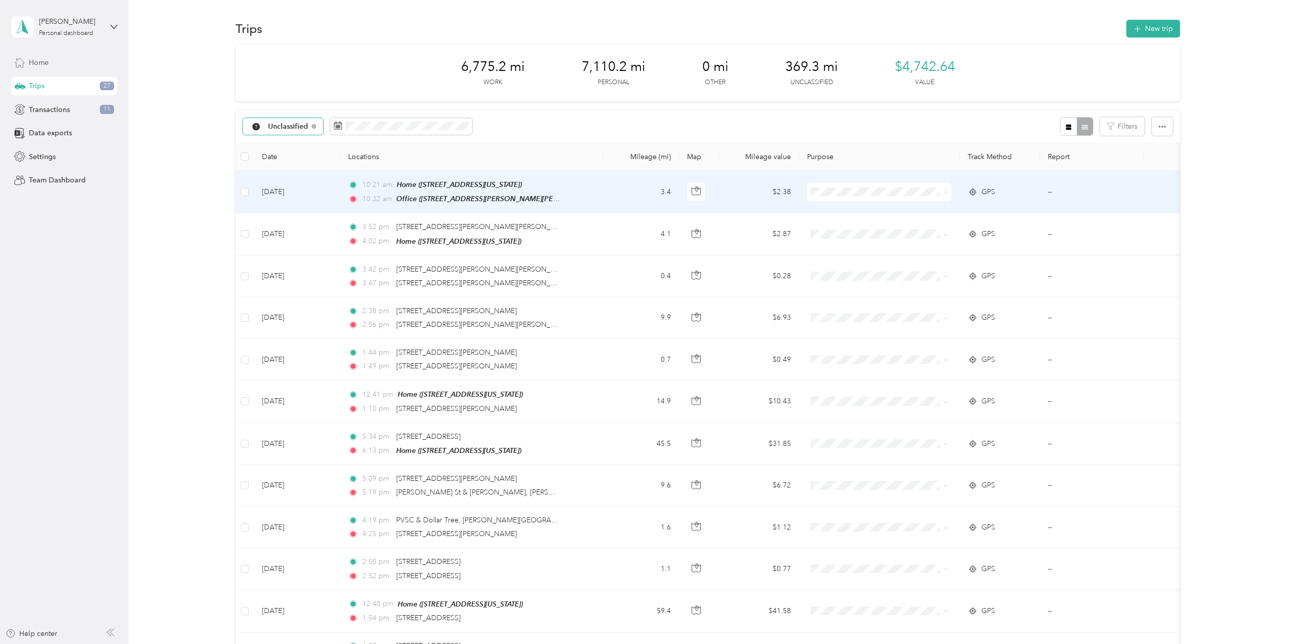
click at [826, 246] on span "Real Estate" at bounding box center [879, 246] width 130 height 11
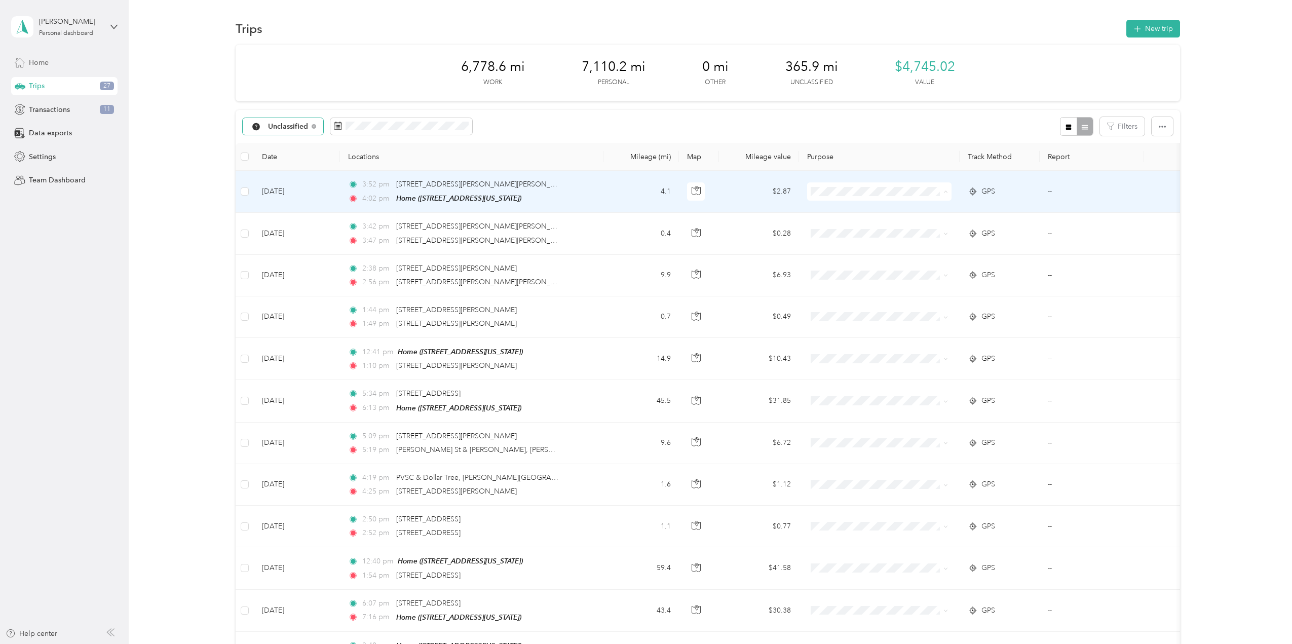
click at [834, 227] on span "Personal" at bounding box center [888, 228] width 112 height 11
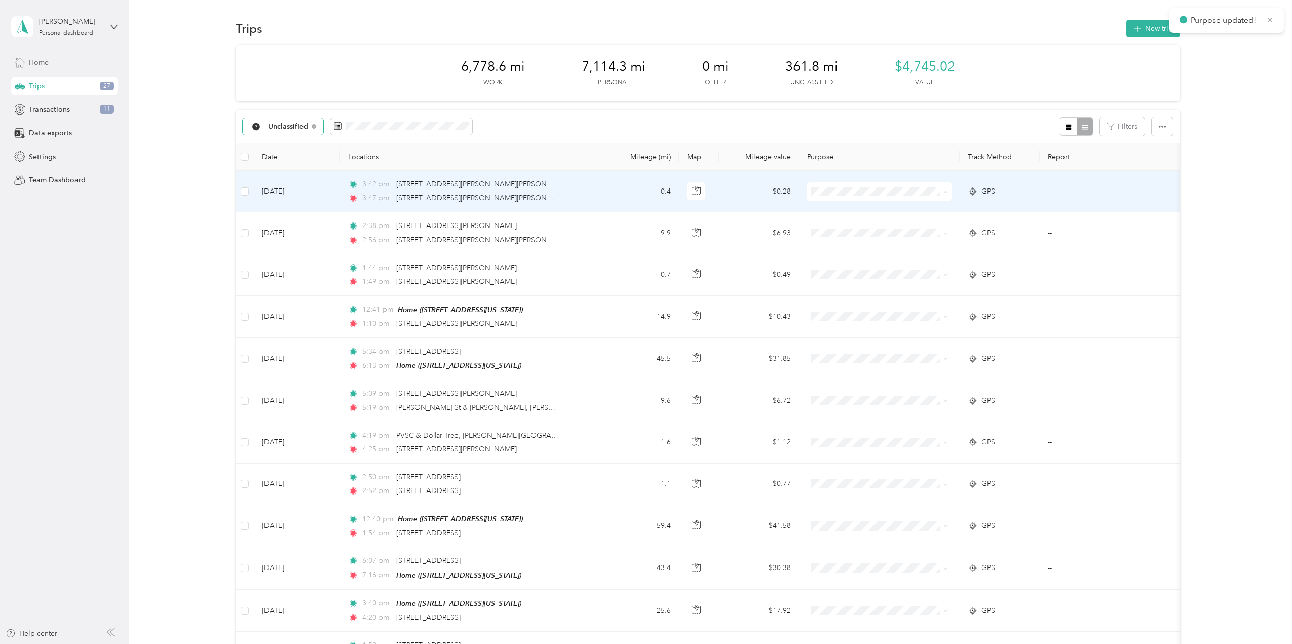
click at [832, 231] on li "Personal" at bounding box center [879, 228] width 144 height 18
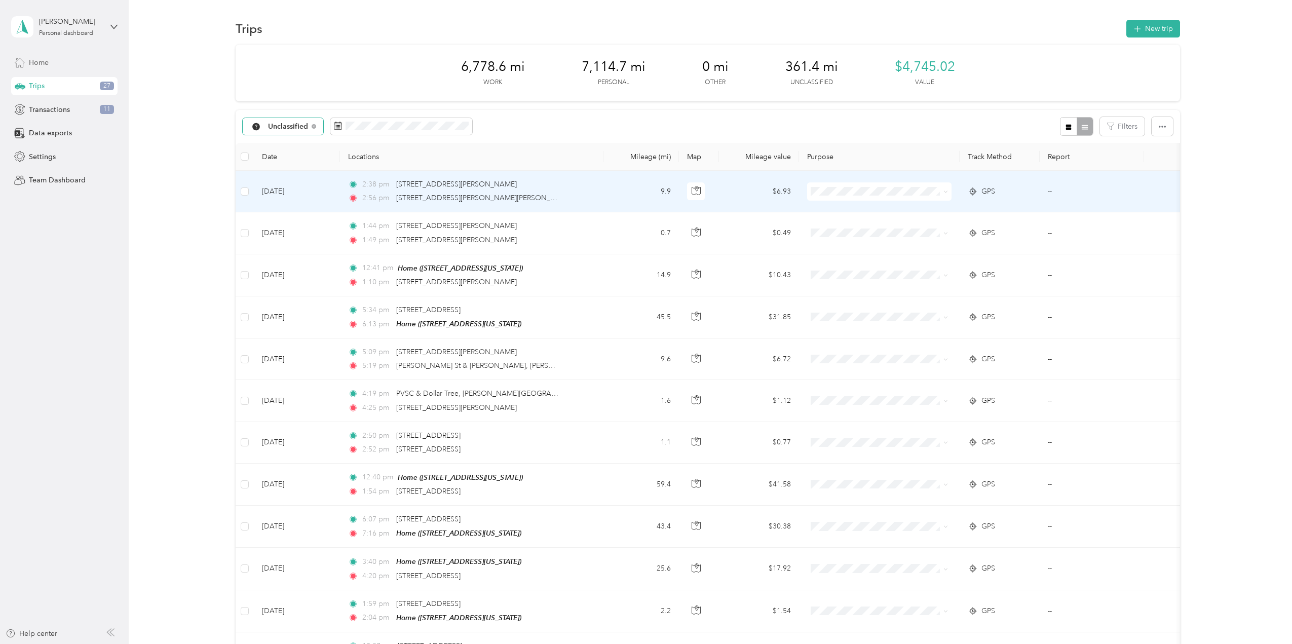
click at [829, 231] on li "Personal" at bounding box center [879, 225] width 144 height 18
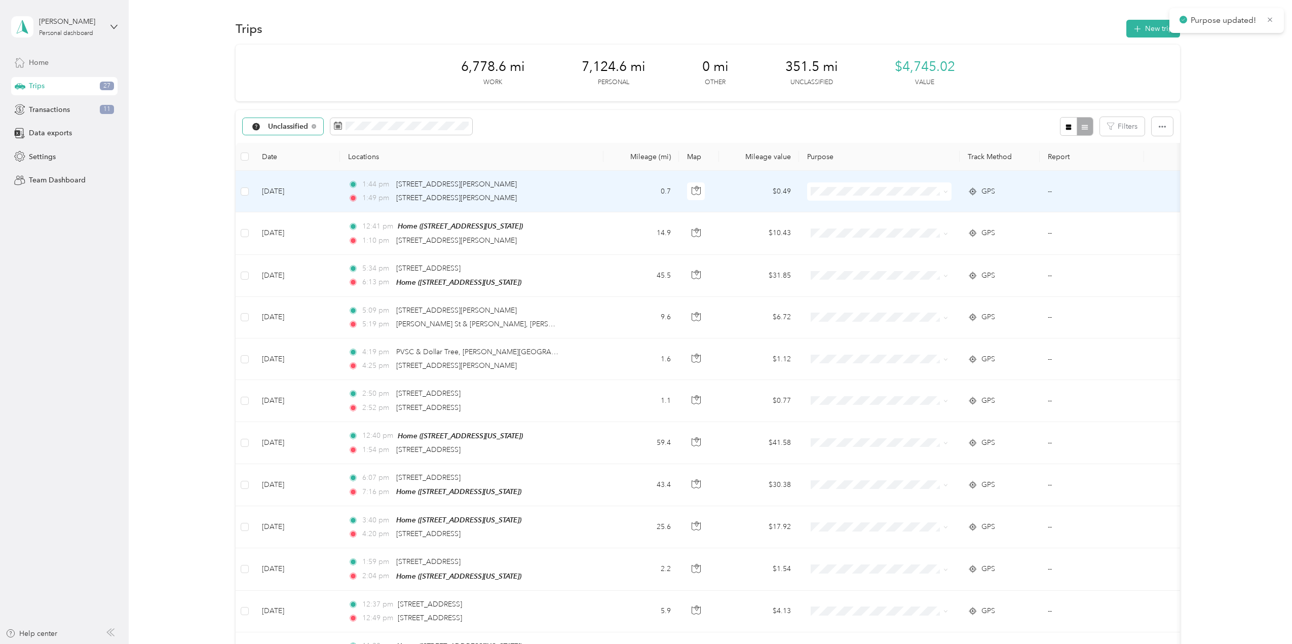
click at [836, 228] on span "Personal" at bounding box center [888, 224] width 112 height 11
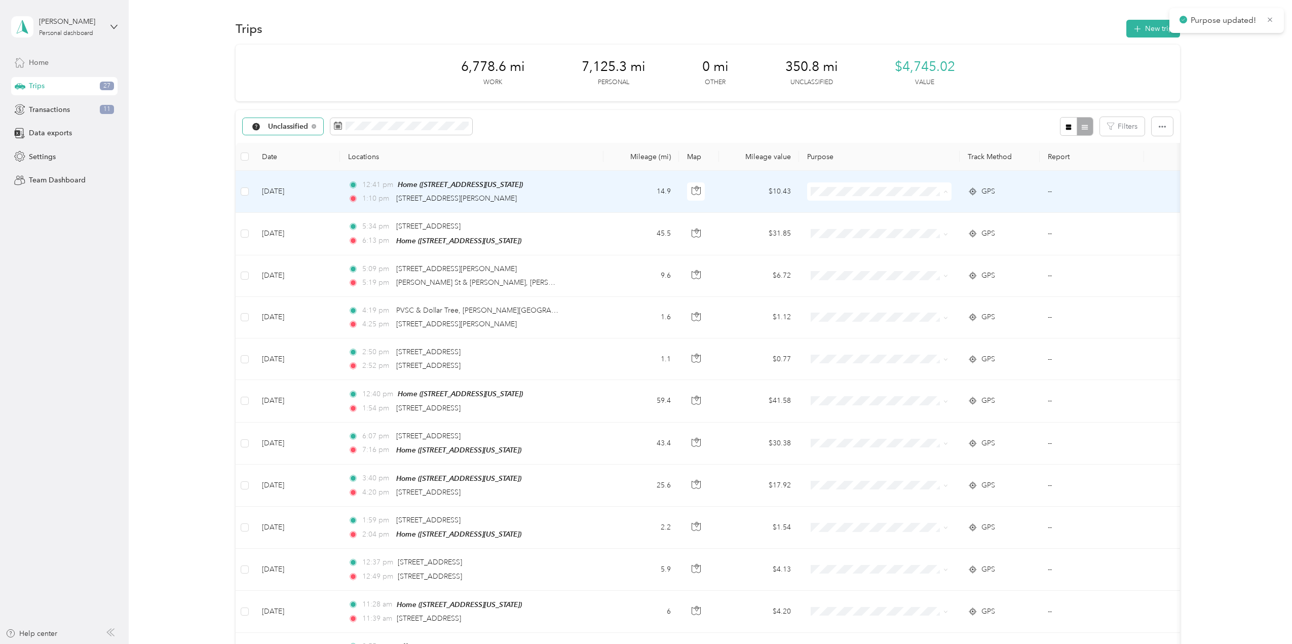
click at [842, 228] on span "Personal" at bounding box center [888, 228] width 112 height 11
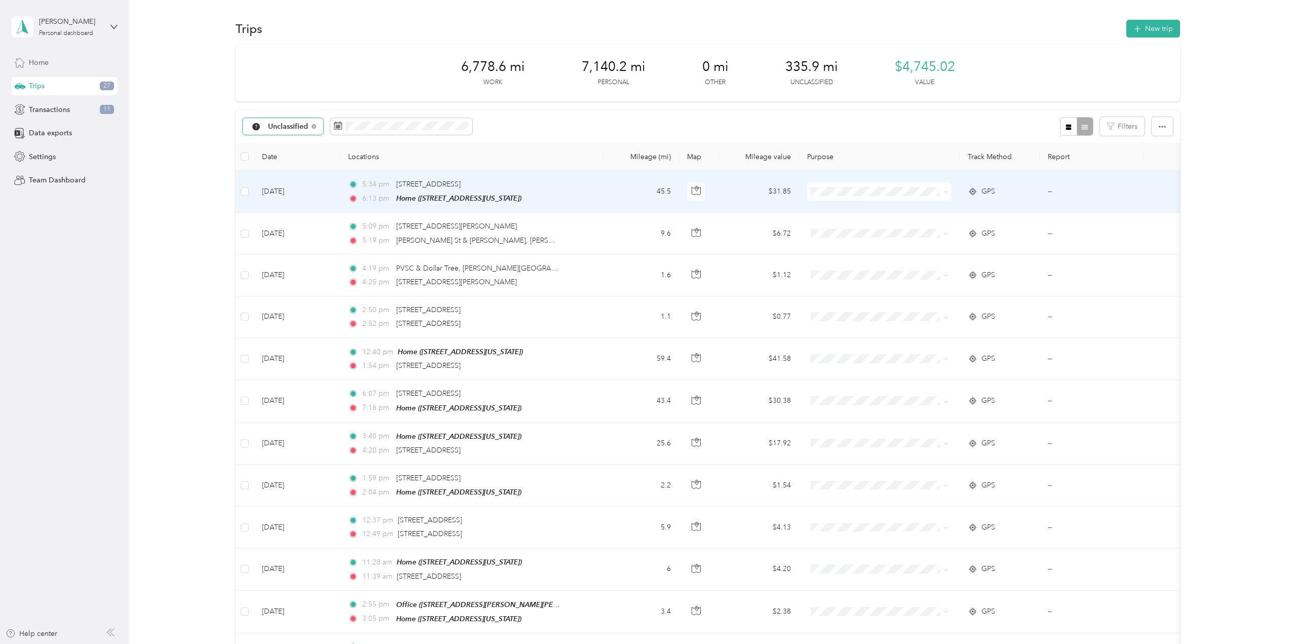
click at [836, 232] on ol "Work Personal Real Estate Other Charity Medical Moving Commute" at bounding box center [879, 270] width 144 height 142
click at [841, 227] on span "Personal" at bounding box center [888, 228] width 112 height 11
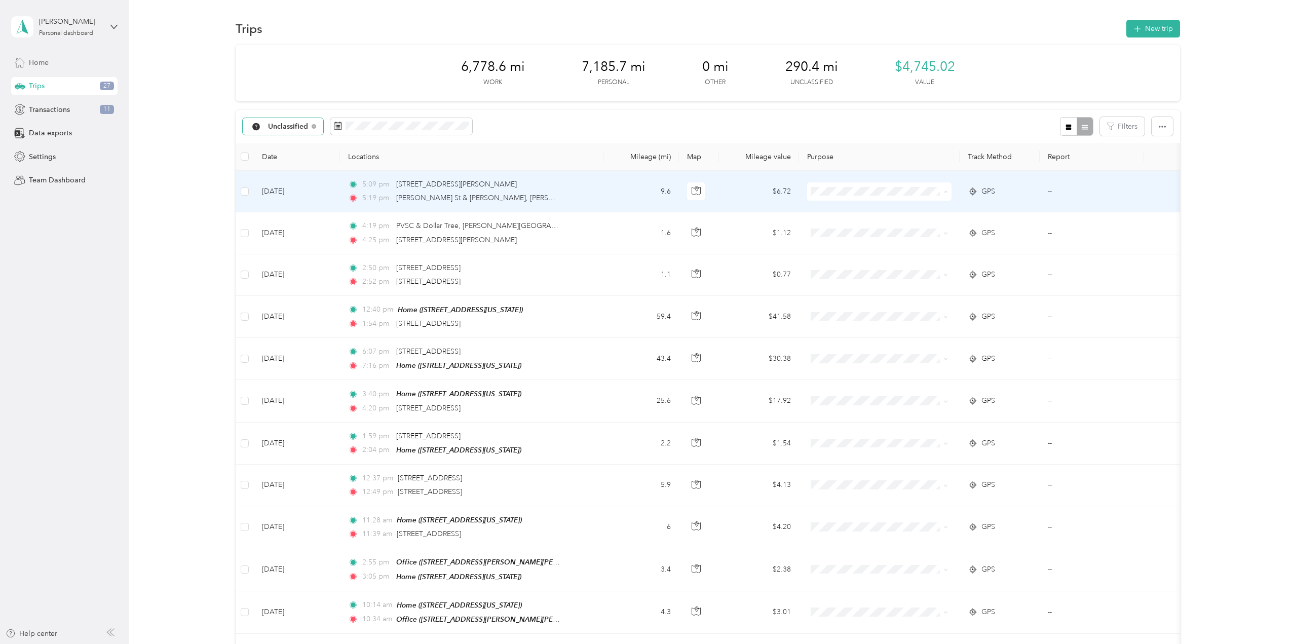
click at [837, 230] on li "Personal" at bounding box center [879, 228] width 144 height 18
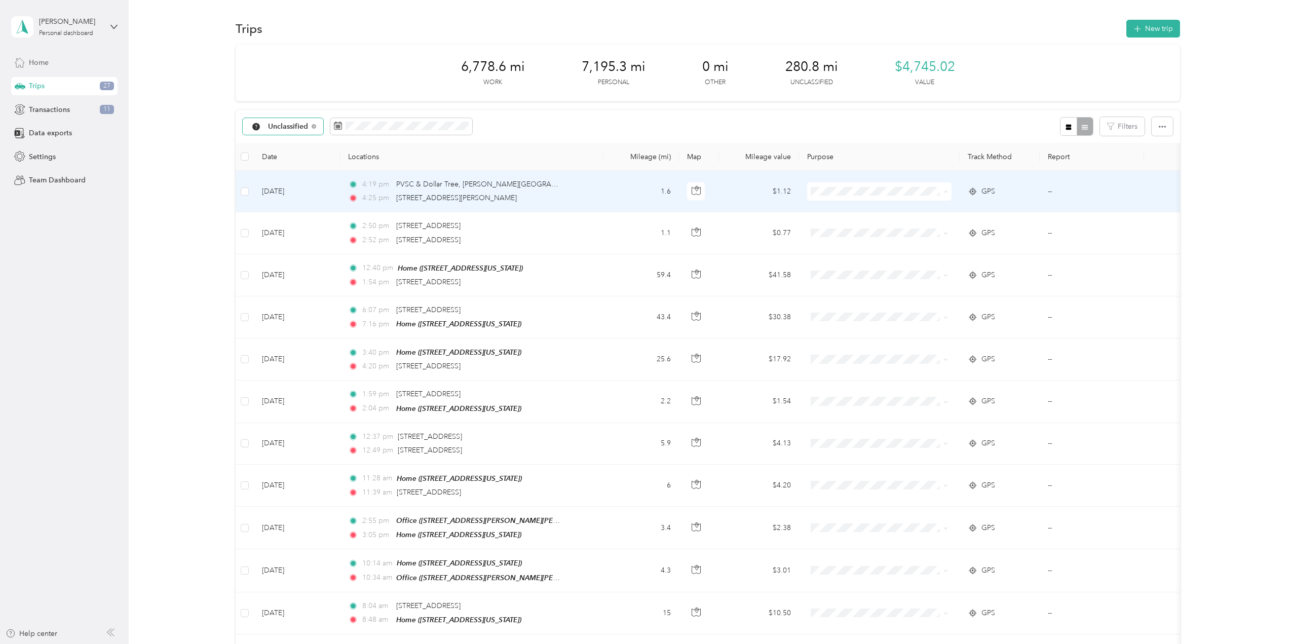
click at [831, 229] on li "Personal" at bounding box center [879, 228] width 144 height 18
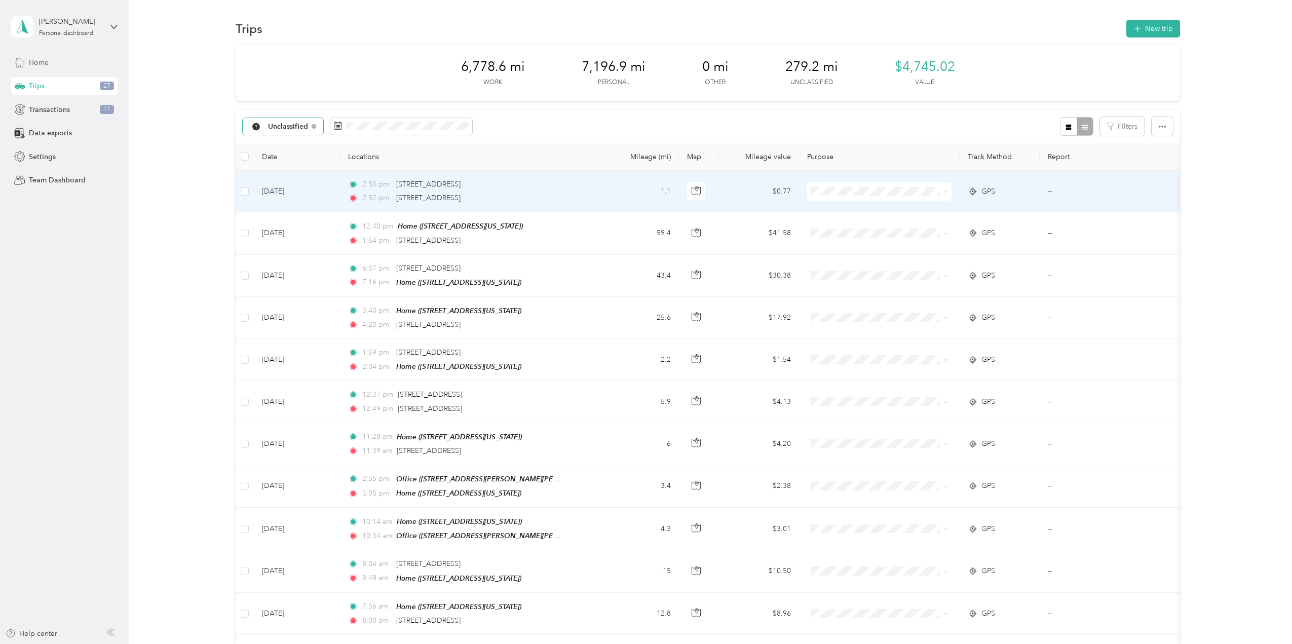
click at [840, 227] on span "Personal" at bounding box center [888, 228] width 112 height 11
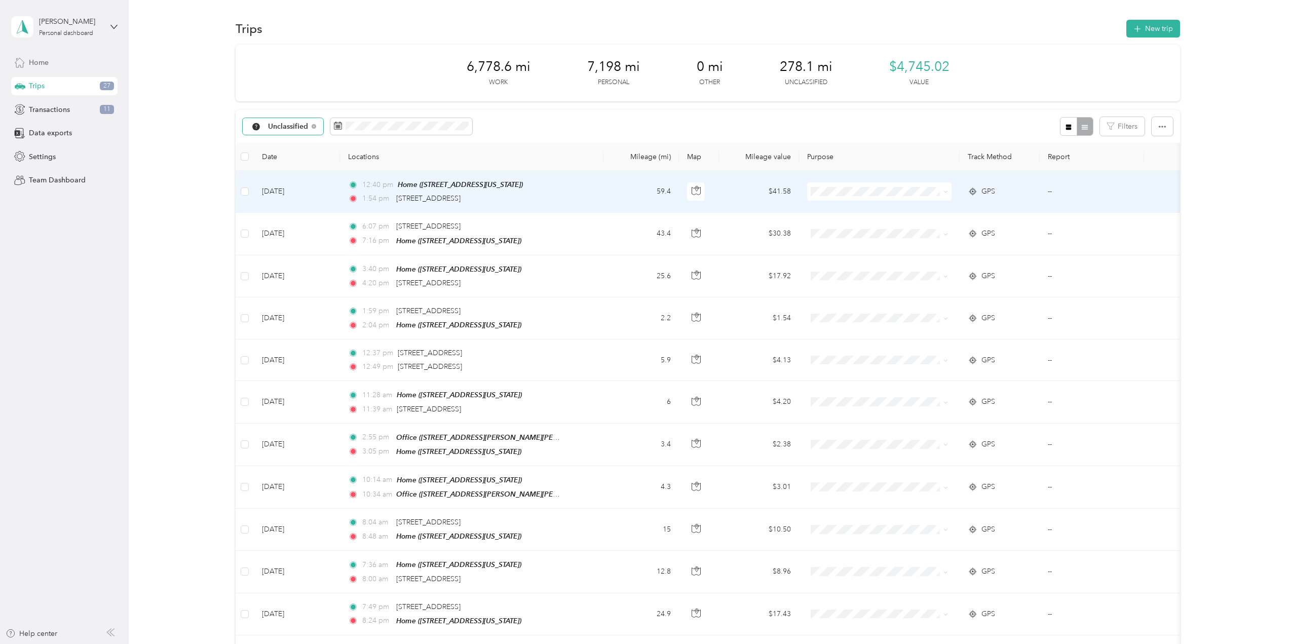
click at [835, 226] on span "Personal" at bounding box center [888, 225] width 112 height 11
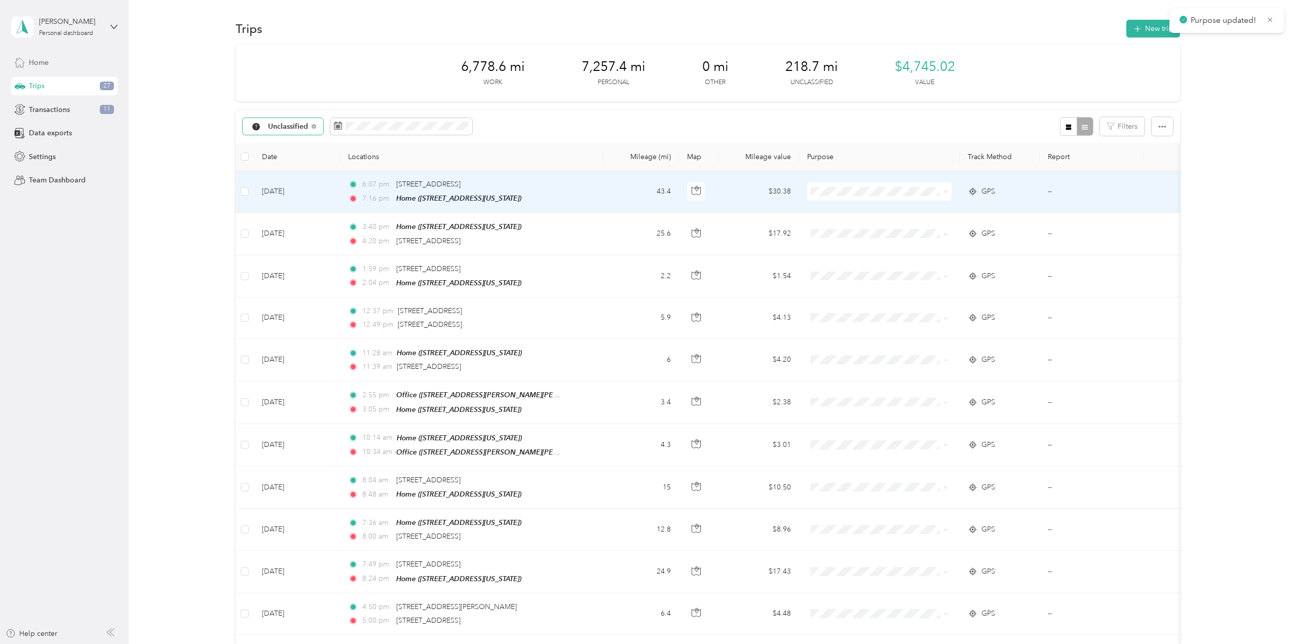
click at [844, 229] on span "Personal" at bounding box center [888, 228] width 112 height 11
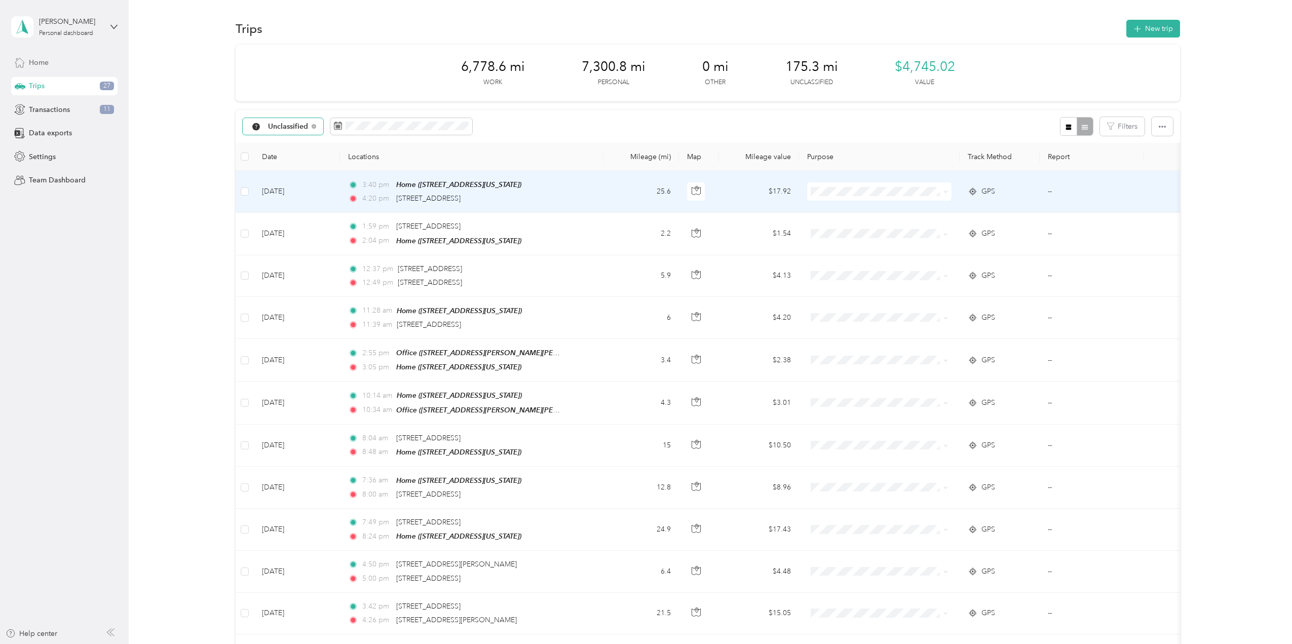
click at [841, 227] on span "Personal" at bounding box center [888, 224] width 112 height 11
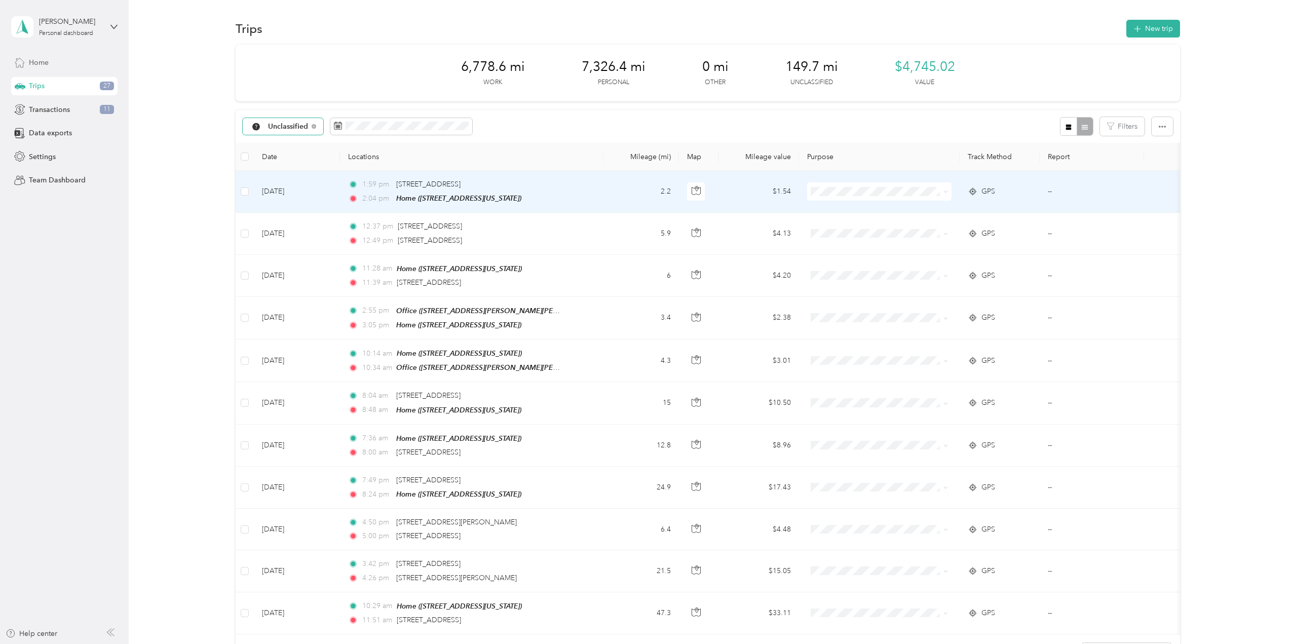
click at [848, 228] on span "Personal" at bounding box center [888, 226] width 112 height 11
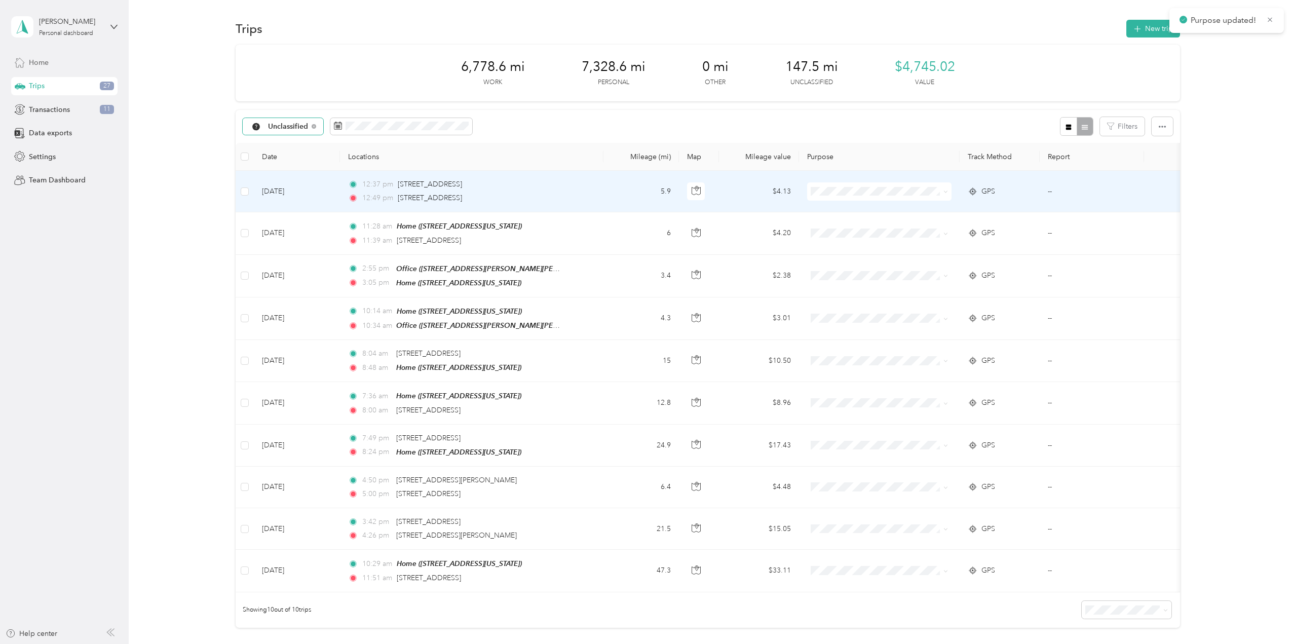
click at [824, 186] on span at bounding box center [879, 191] width 144 height 18
click at [837, 229] on li "Personal" at bounding box center [879, 225] width 144 height 18
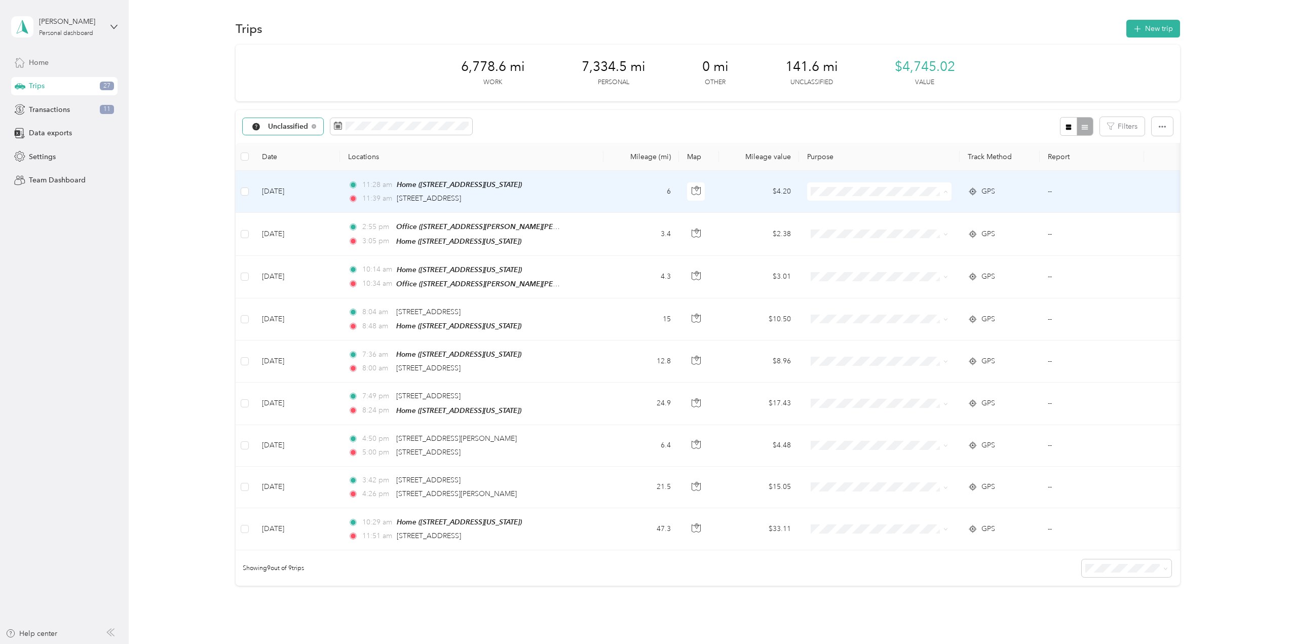
click at [845, 223] on span "Personal" at bounding box center [888, 228] width 112 height 11
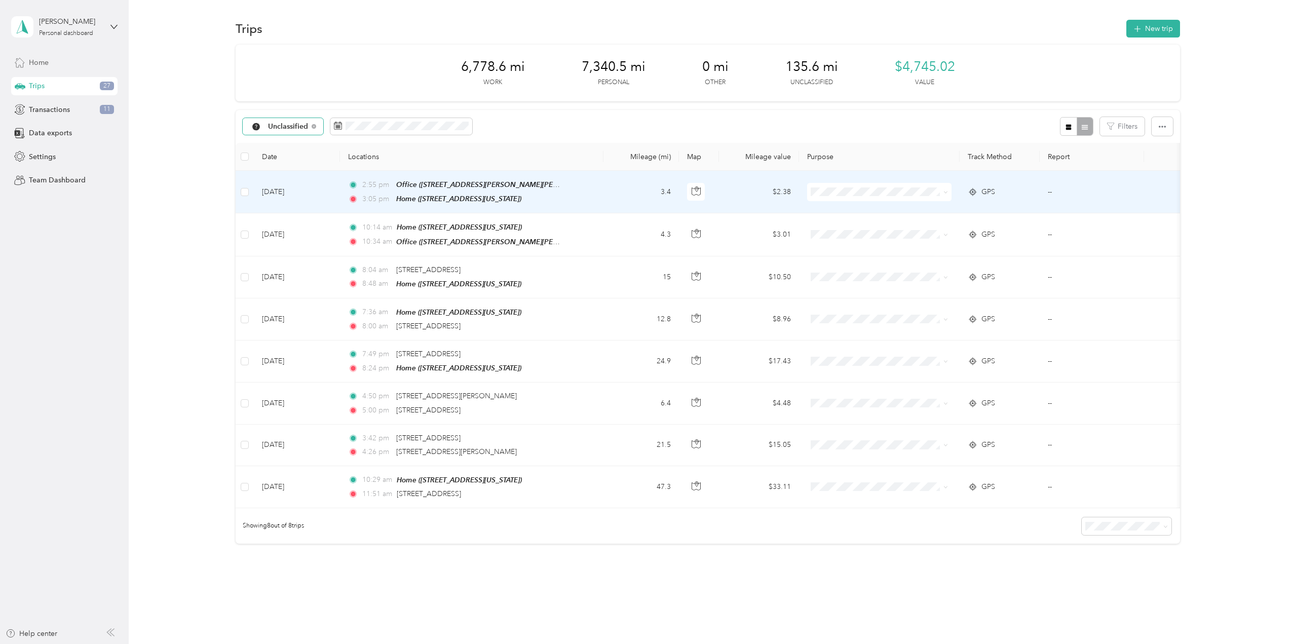
click at [839, 243] on span "Real Estate" at bounding box center [888, 241] width 112 height 11
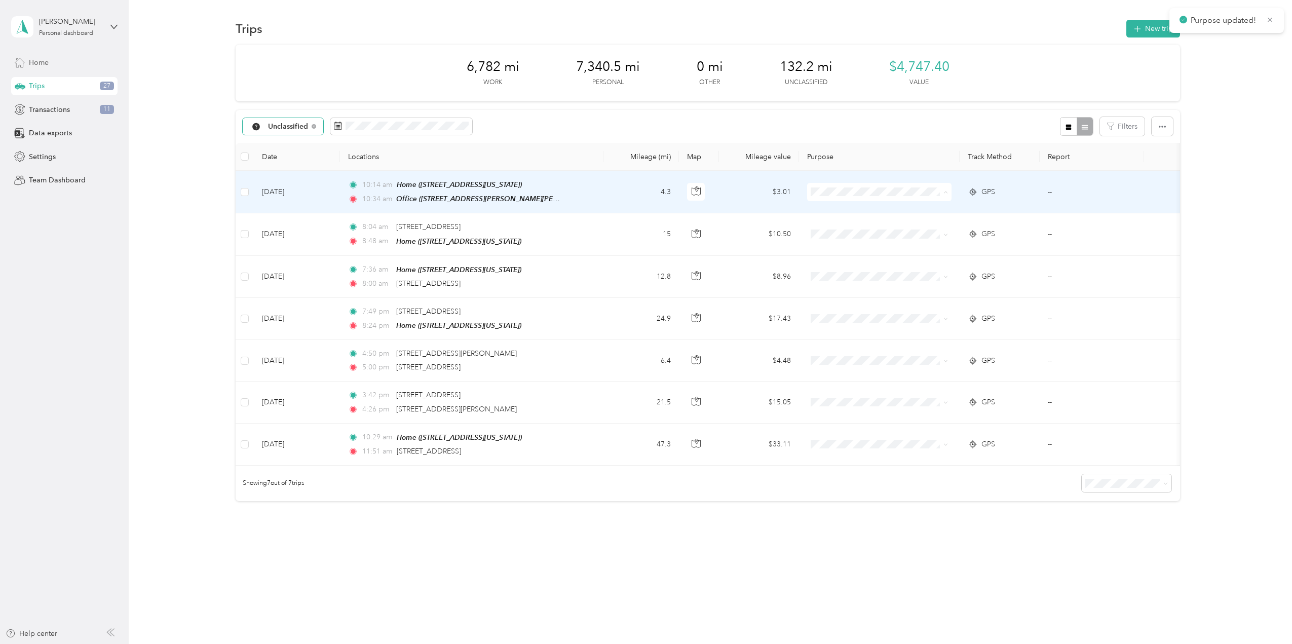
click at [844, 244] on span "Real Estate" at bounding box center [888, 246] width 112 height 11
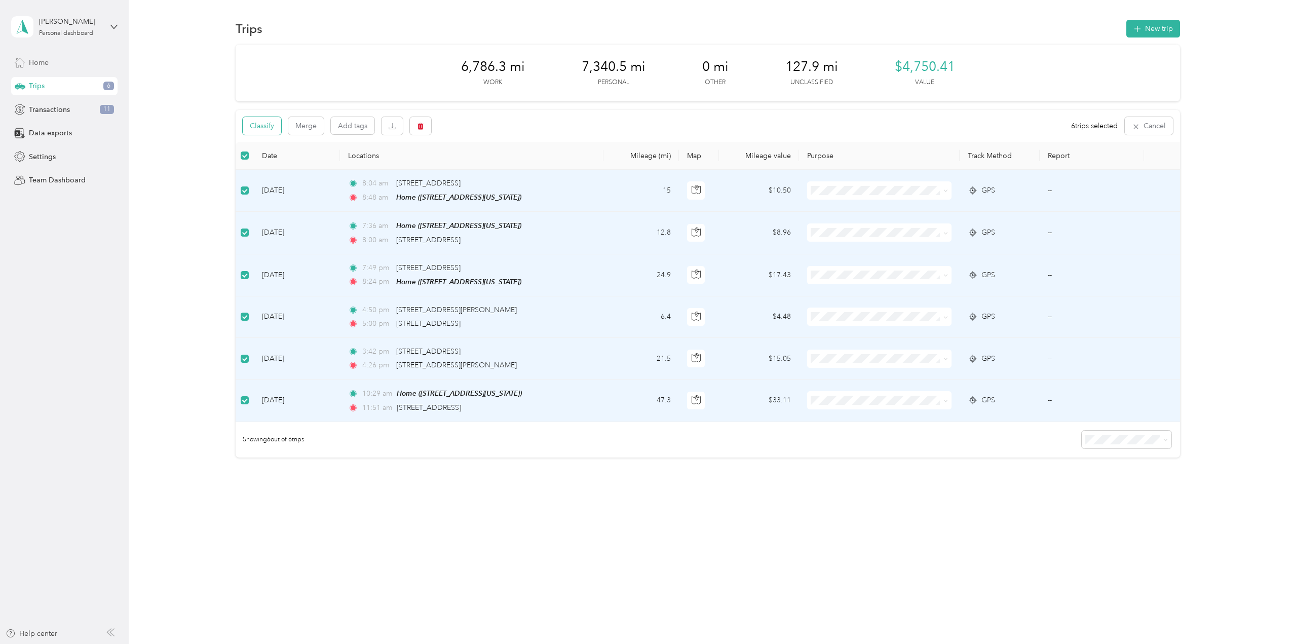
click at [273, 125] on button "Classify" at bounding box center [262, 126] width 39 height 18
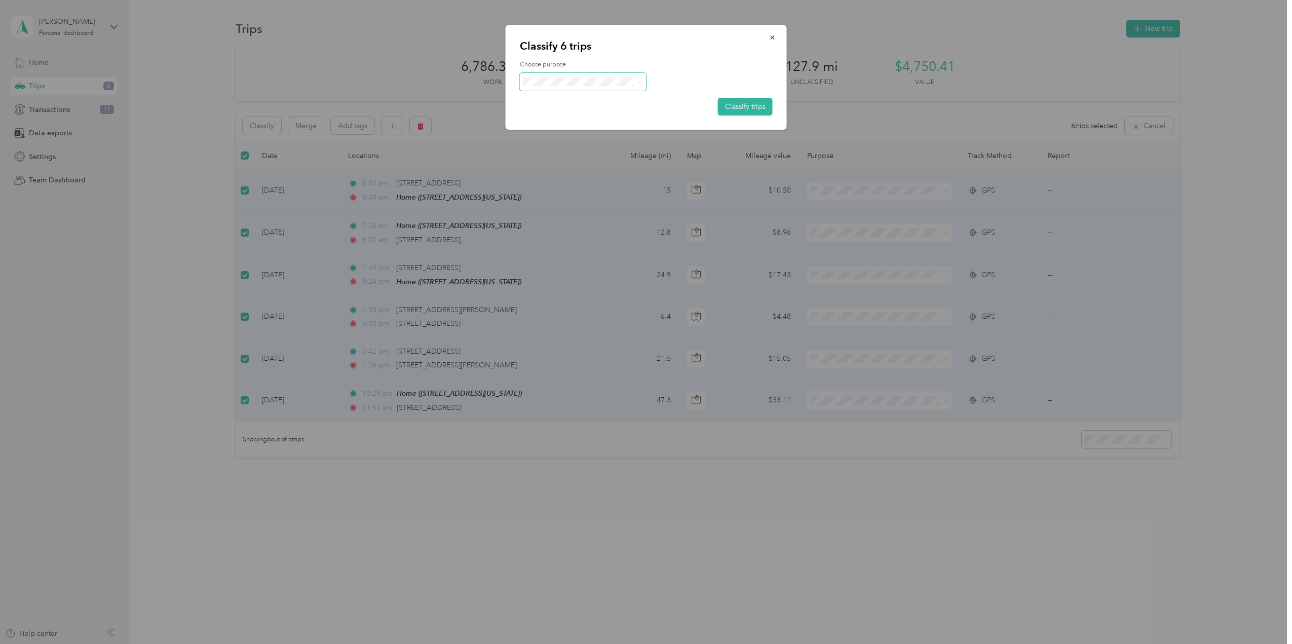
click at [624, 76] on span at bounding box center [583, 82] width 127 height 18
click at [639, 83] on icon at bounding box center [640, 82] width 5 height 5
click at [587, 120] on li "Personal" at bounding box center [583, 117] width 127 height 18
click at [735, 108] on button "Classify trips" at bounding box center [745, 107] width 55 height 18
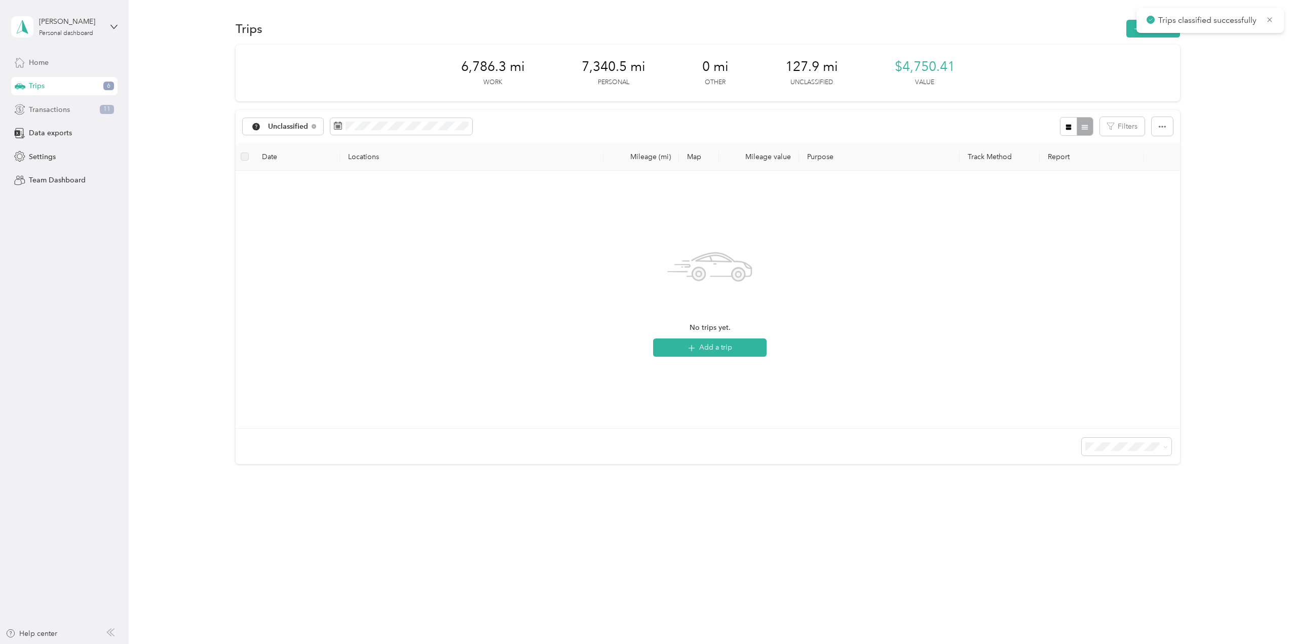
click at [47, 106] on span "Transactions" at bounding box center [49, 109] width 41 height 11
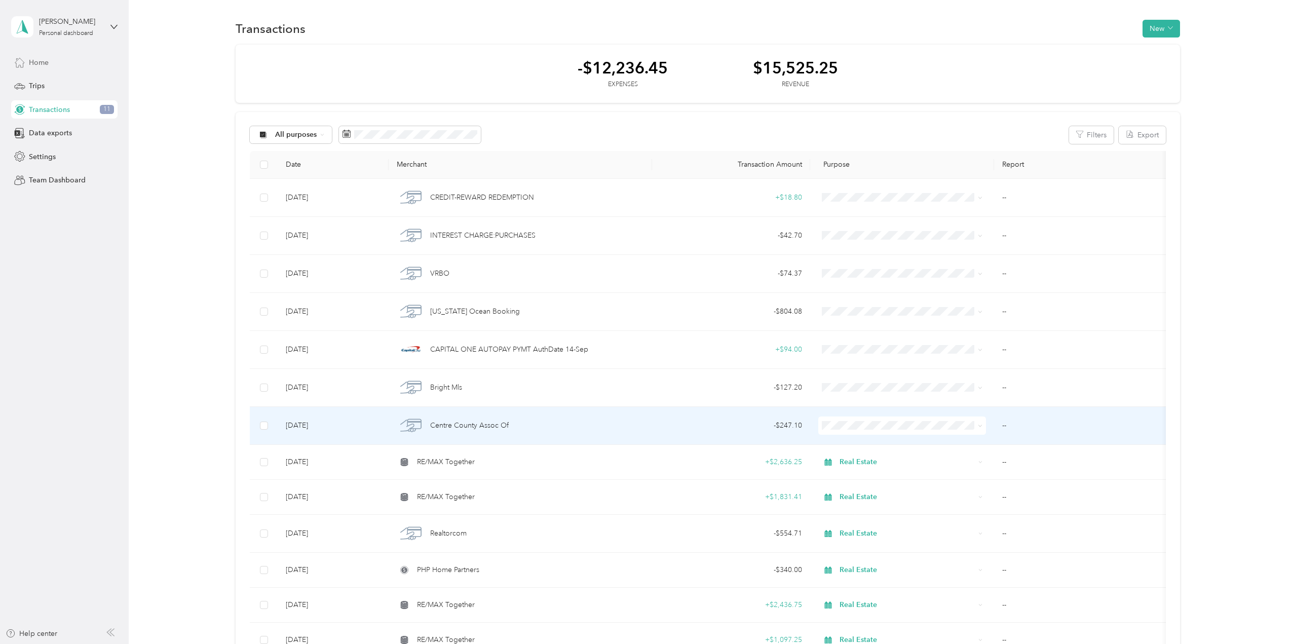
click at [346, 426] on td "[DATE]" at bounding box center [333, 426] width 110 height 38
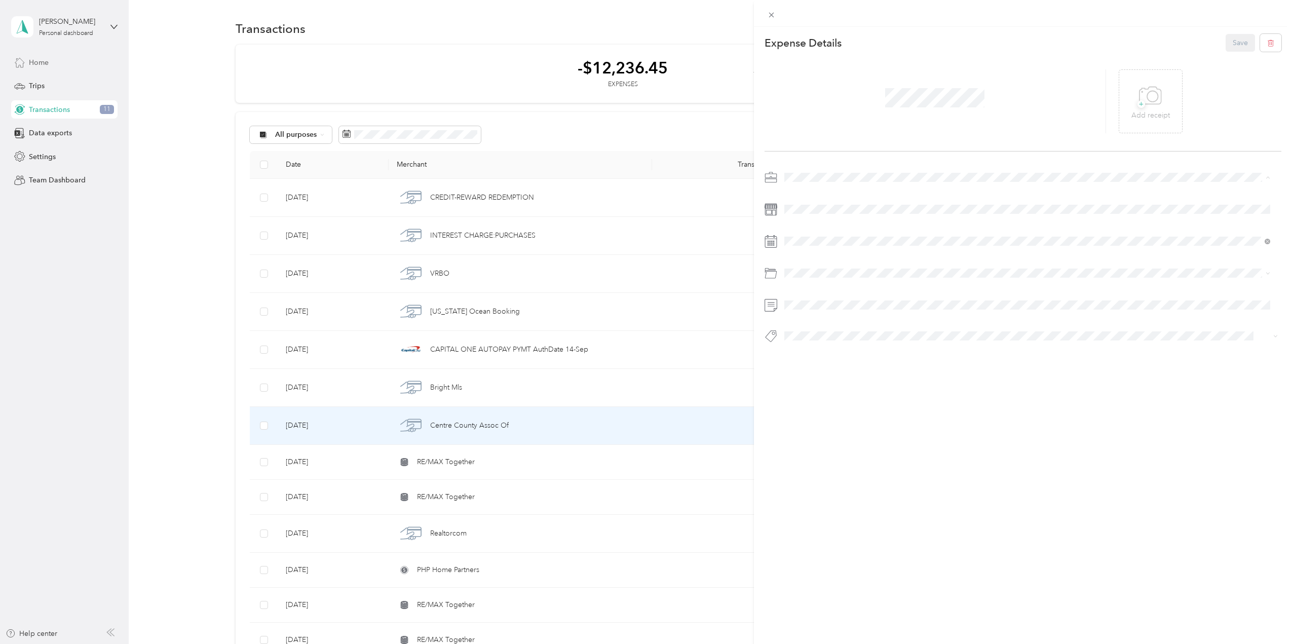
click at [805, 231] on span "Real Estate" at bounding box center [805, 230] width 34 height 9
drag, startPoint x: 1232, startPoint y: 42, endPoint x: 1234, endPoint y: 51, distance: 8.7
click at [1234, 51] on button "Save" at bounding box center [1240, 43] width 29 height 18
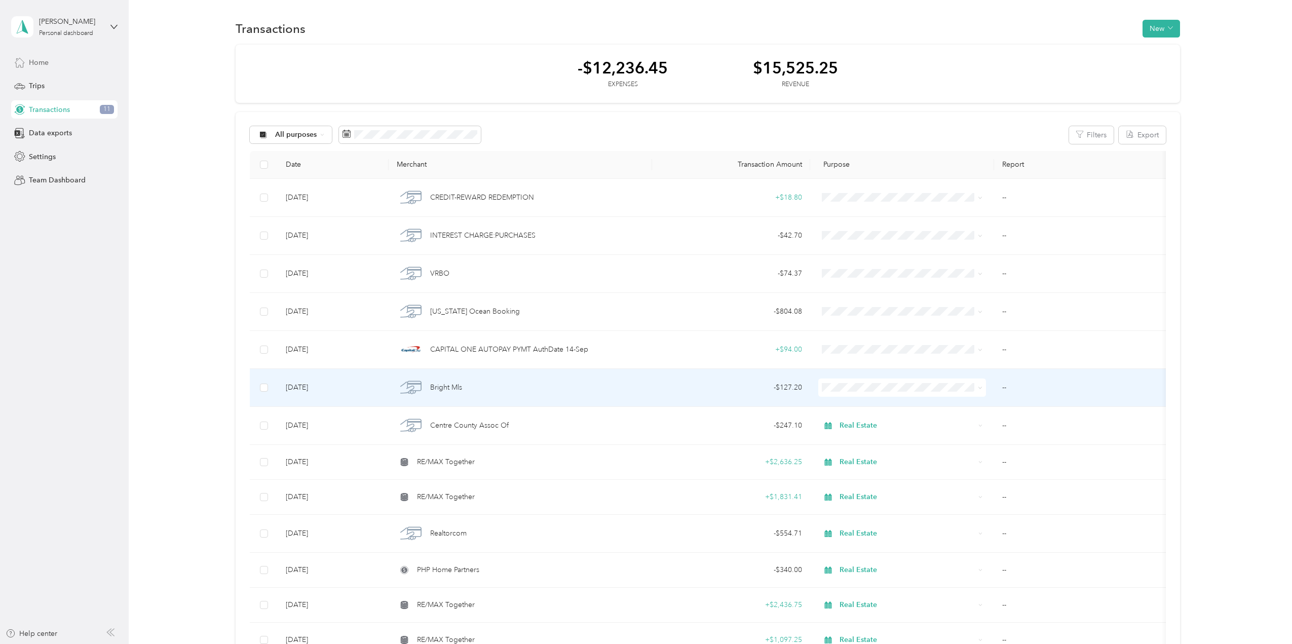
click at [446, 393] on div "Bright Mls" at bounding box center [520, 387] width 247 height 21
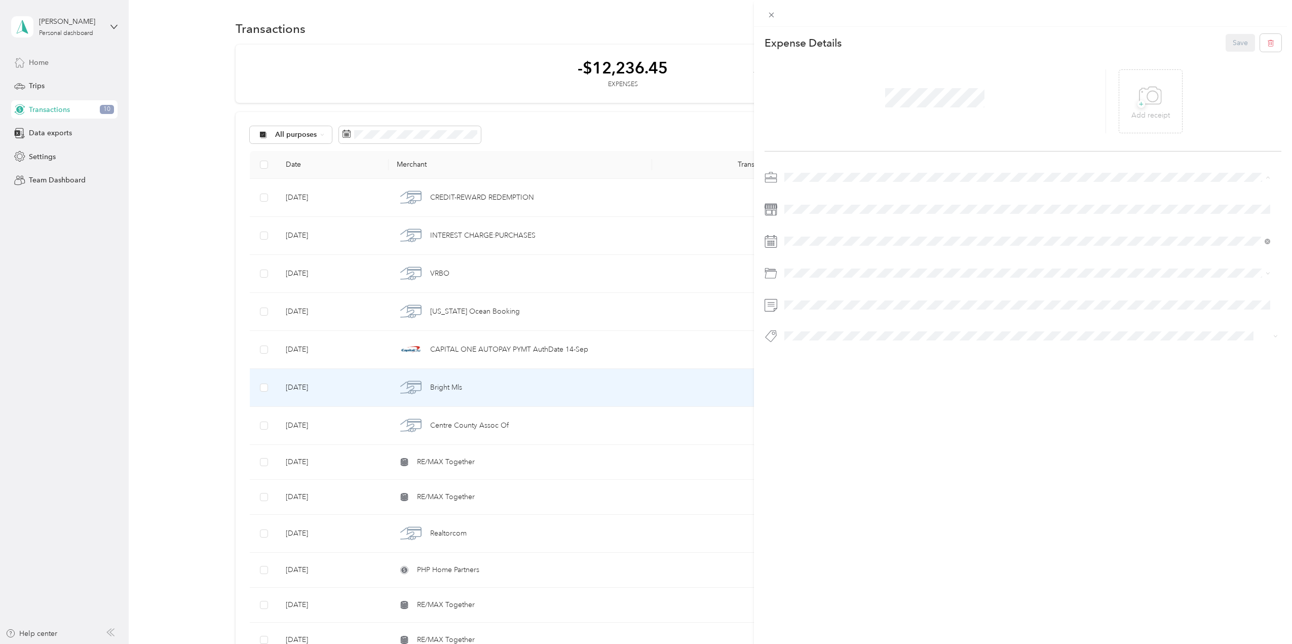
click at [820, 232] on div "Real Estate" at bounding box center [1027, 230] width 479 height 11
click at [1226, 44] on button "Save" at bounding box center [1240, 43] width 29 height 18
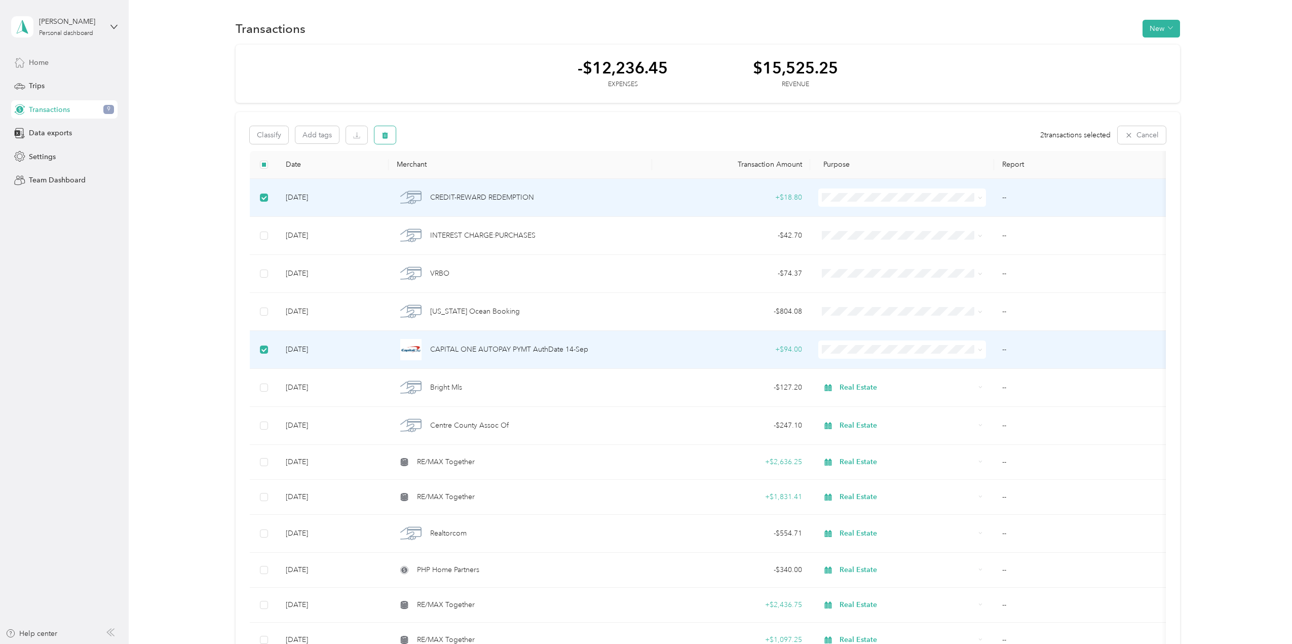
click at [384, 135] on icon "button" at bounding box center [385, 135] width 6 height 7
click at [468, 178] on button "Yes" at bounding box center [472, 177] width 20 height 16
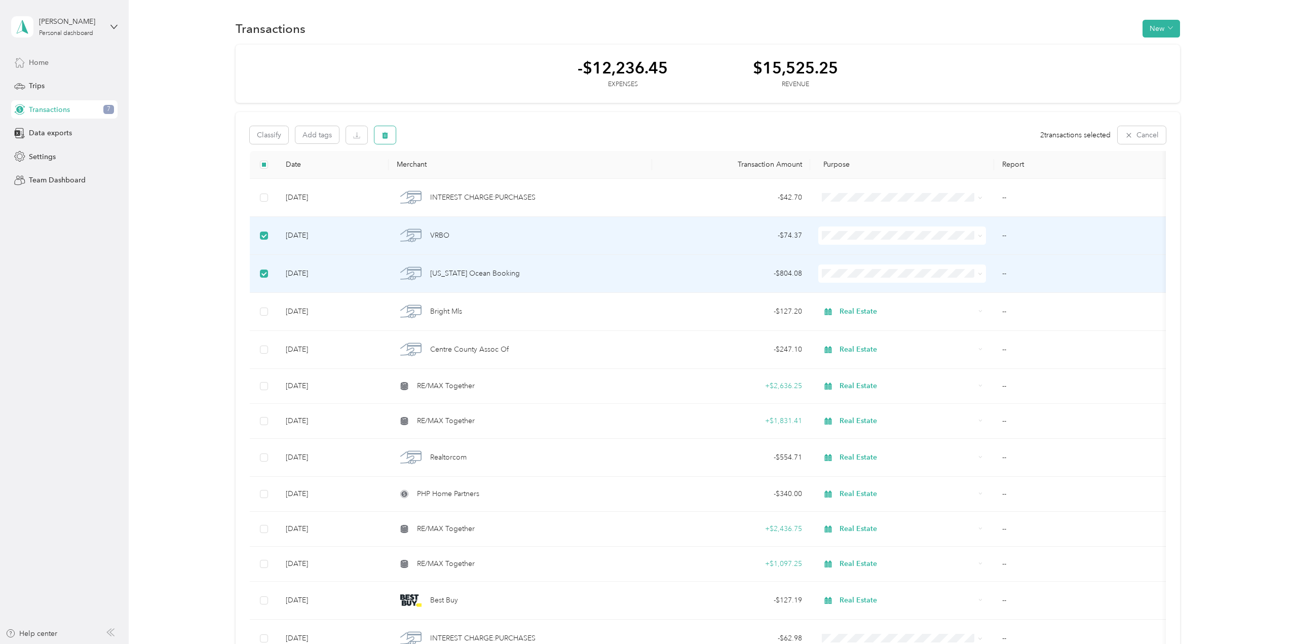
click at [389, 136] on button "button" at bounding box center [384, 135] width 21 height 18
click at [466, 174] on button "Yes" at bounding box center [472, 177] width 20 height 16
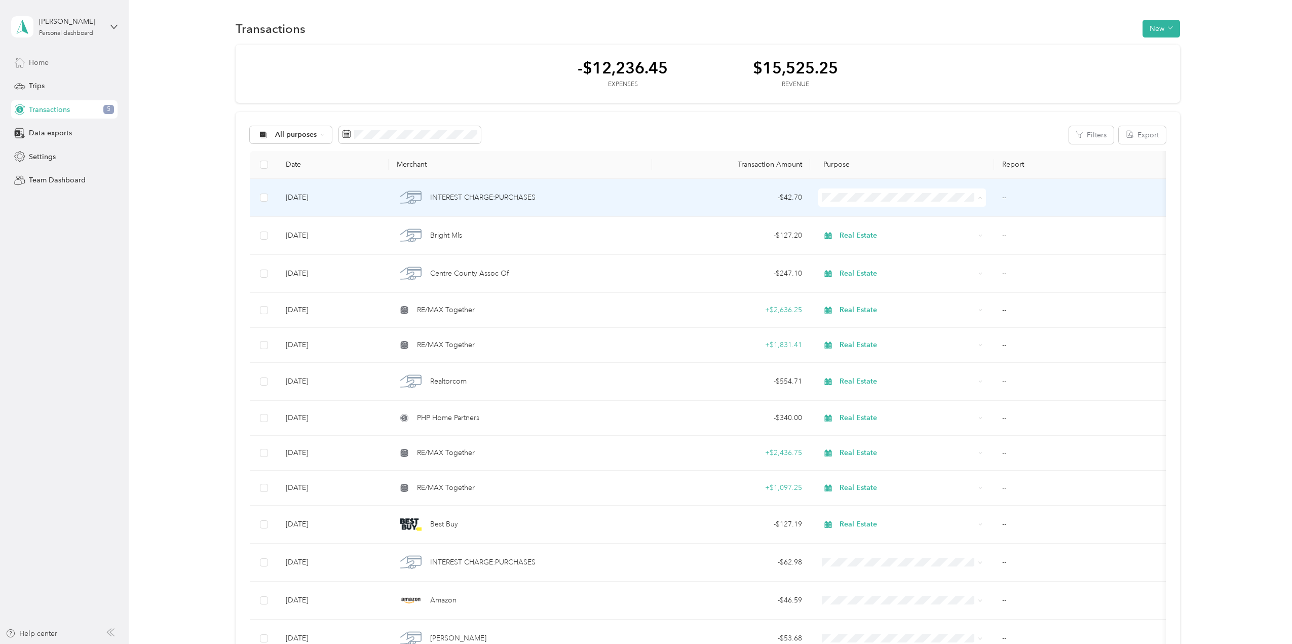
click at [865, 254] on li "Real Estate" at bounding box center [902, 252] width 168 height 18
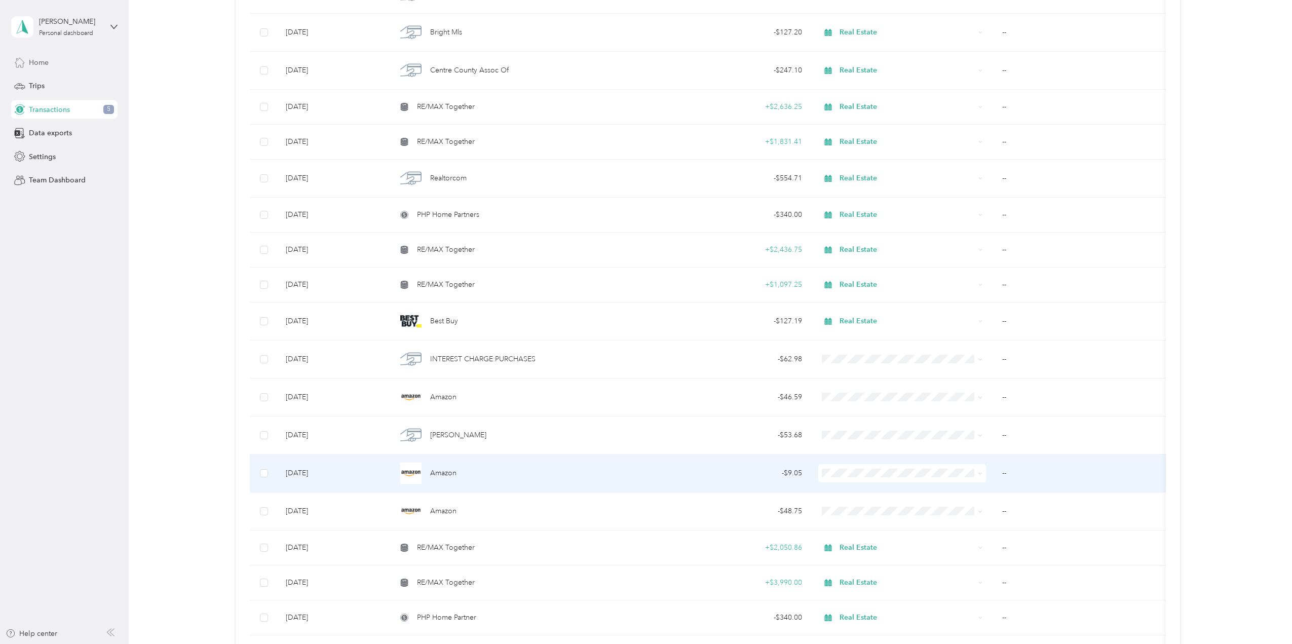
scroll to position [203, 0]
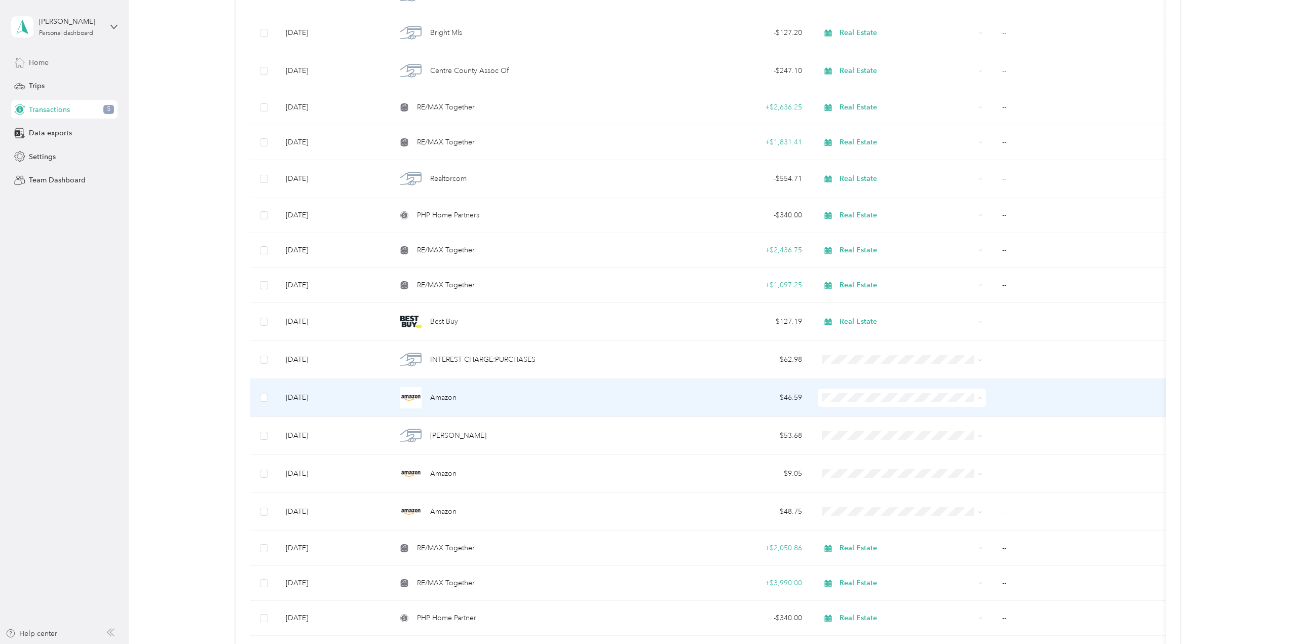
click at [464, 399] on div "Amazon" at bounding box center [520, 397] width 247 height 21
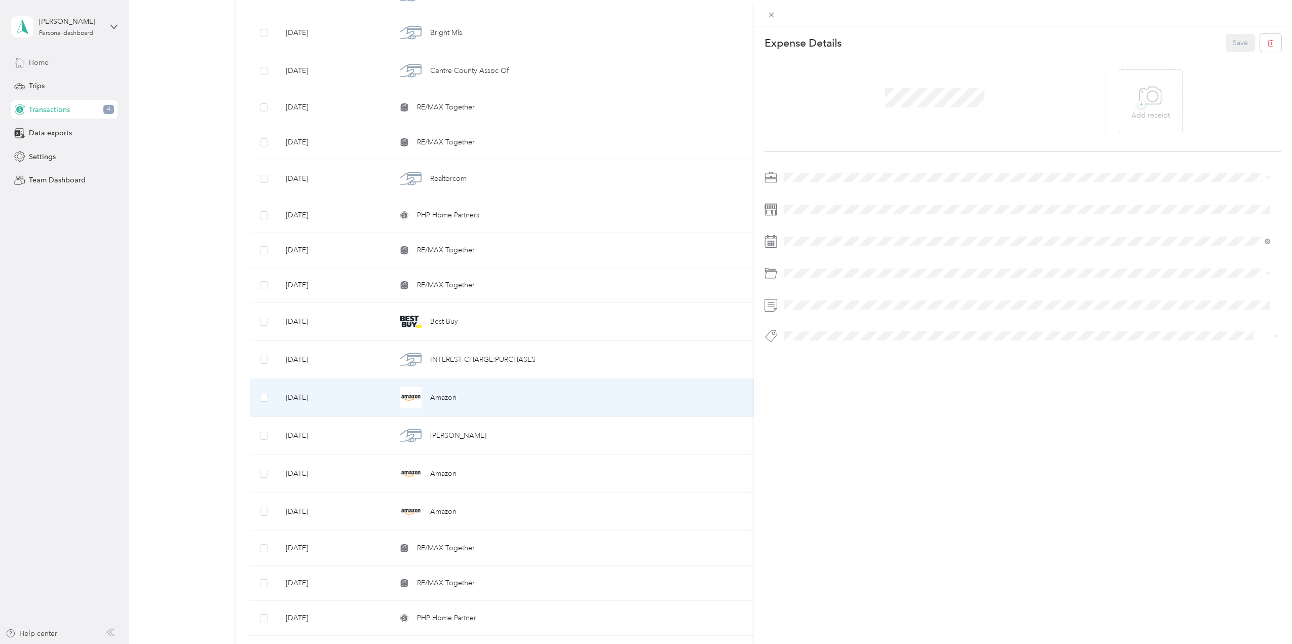
click at [806, 231] on span "Real Estate" at bounding box center [805, 228] width 34 height 9
click at [1232, 42] on button "Save" at bounding box center [1240, 43] width 29 height 18
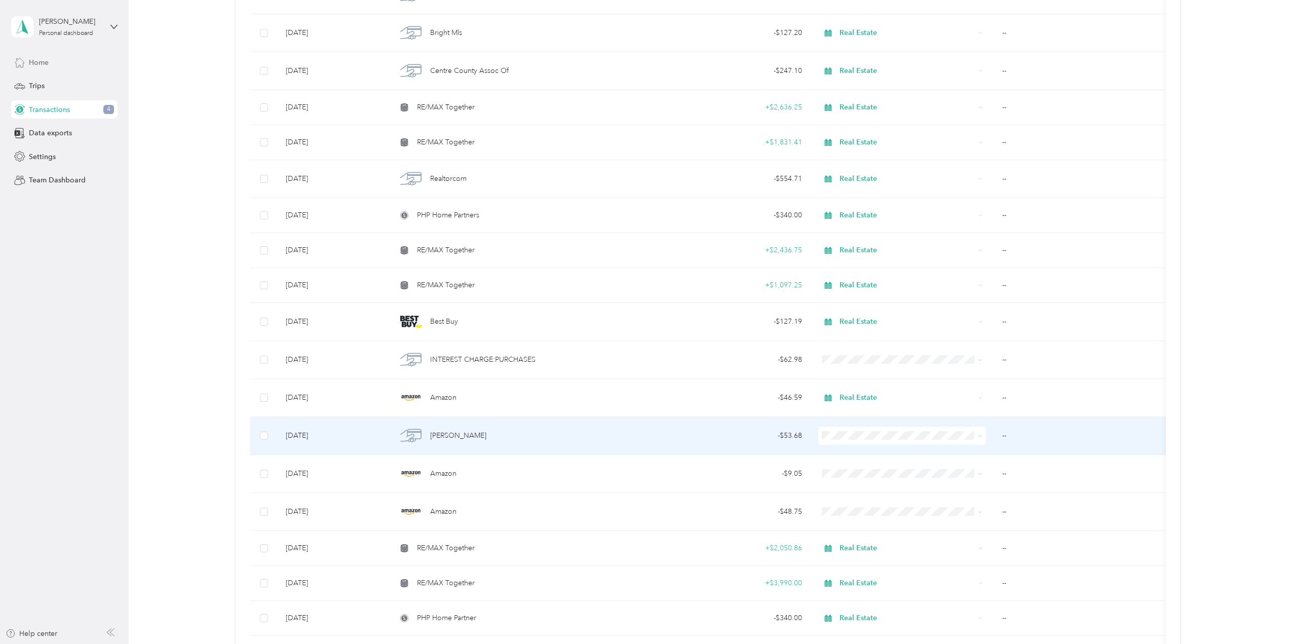
click at [486, 444] on div "[PERSON_NAME]" at bounding box center [520, 435] width 247 height 21
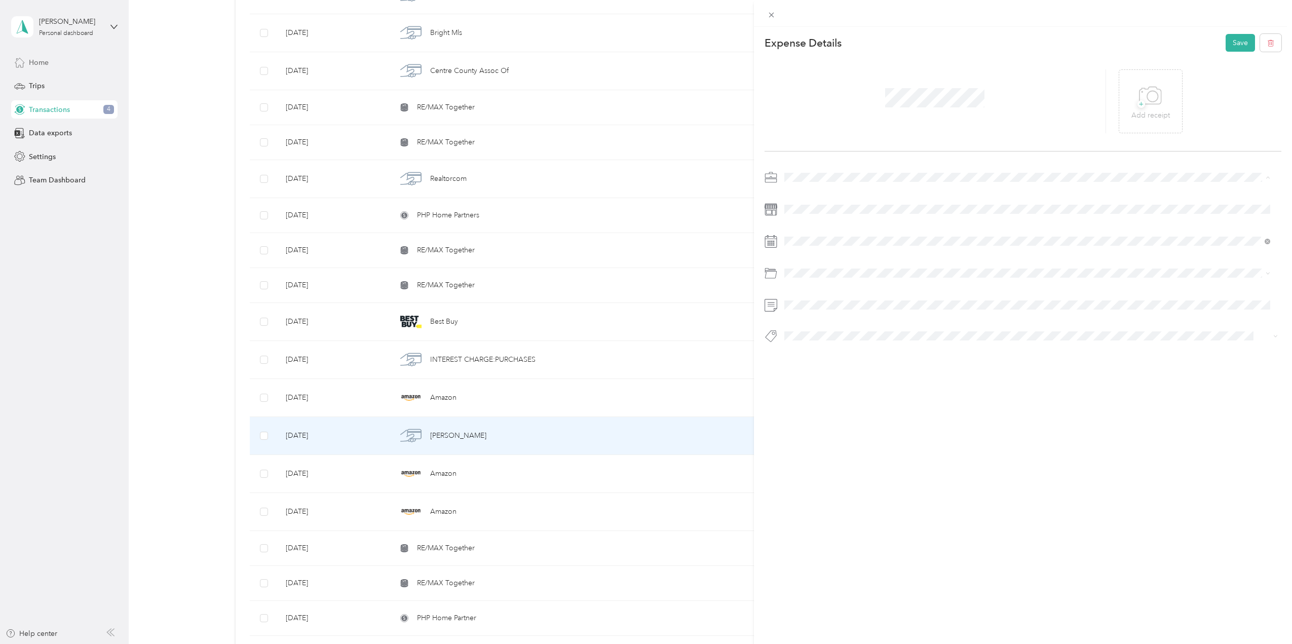
click at [795, 235] on li "Real Estate" at bounding box center [1027, 231] width 493 height 18
click at [1233, 43] on button "Save" at bounding box center [1240, 43] width 29 height 18
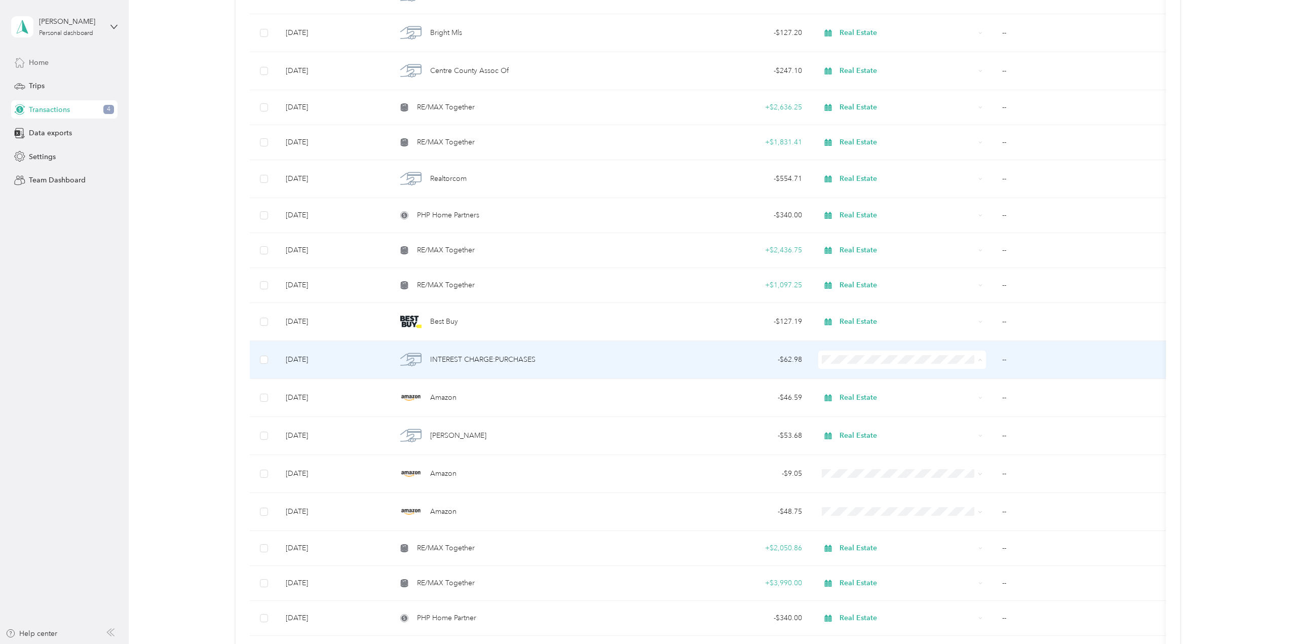
click at [857, 415] on span "Real Estate" at bounding box center [911, 414] width 136 height 11
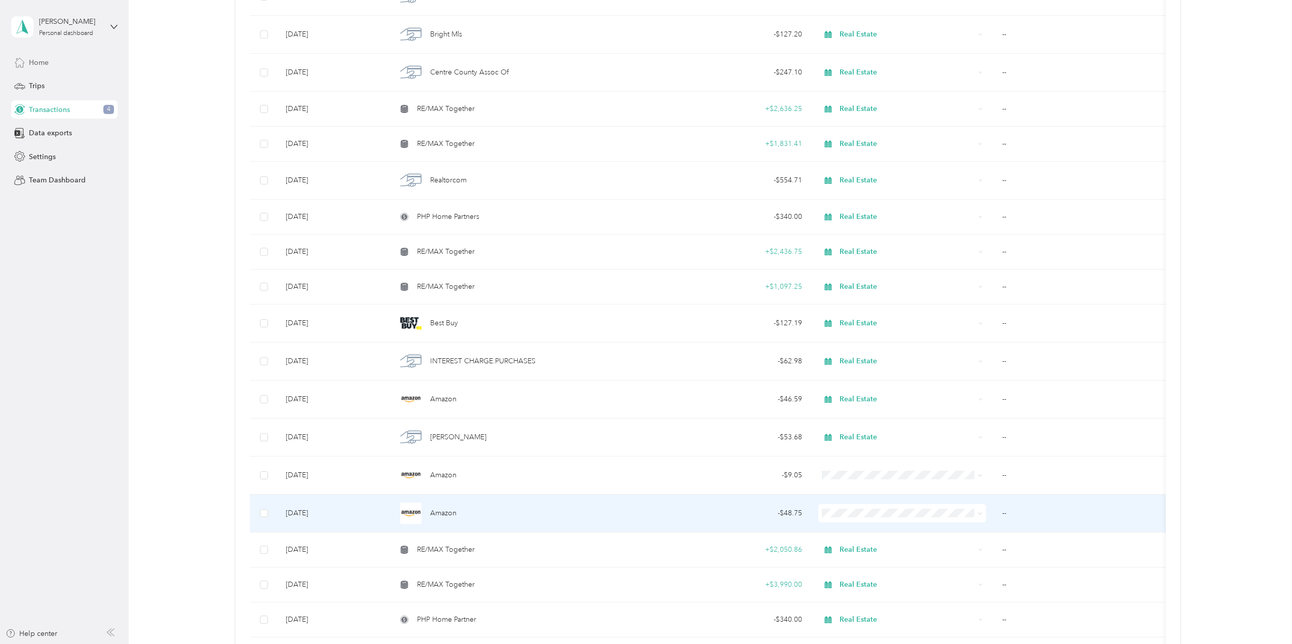
scroll to position [202, 0]
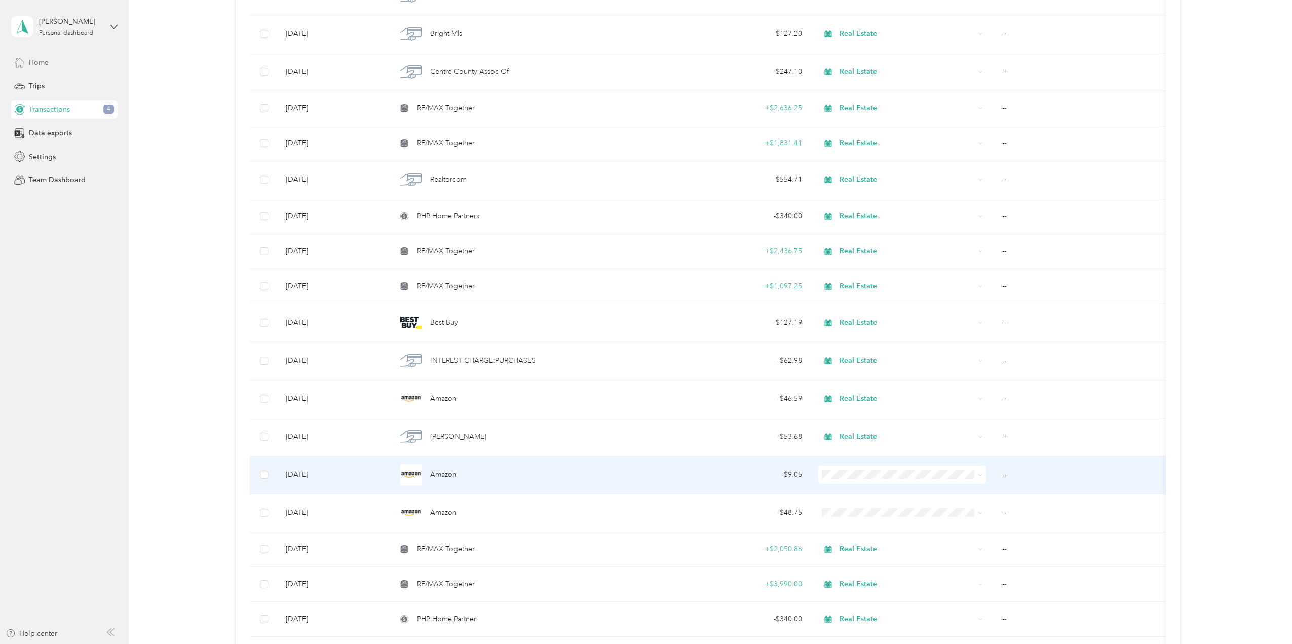
click at [438, 471] on span "Amazon" at bounding box center [443, 474] width 26 height 11
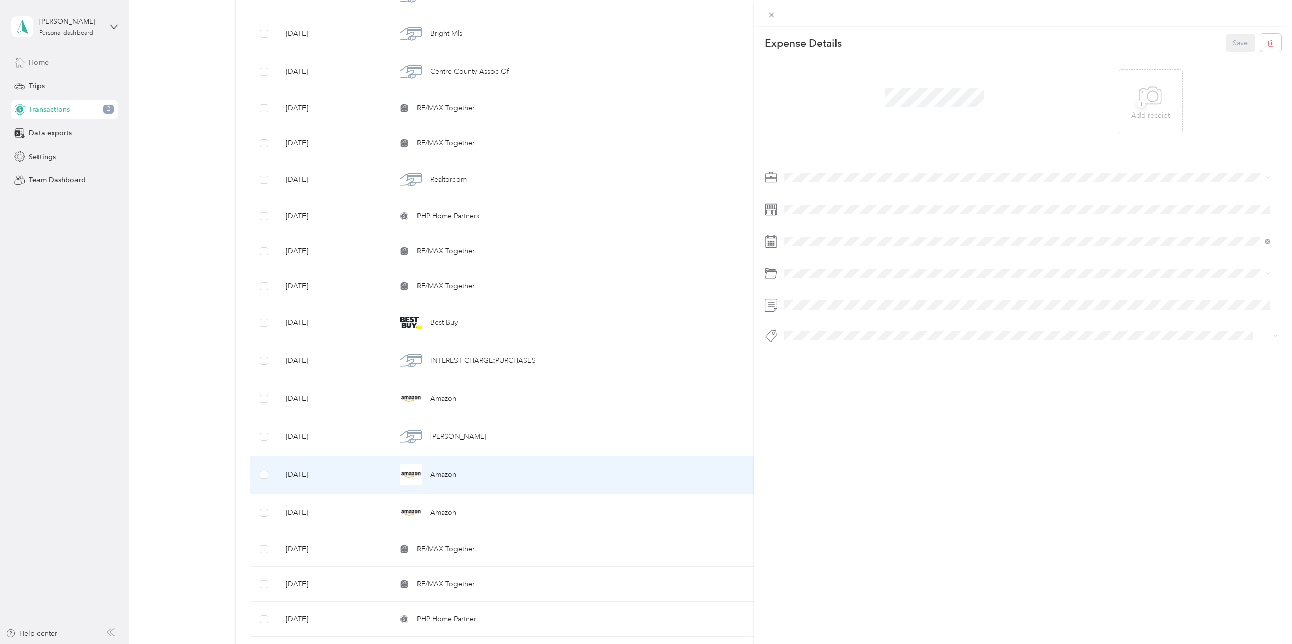
click at [809, 233] on li "Real Estate" at bounding box center [1027, 230] width 493 height 18
click at [1231, 47] on button "Save" at bounding box center [1240, 43] width 29 height 18
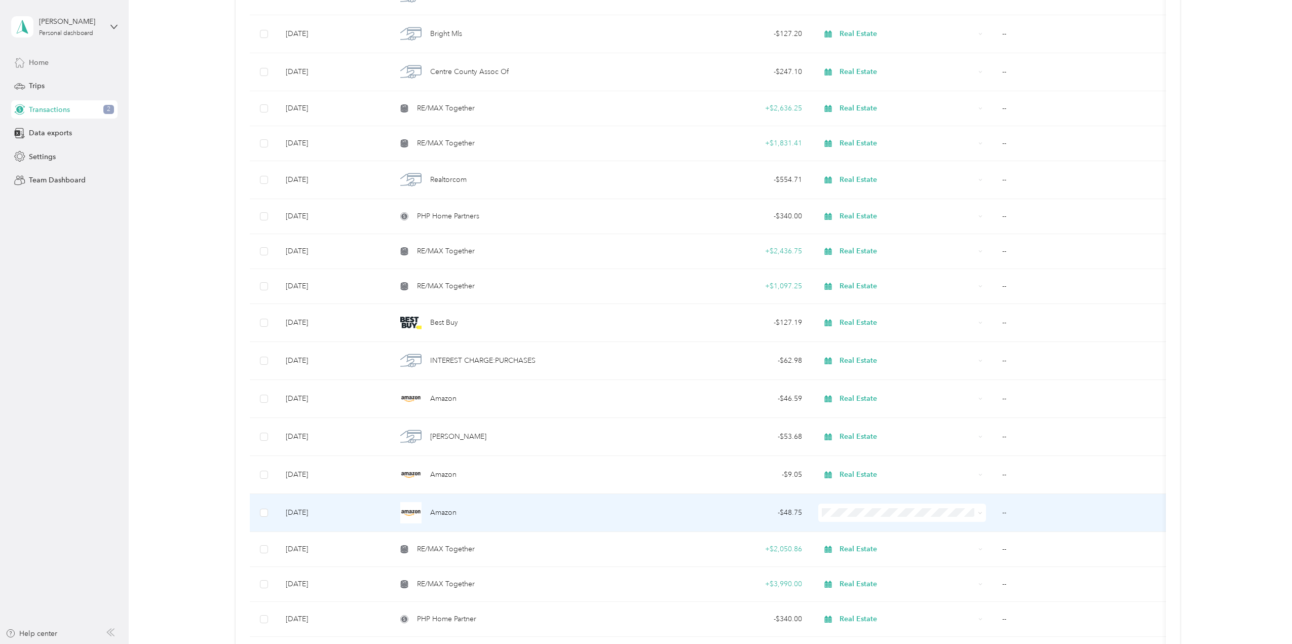
click at [322, 510] on td "[DATE]" at bounding box center [333, 513] width 110 height 38
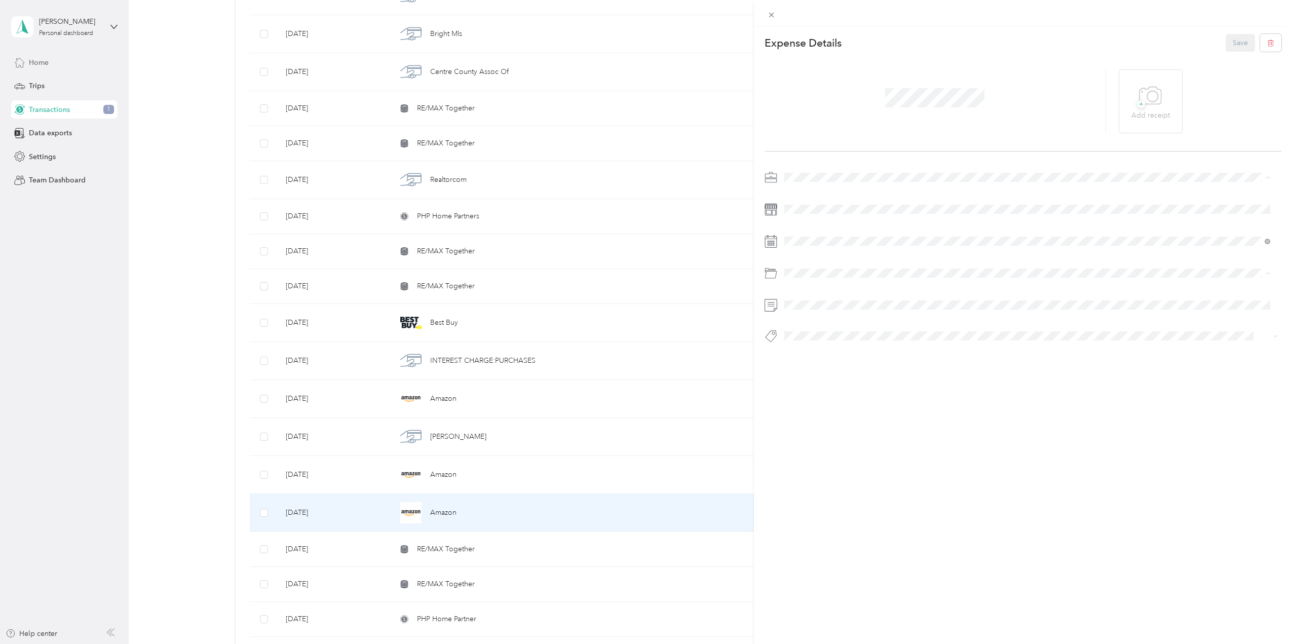
click at [815, 234] on li "Real Estate" at bounding box center [1027, 231] width 493 height 18
click at [1233, 39] on button "Save" at bounding box center [1240, 43] width 29 height 18
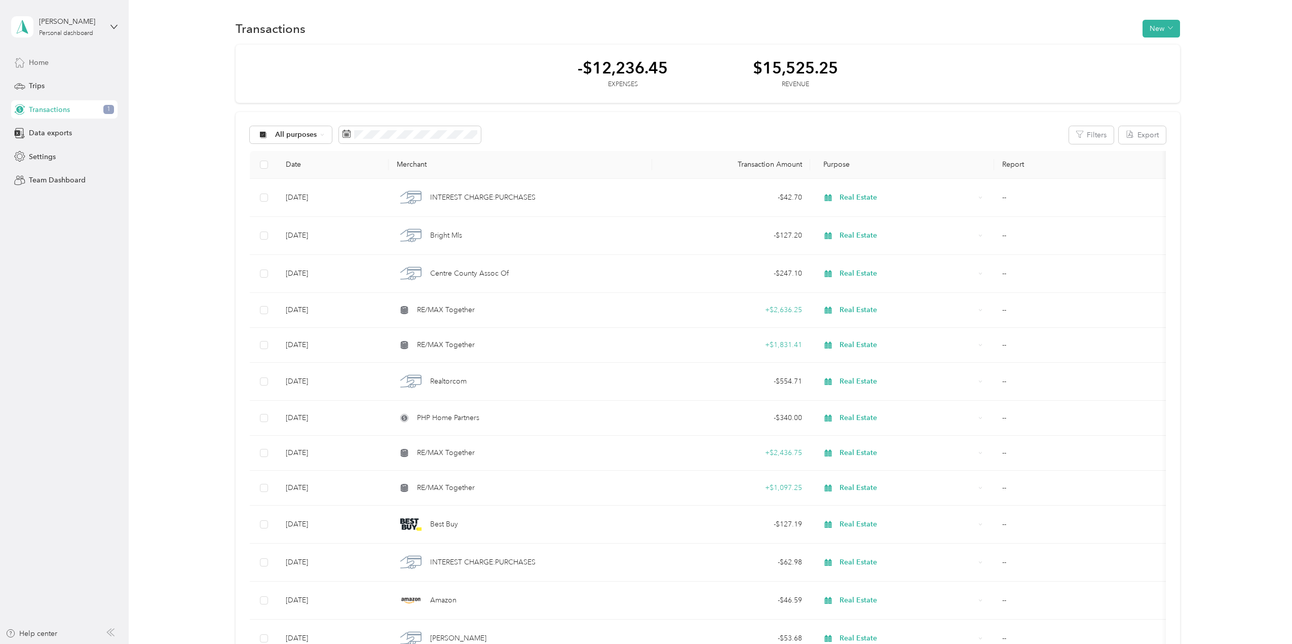
click at [34, 61] on span "Home" at bounding box center [39, 62] width 20 height 11
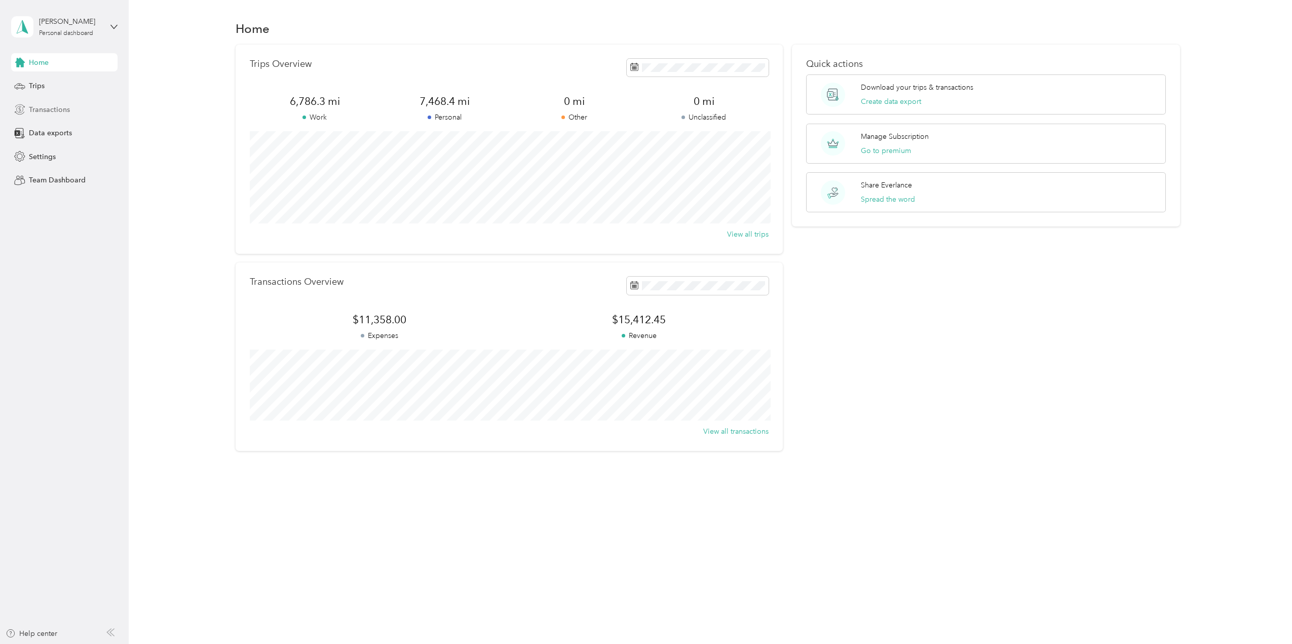
click at [44, 110] on span "Transactions" at bounding box center [49, 109] width 41 height 11
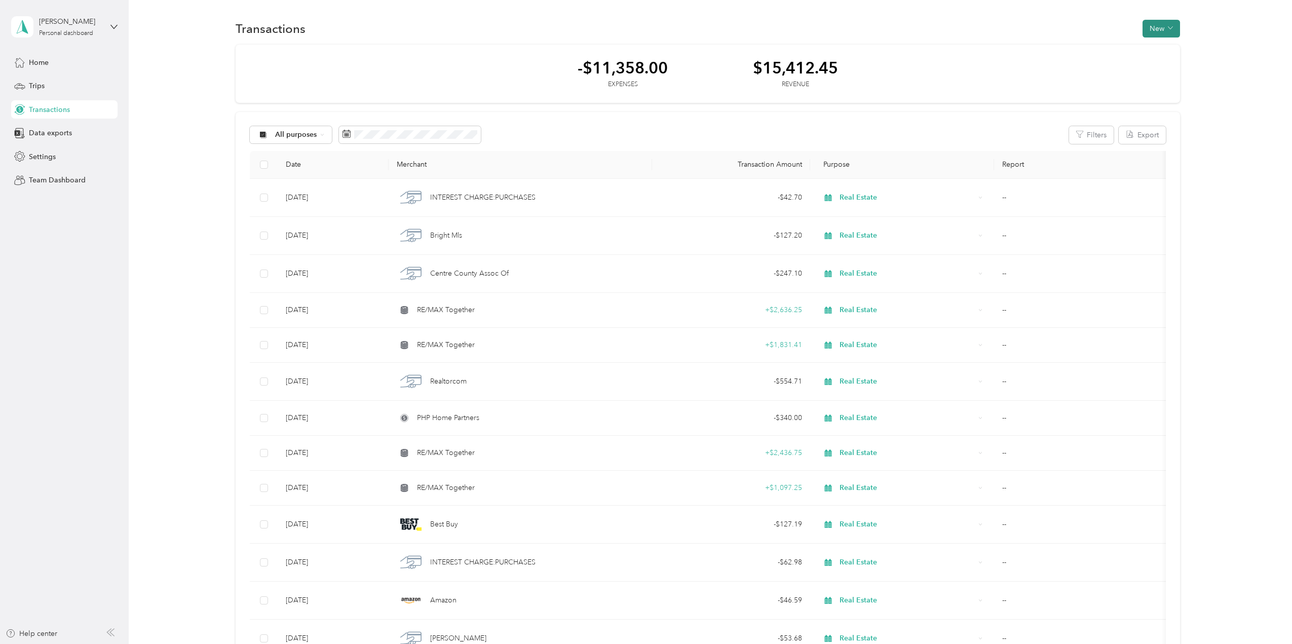
click at [1161, 29] on button "New" at bounding box center [1160, 29] width 37 height 18
click at [1159, 48] on span "Expense" at bounding box center [1156, 48] width 27 height 11
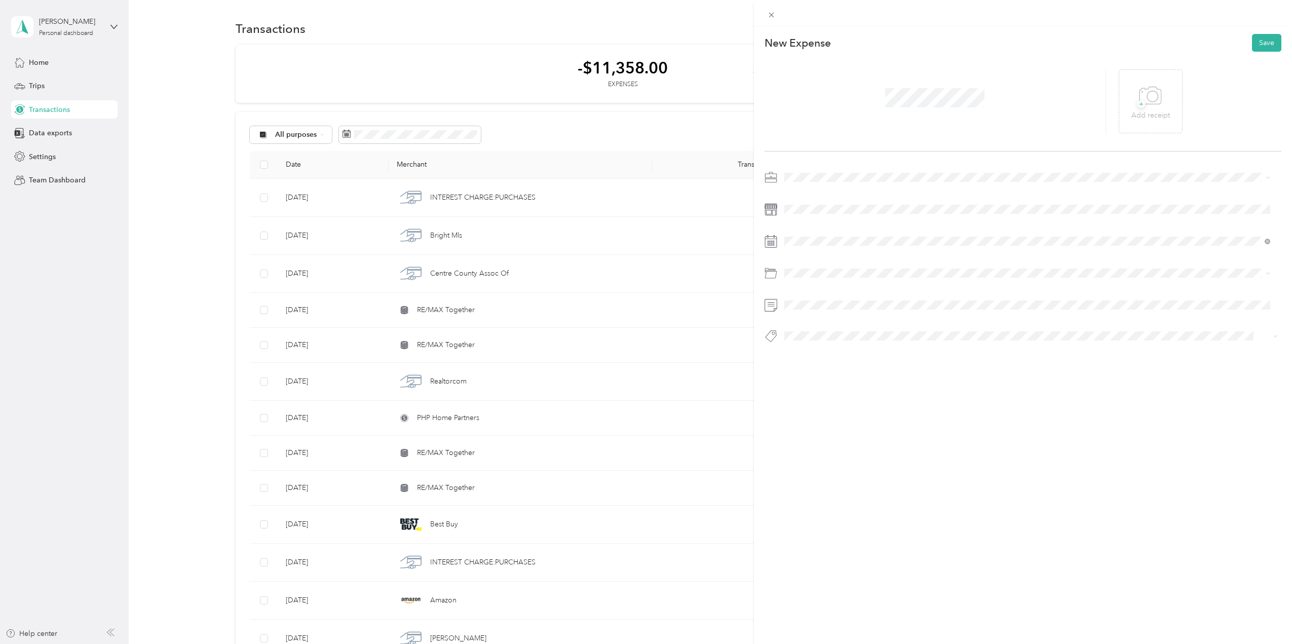
click at [807, 321] on ol "Default categories Gasoline Car Maintenance and Repairs Car Lease Payments Park…" at bounding box center [1027, 353] width 493 height 142
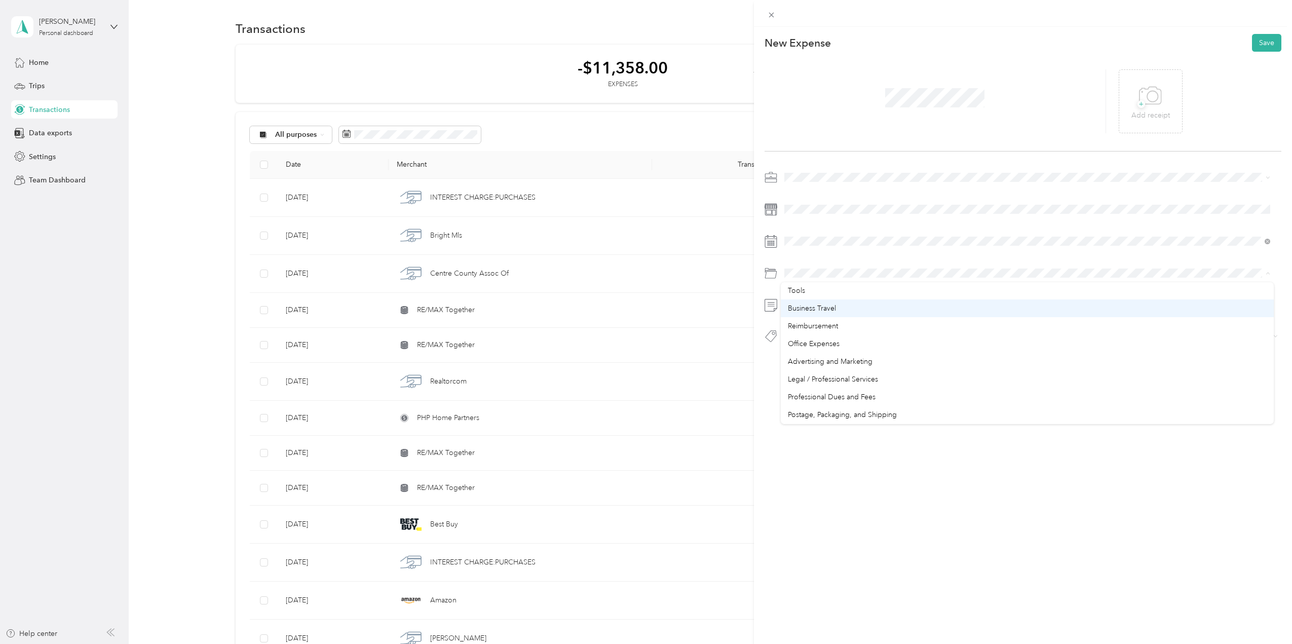
scroll to position [254, 0]
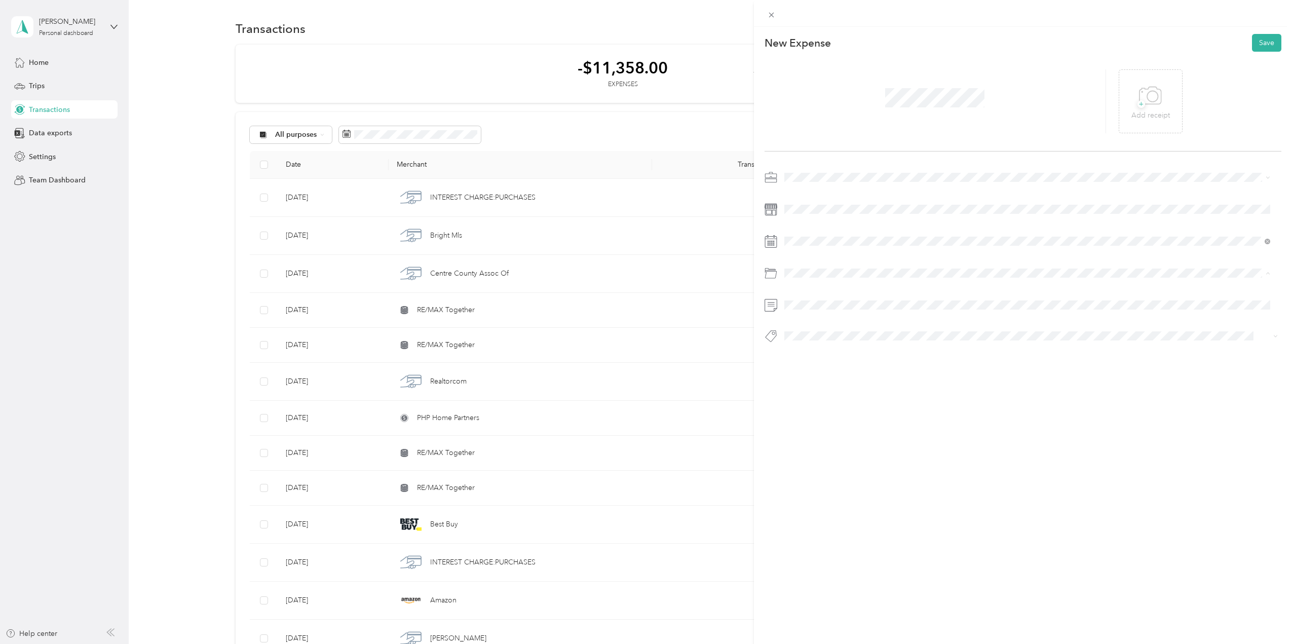
click at [814, 339] on span "Office Expenses" at bounding box center [814, 343] width 52 height 9
click at [791, 228] on span "Real Estate" at bounding box center [805, 230] width 34 height 9
click at [1253, 45] on button "Save" at bounding box center [1266, 43] width 29 height 18
